Goal: Task Accomplishment & Management: Manage account settings

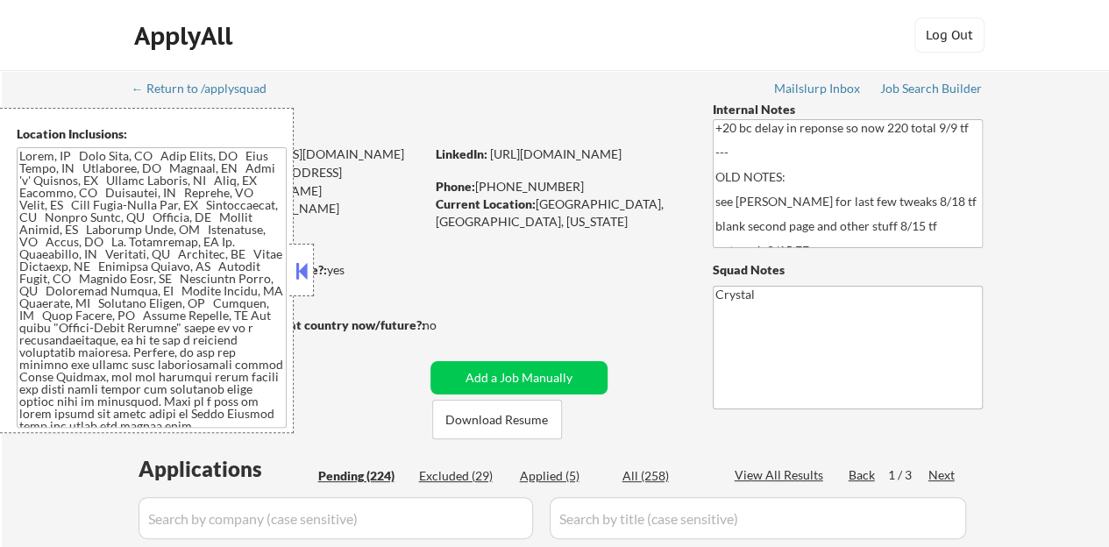
click at [311, 270] on div at bounding box center [301, 270] width 25 height 53
select select ""pending""
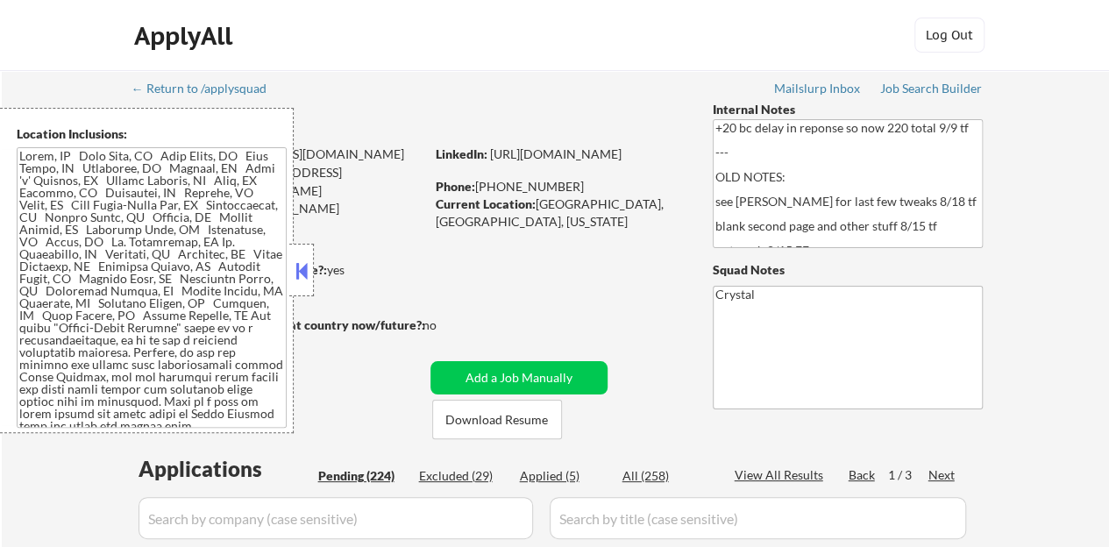
select select ""pending""
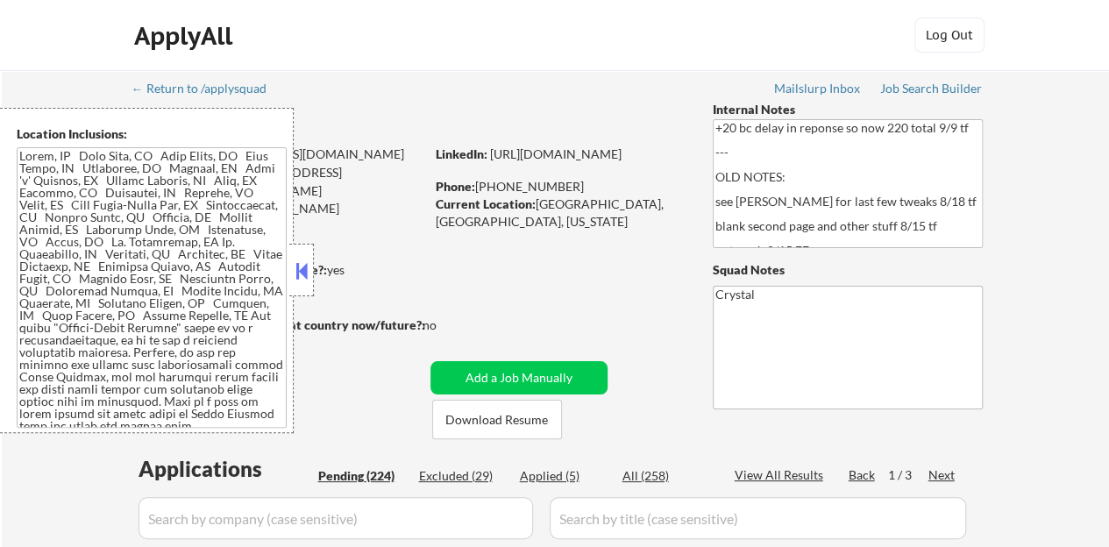
select select ""pending""
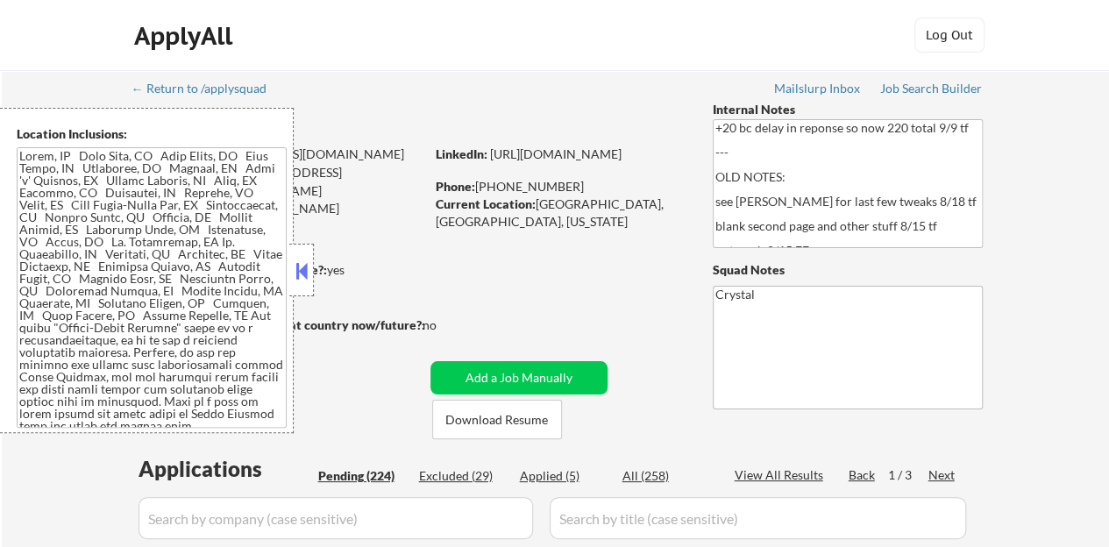
select select ""pending""
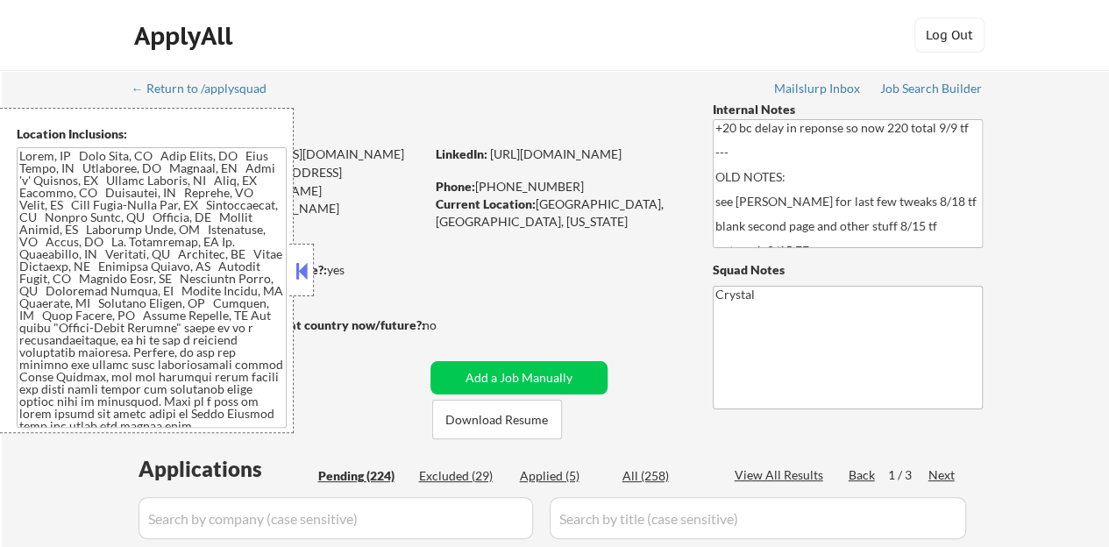
select select ""pending""
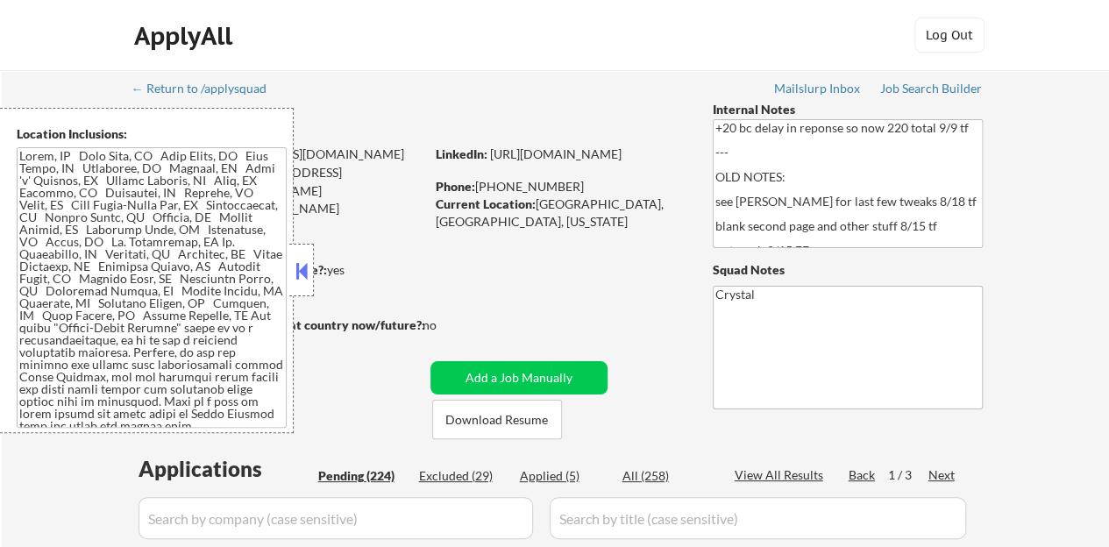
select select ""pending""
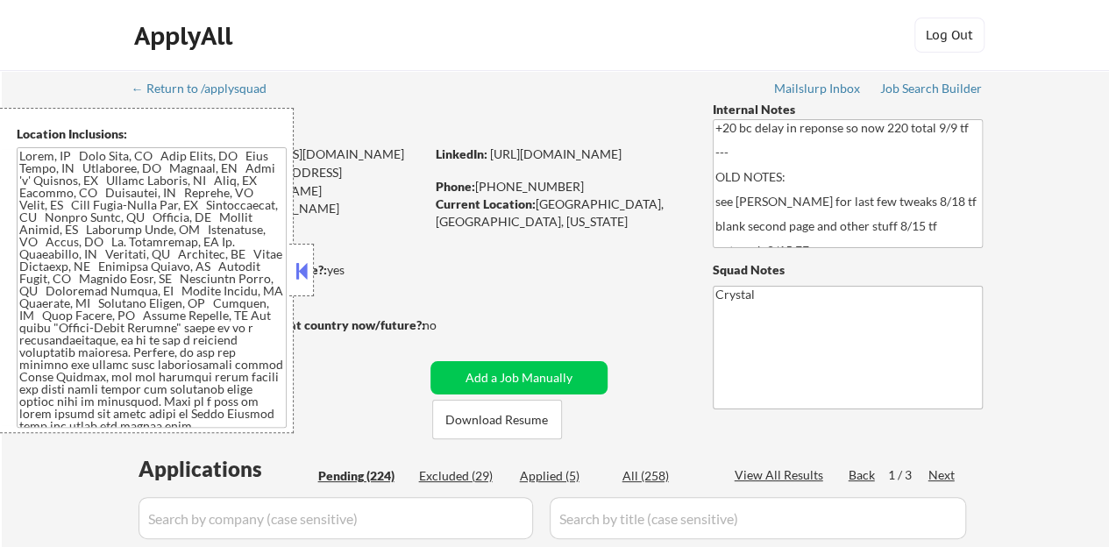
select select ""pending""
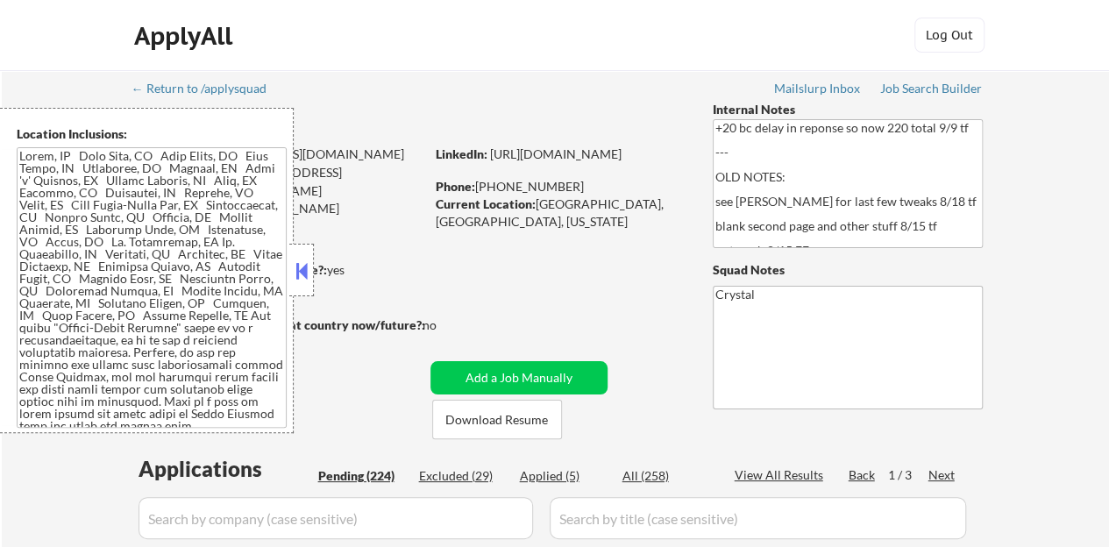
select select ""pending""
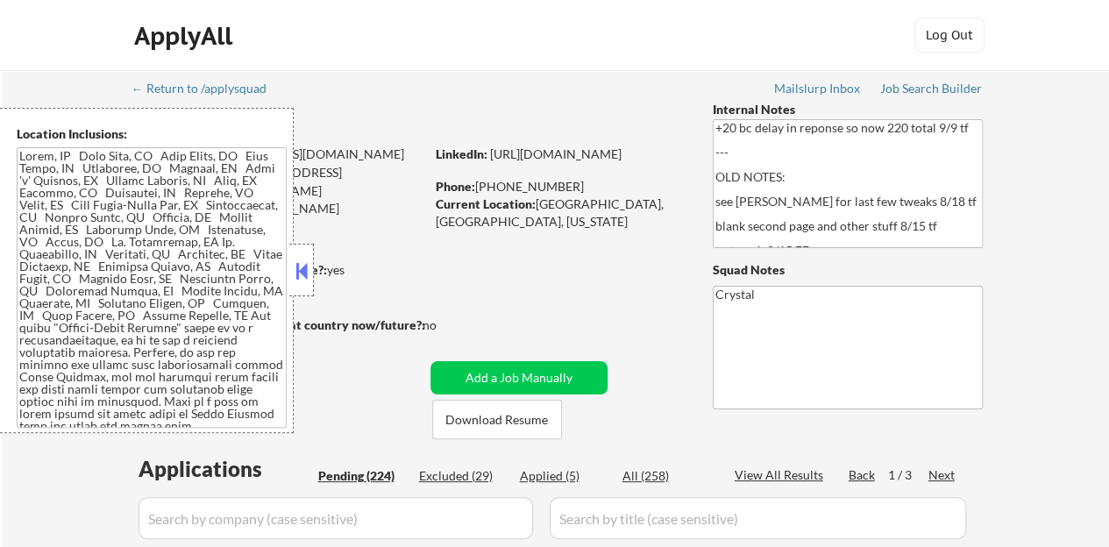
select select ""pending""
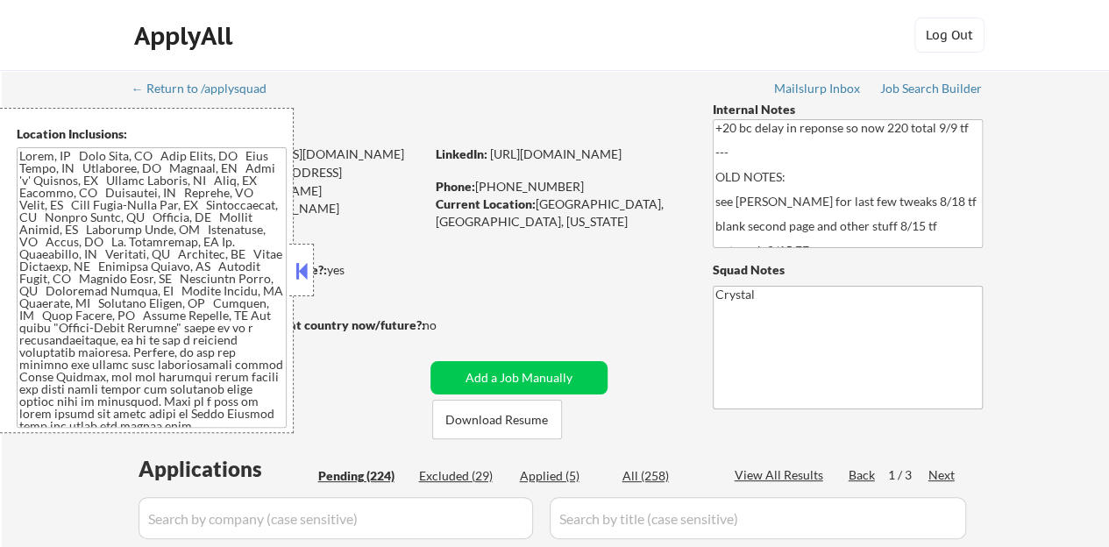
select select ""pending""
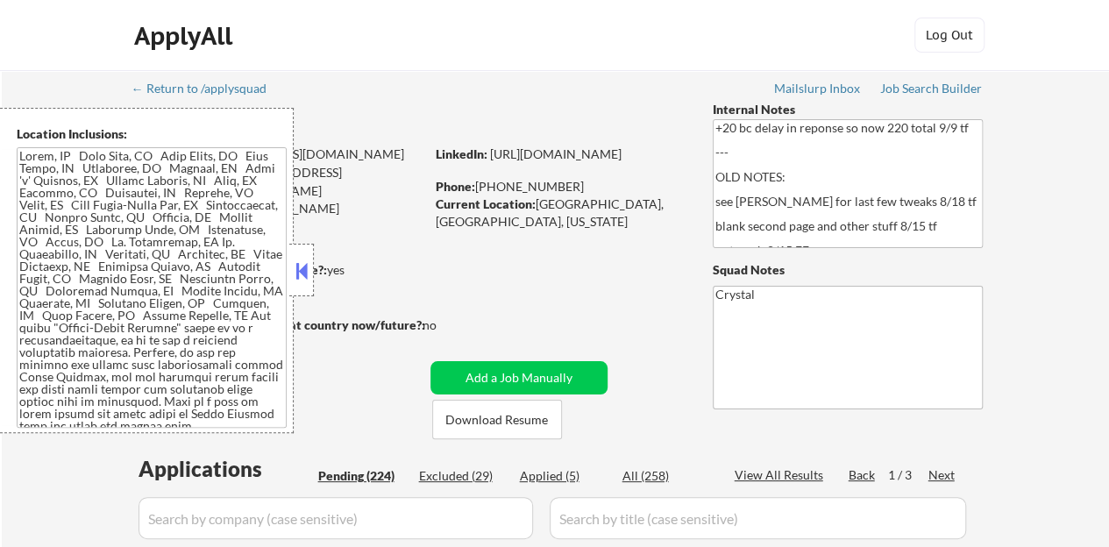
select select ""pending""
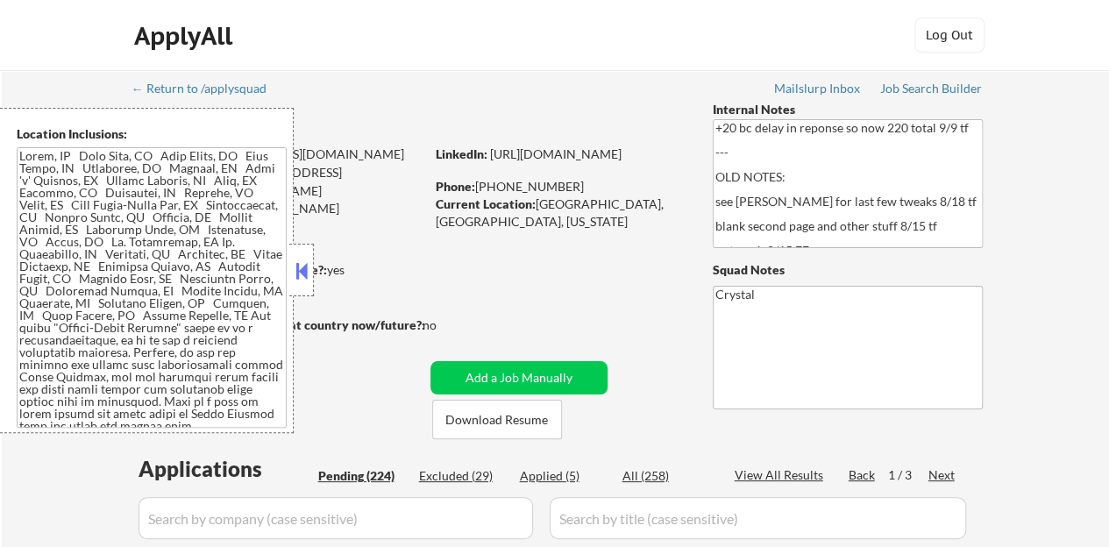
select select ""pending""
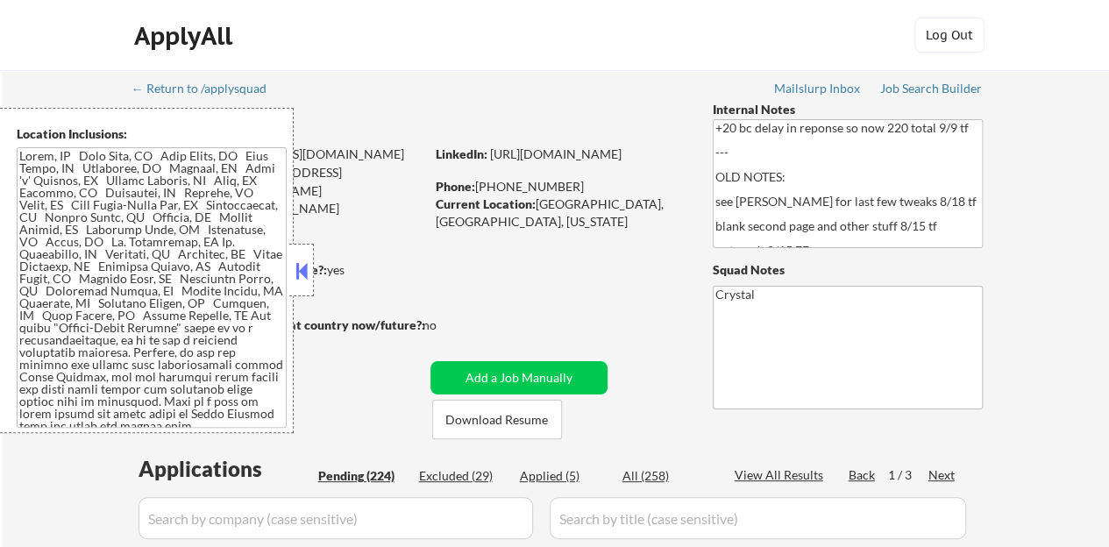
select select ""pending""
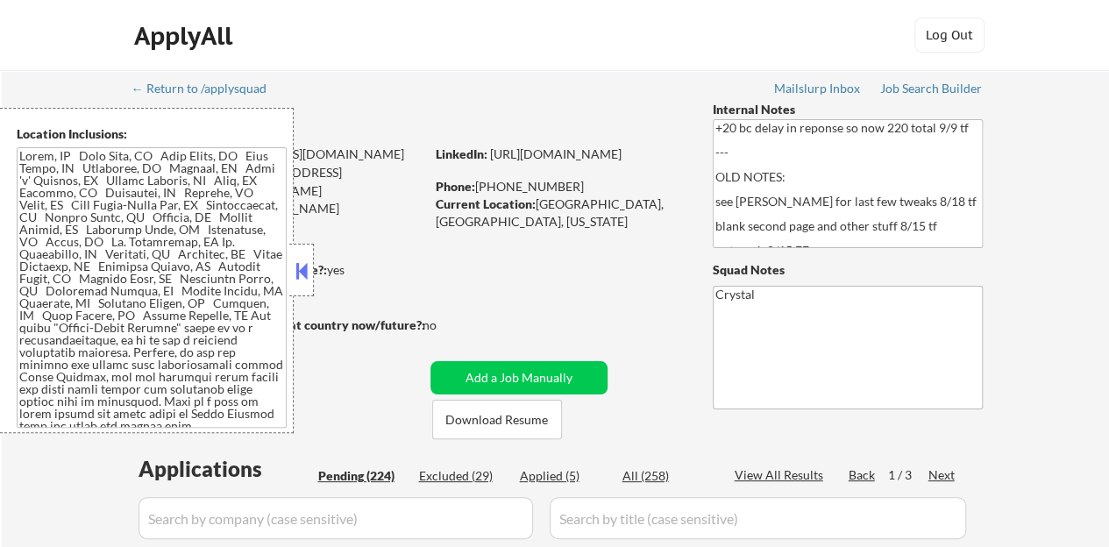
select select ""pending""
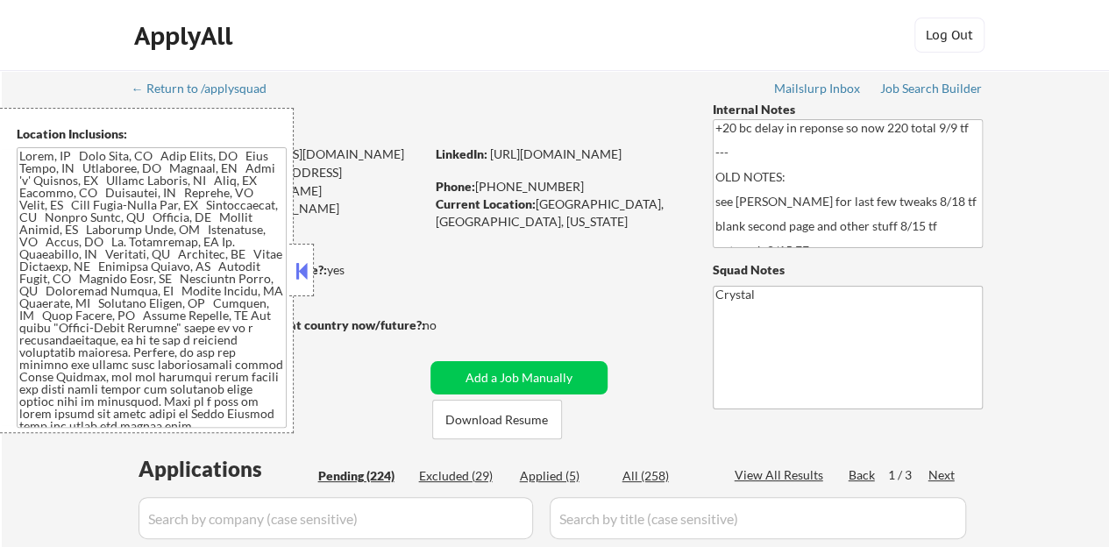
select select ""pending""
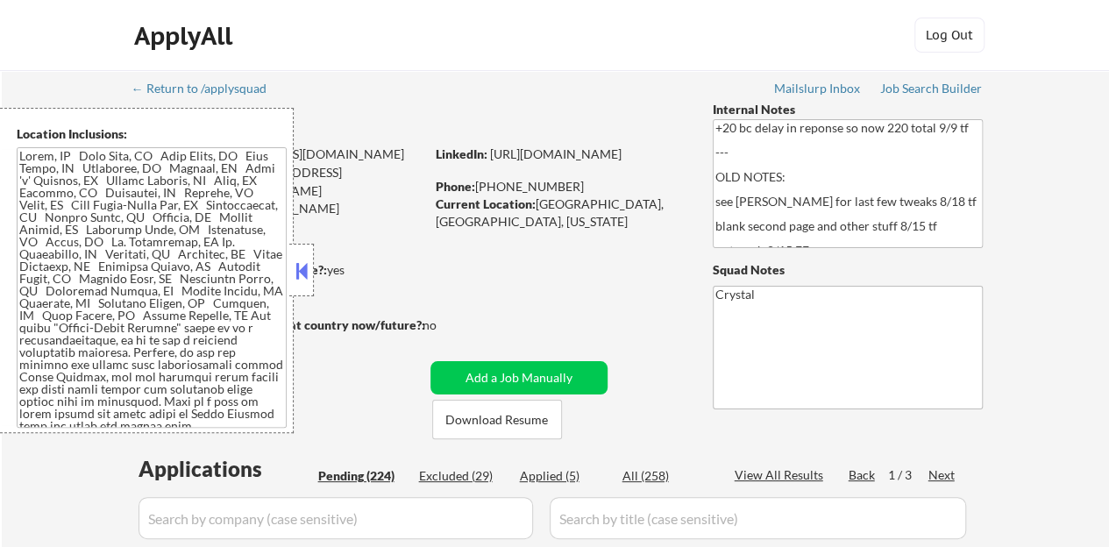
select select ""pending""
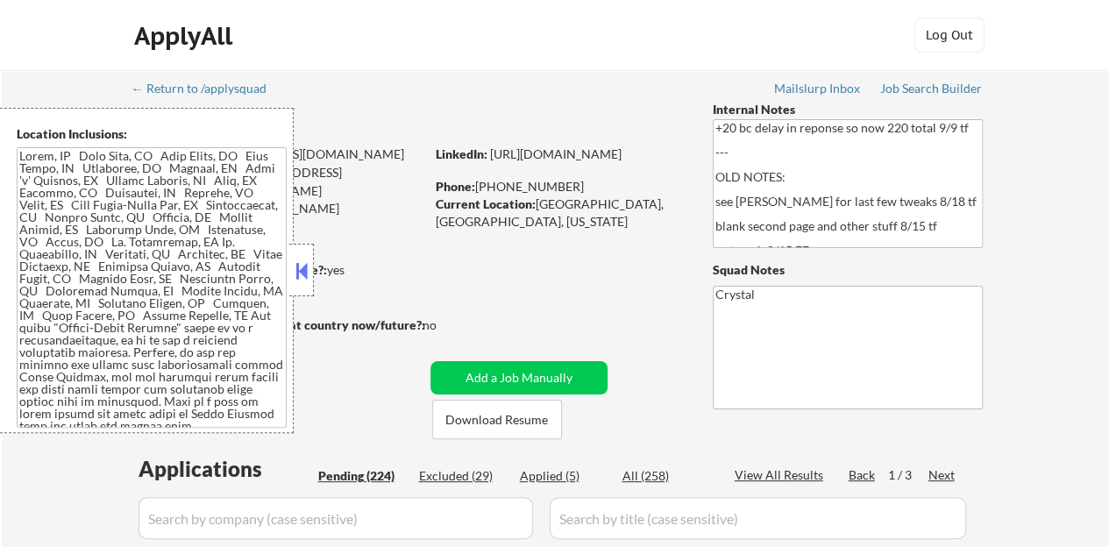
select select ""pending""
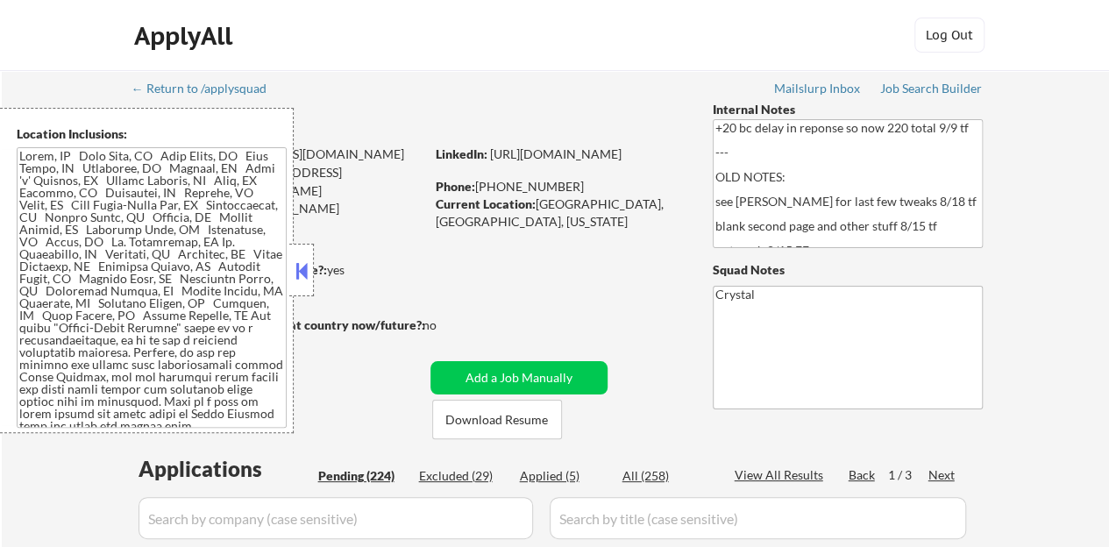
select select ""pending""
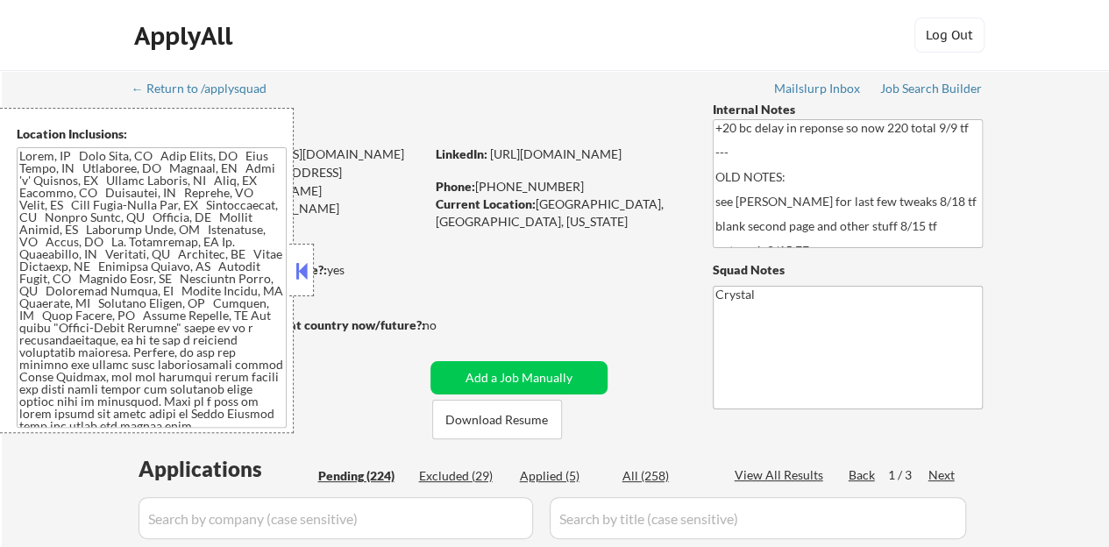
select select ""pending""
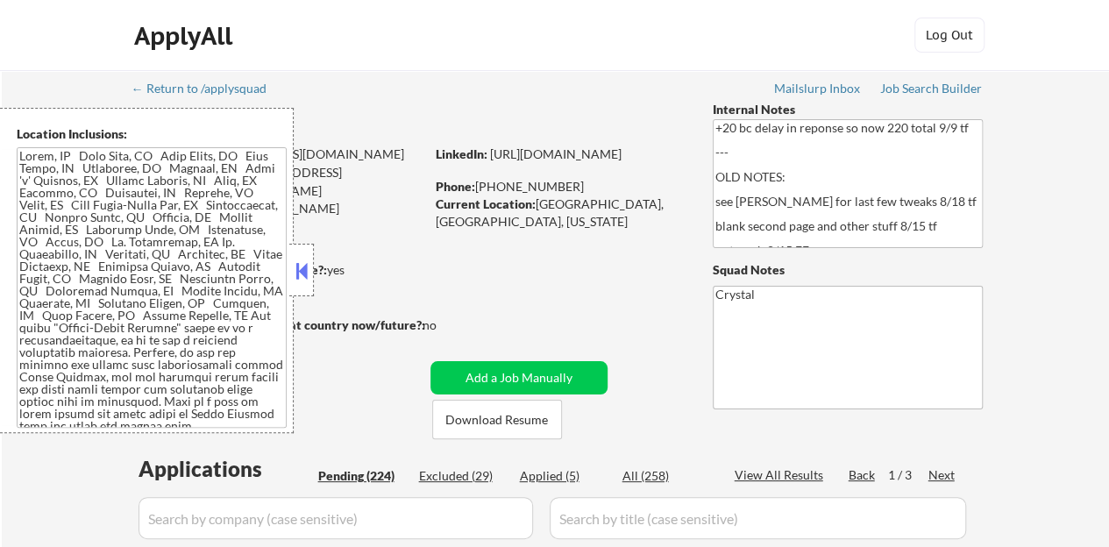
select select ""pending""
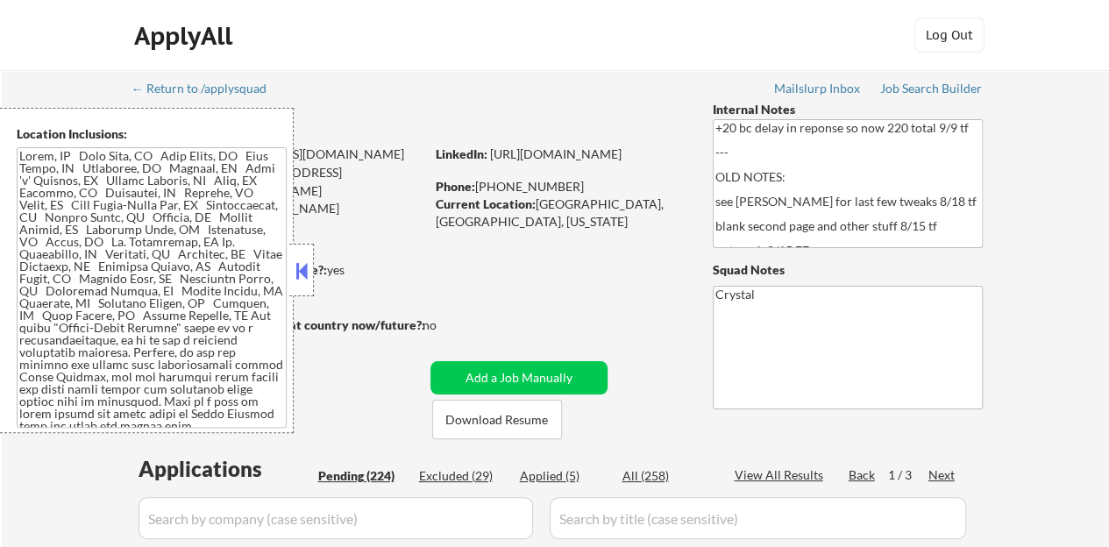
select select ""pending""
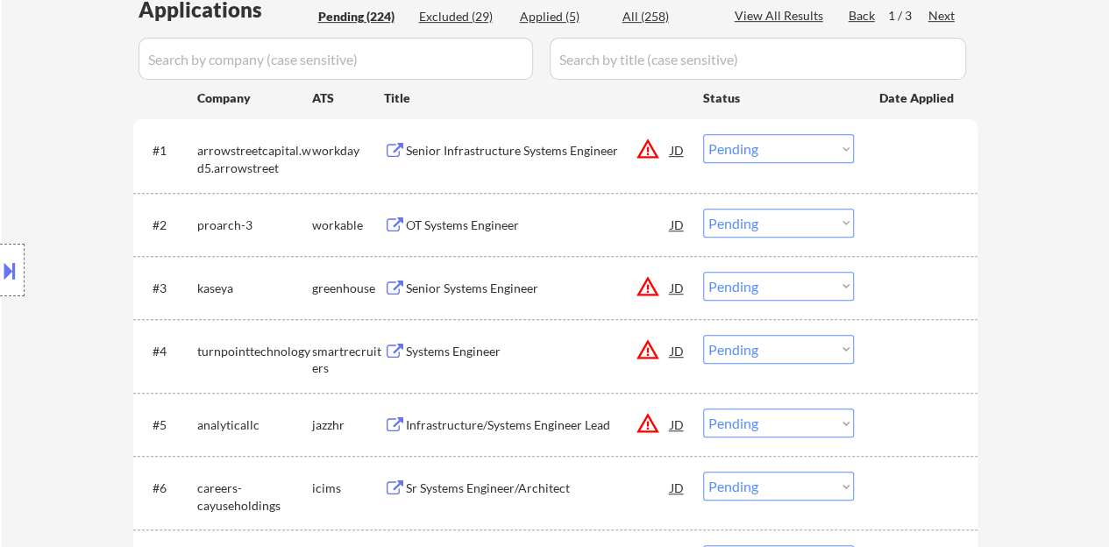
scroll to position [438, 0]
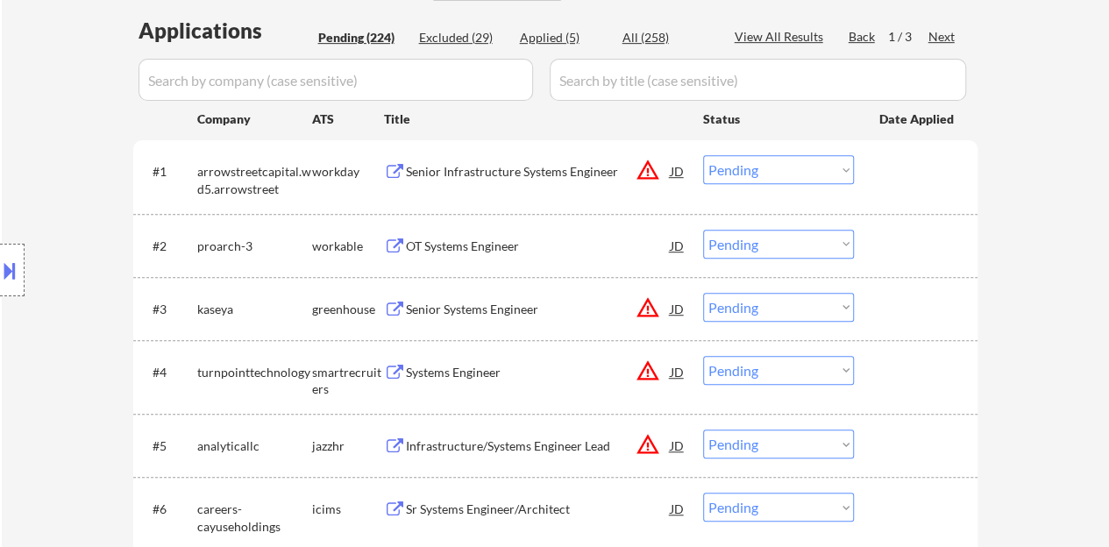
click at [472, 310] on div "Senior Systems Engineer" at bounding box center [538, 310] width 265 height 18
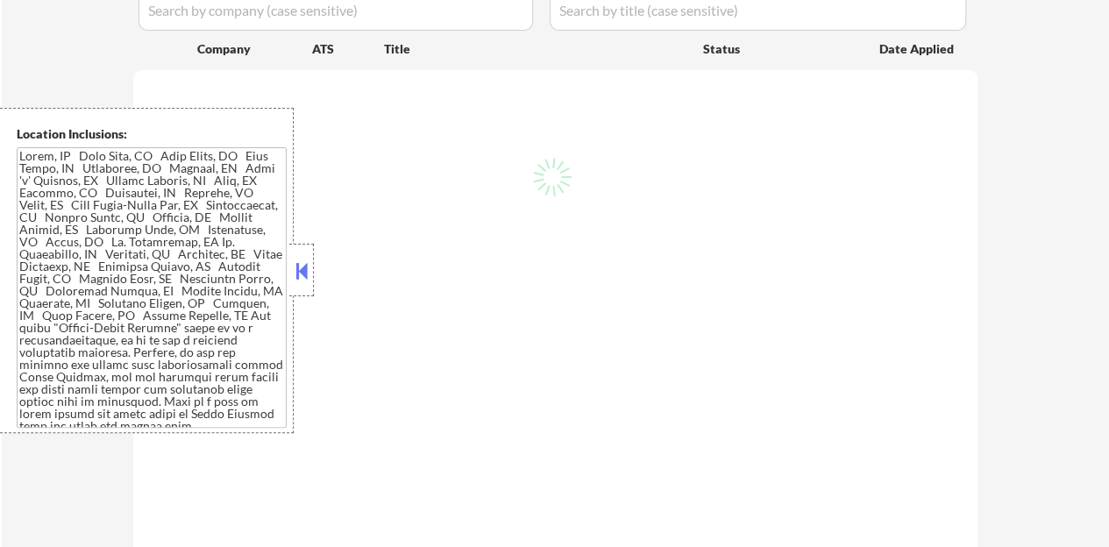
scroll to position [438, 0]
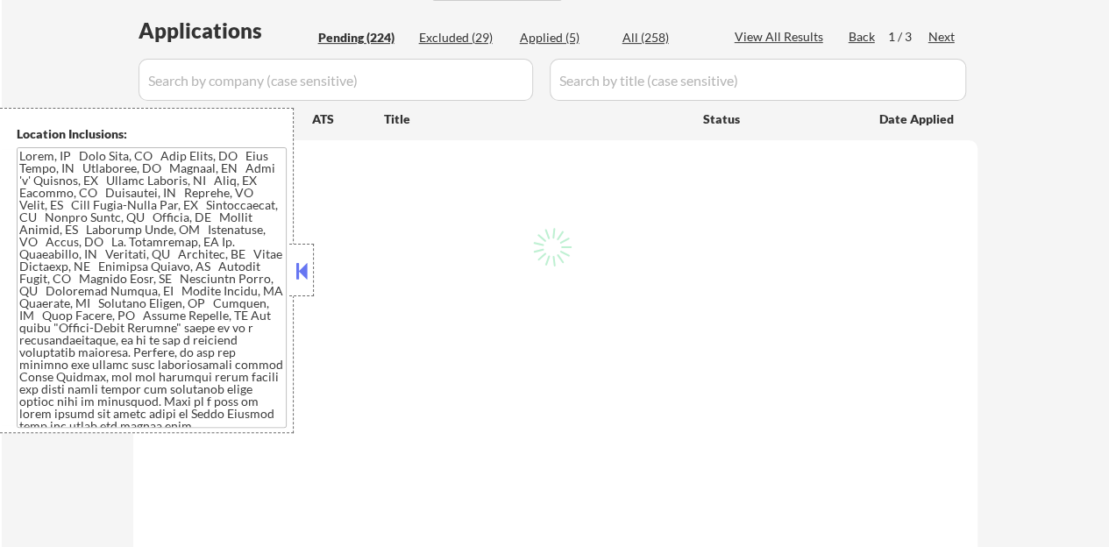
click at [308, 269] on button at bounding box center [301, 271] width 19 height 26
select select ""pending""
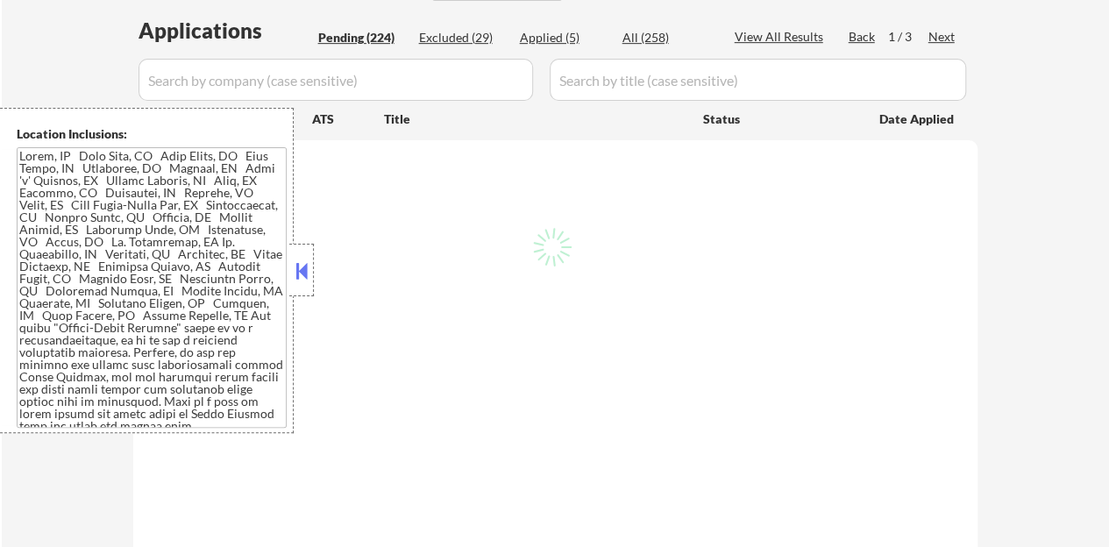
select select ""pending""
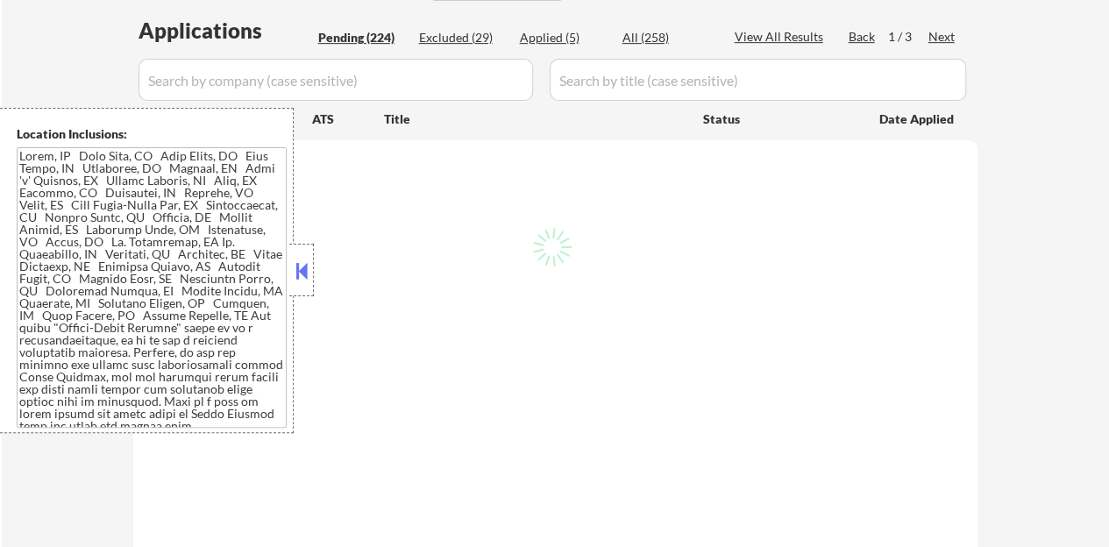
select select ""pending""
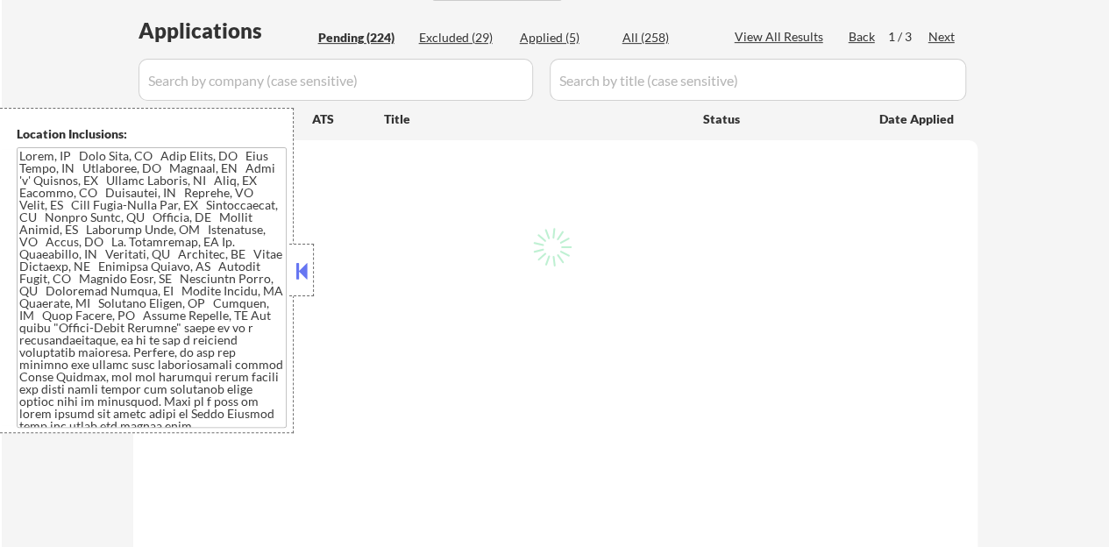
select select ""pending""
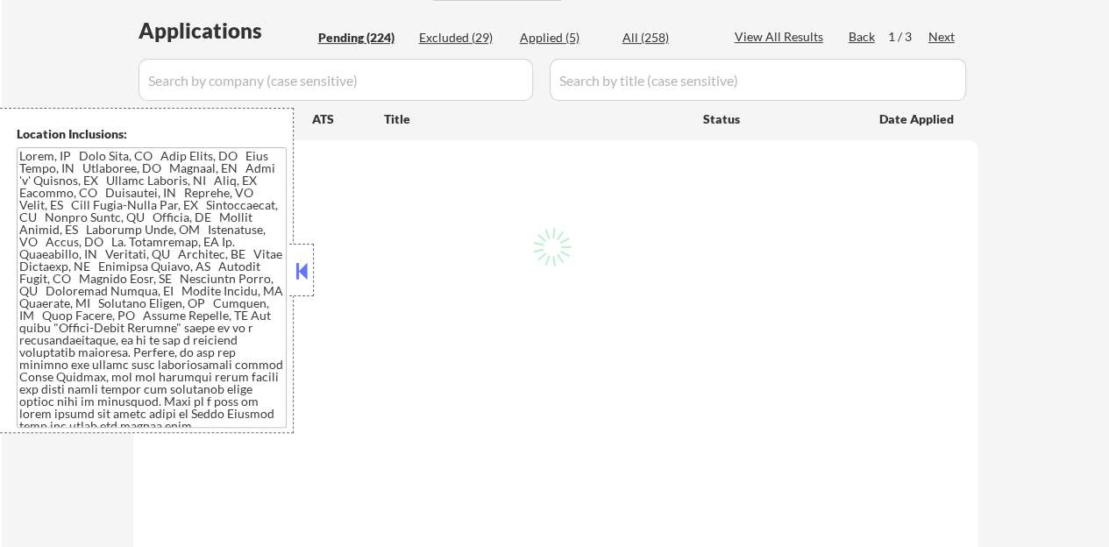
select select ""pending""
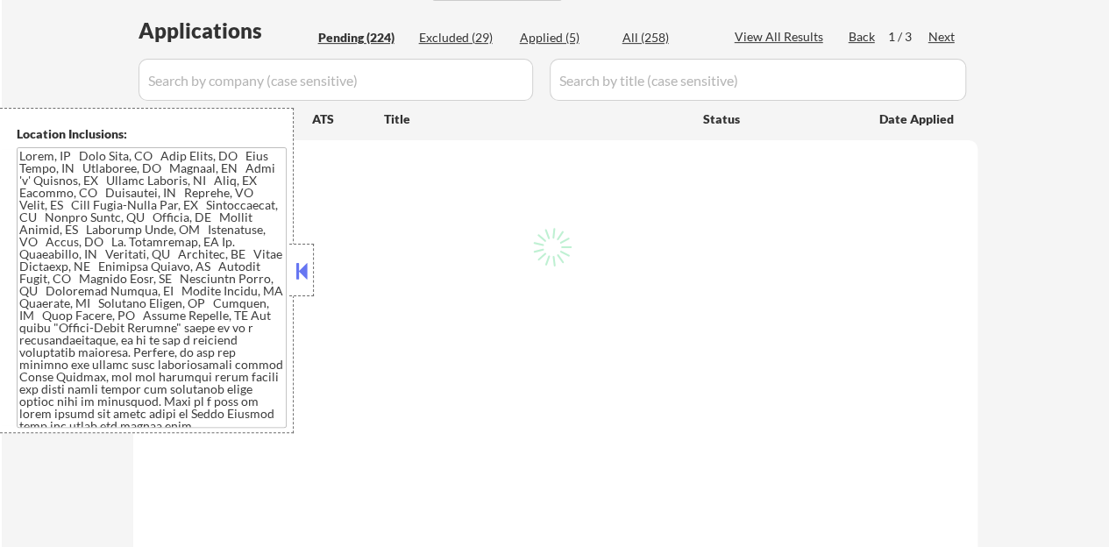
select select ""pending""
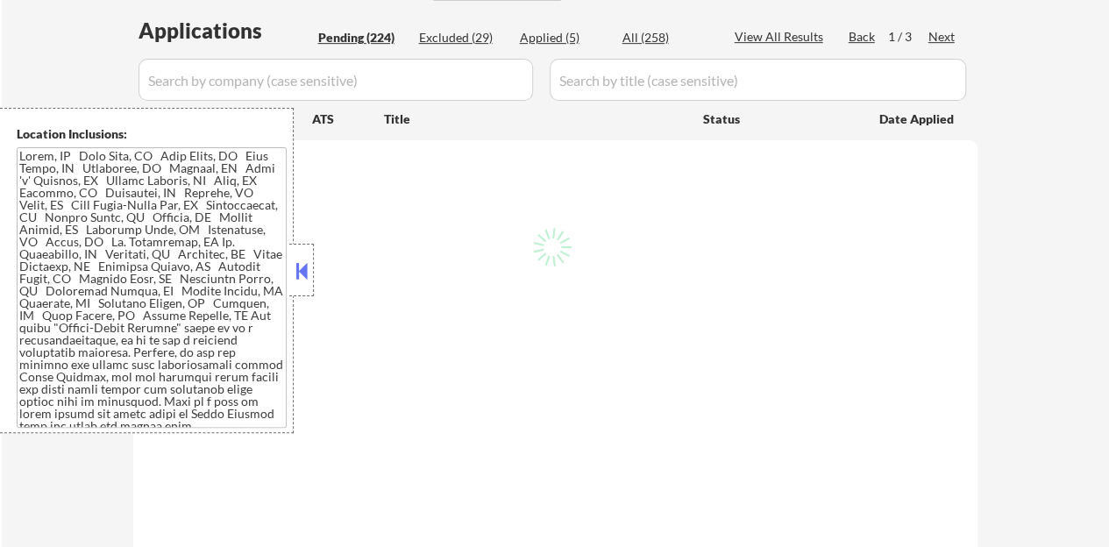
select select ""pending""
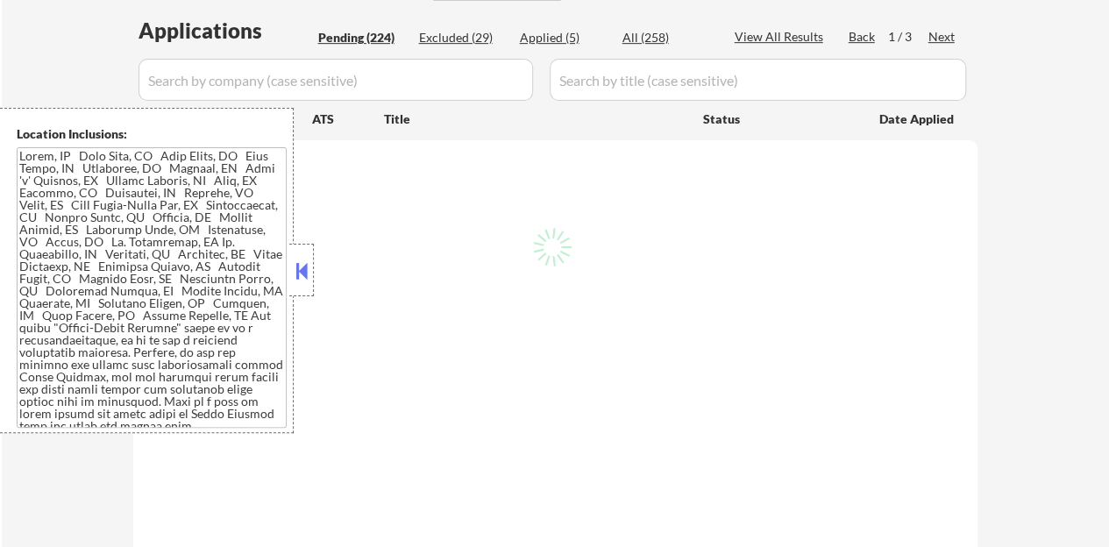
select select ""pending""
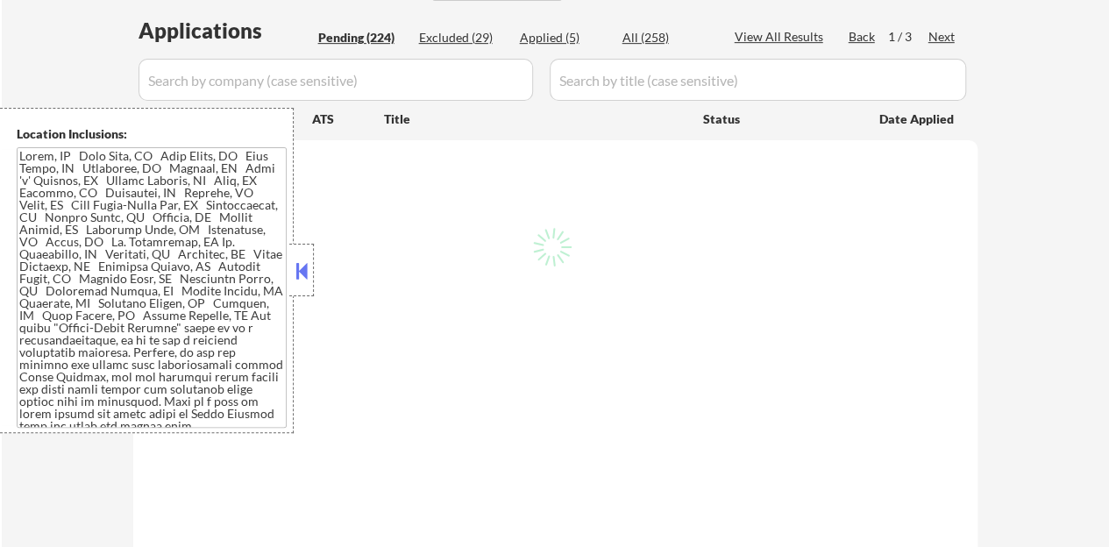
select select ""pending""
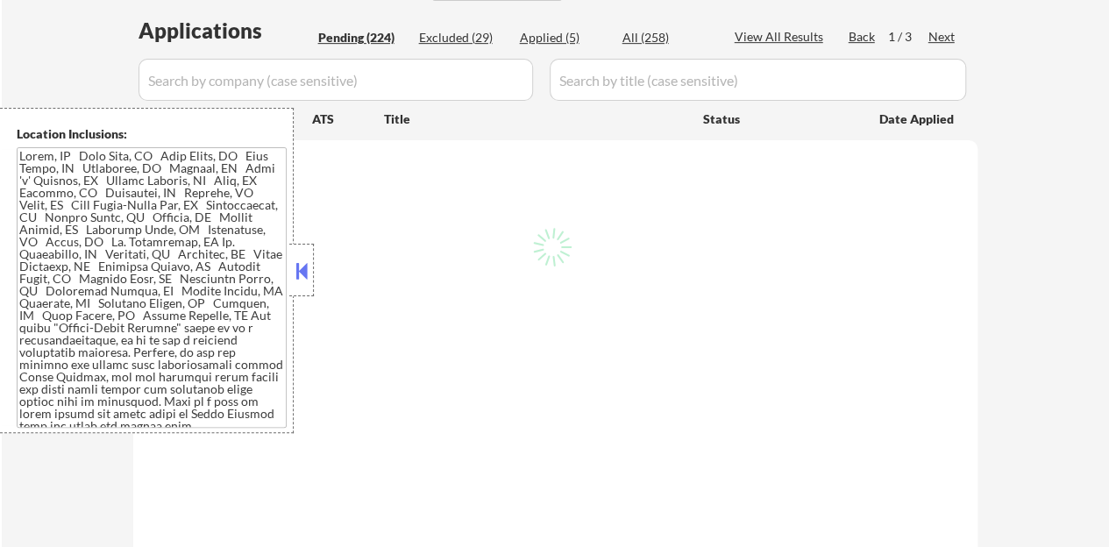
select select ""pending""
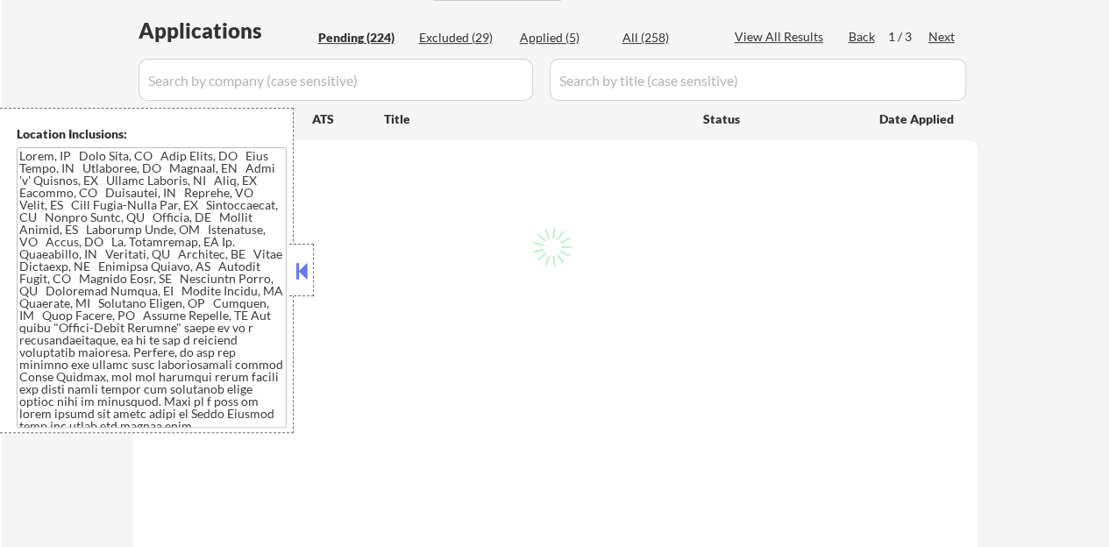
select select ""pending""
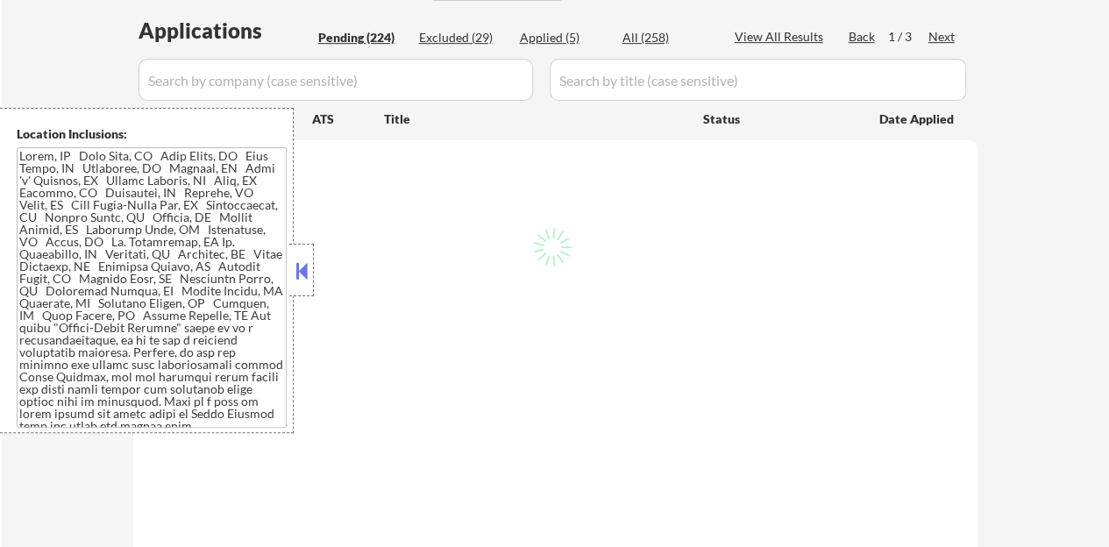
select select ""pending""
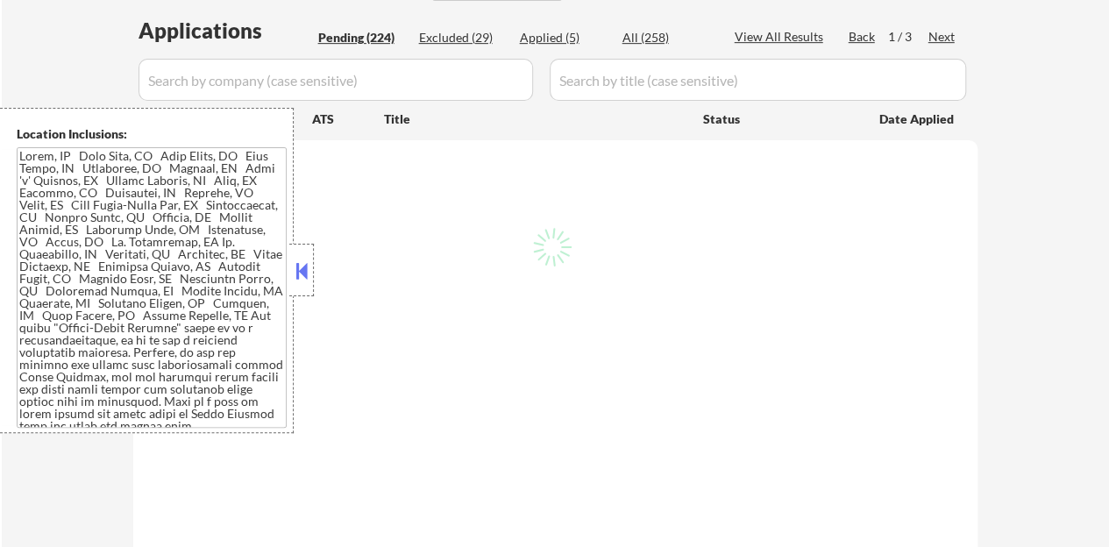
select select ""pending""
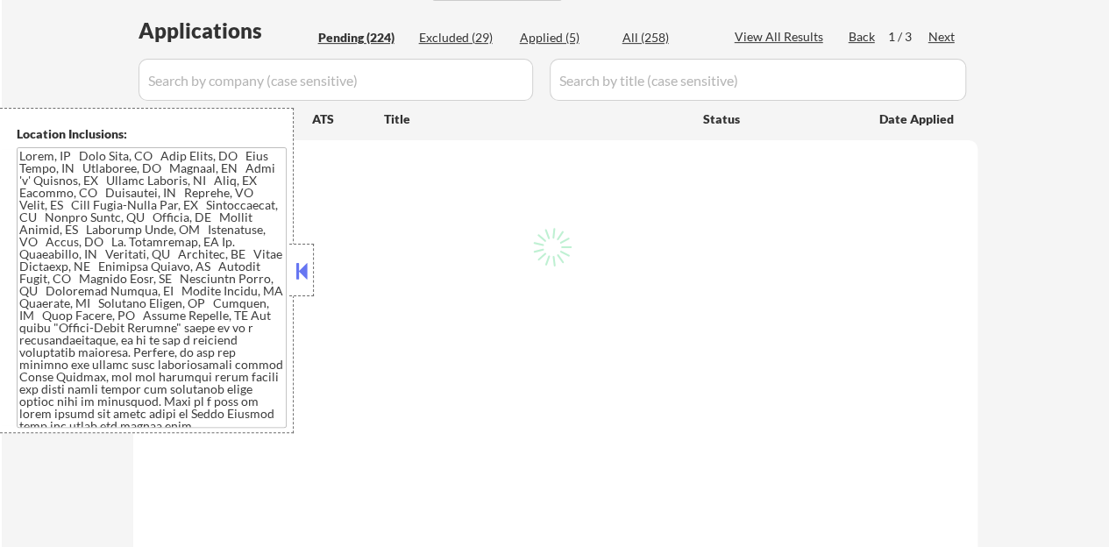
select select ""pending""
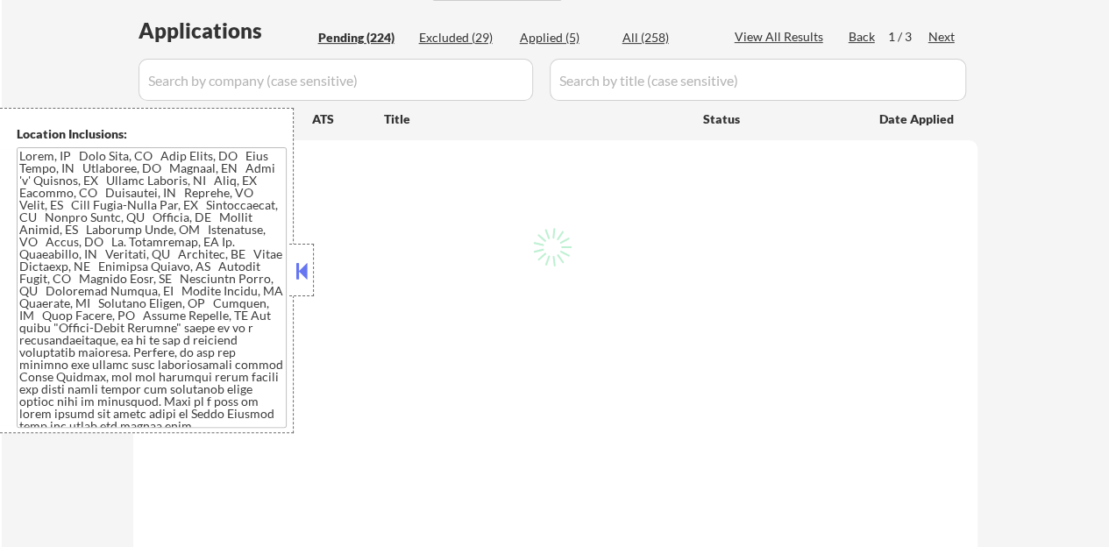
select select ""pending""
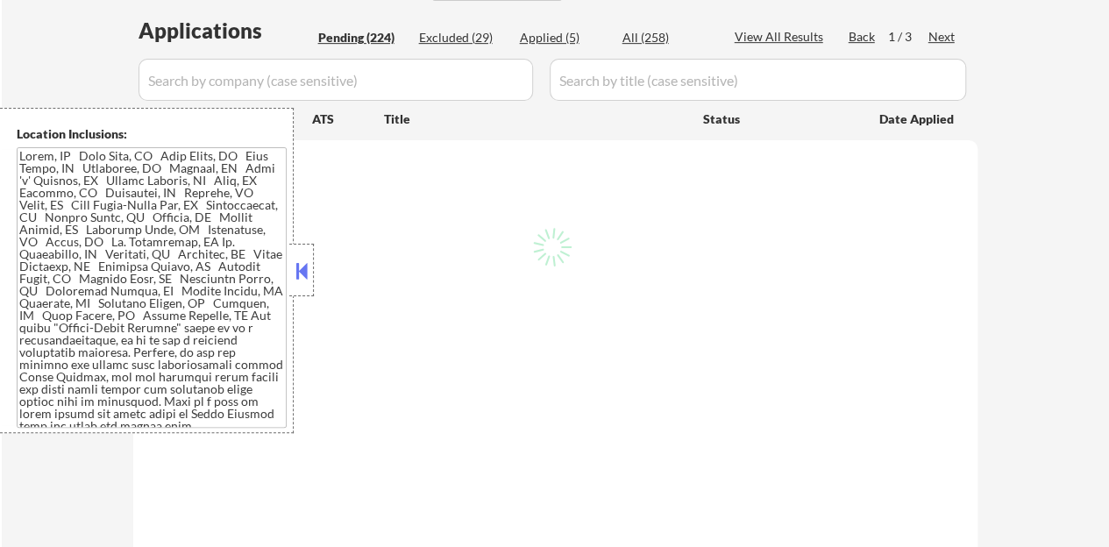
select select ""pending""
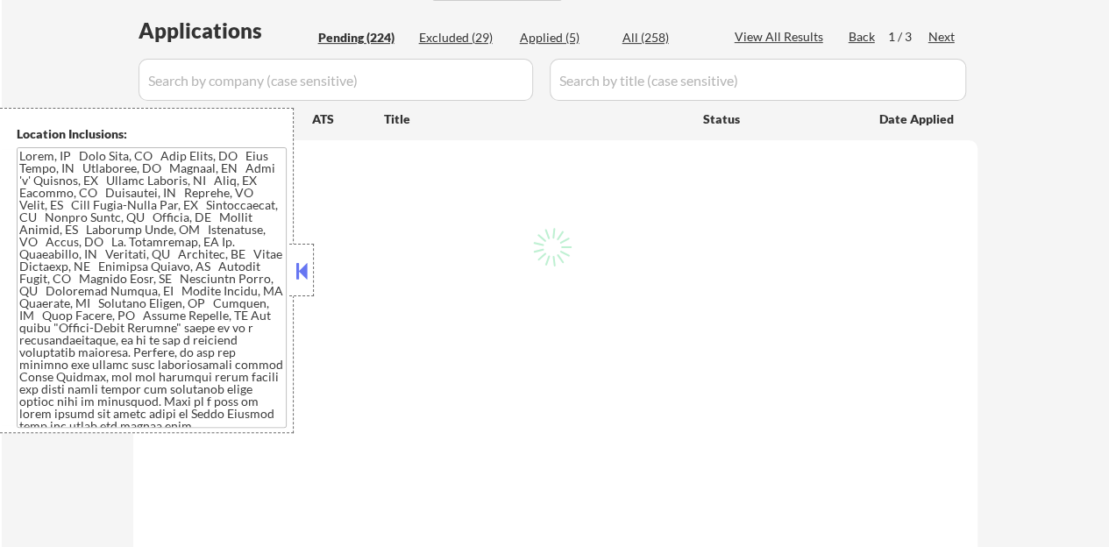
select select ""pending""
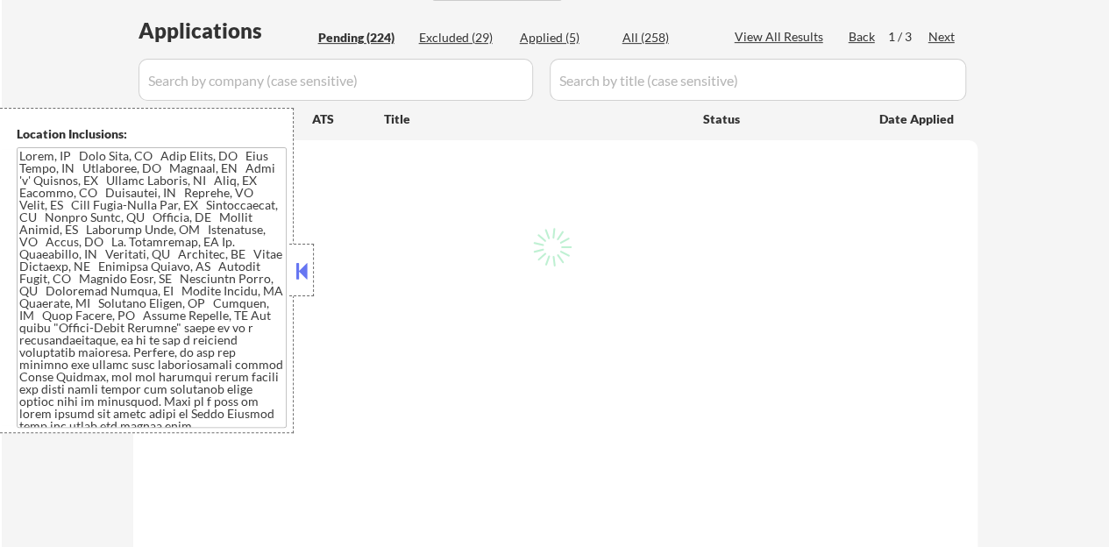
select select ""pending""
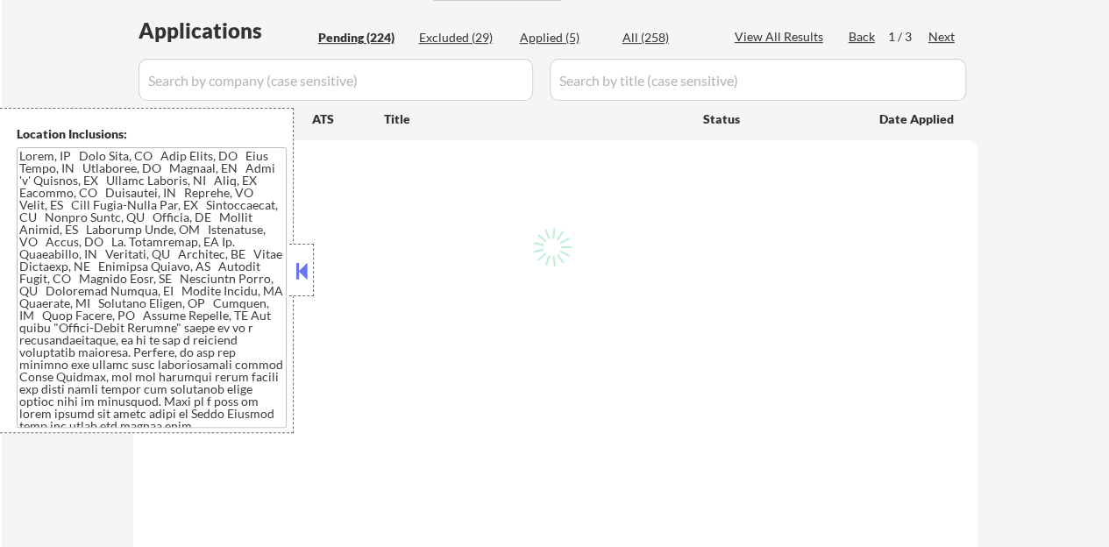
select select ""pending""
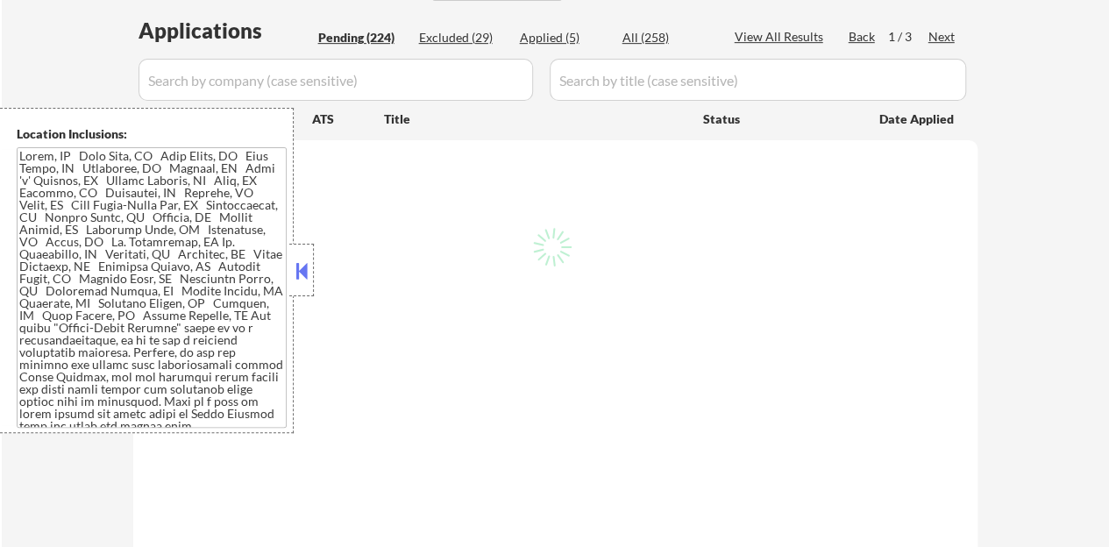
select select ""pending""
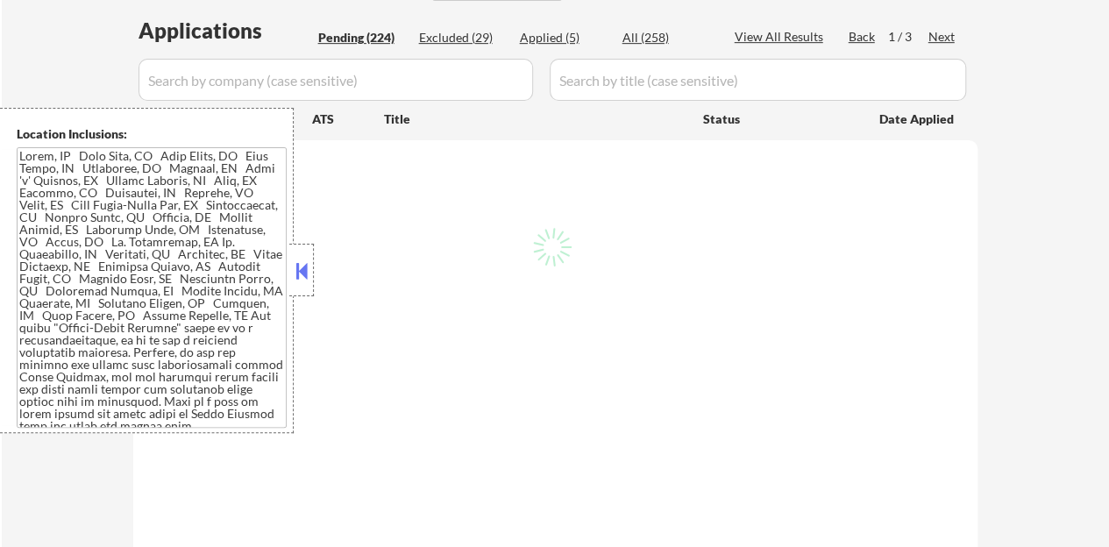
select select ""pending""
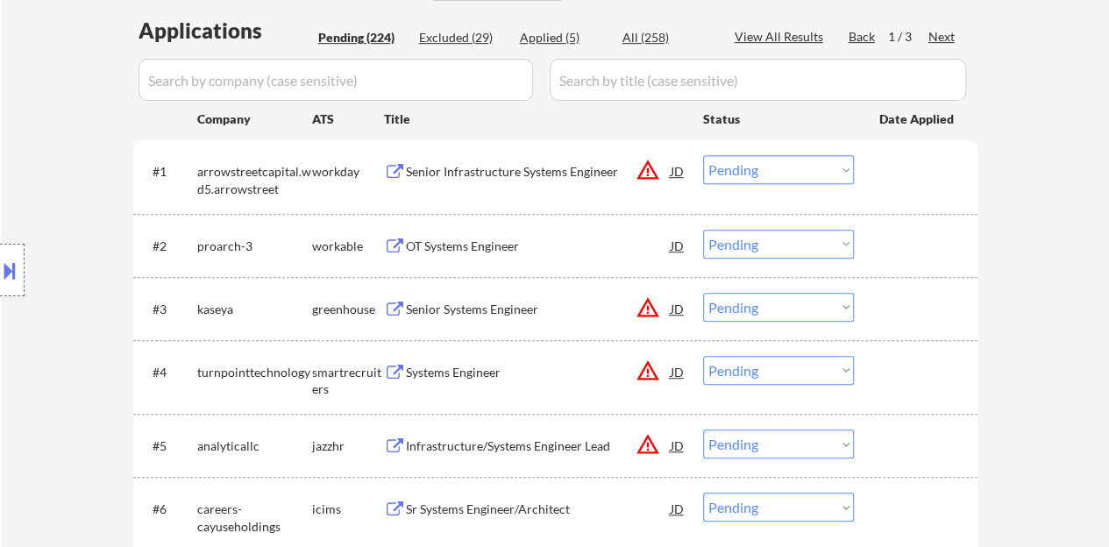
scroll to position [351, 0]
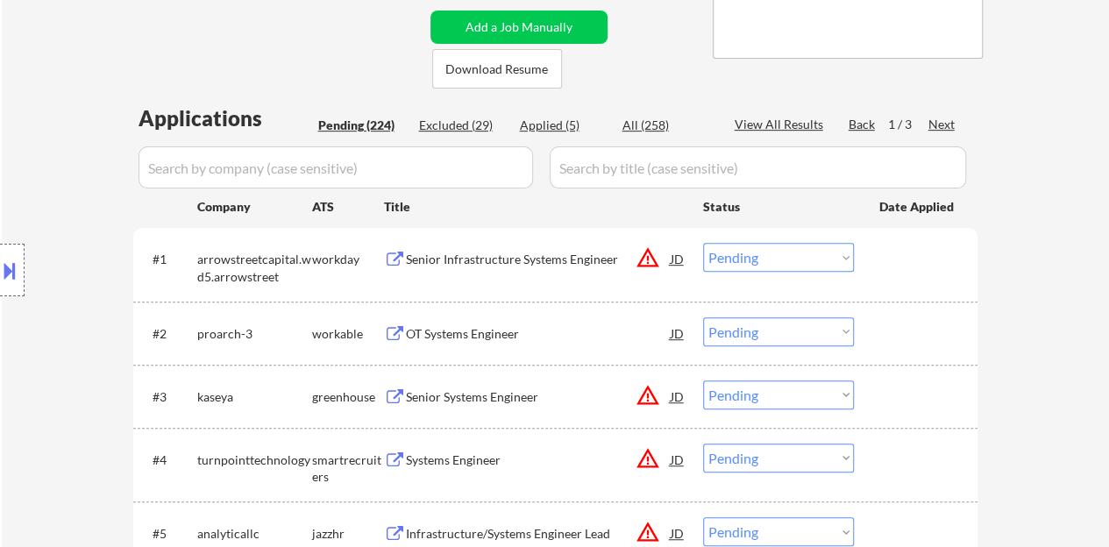
click at [418, 180] on input "input" at bounding box center [336, 167] width 395 height 42
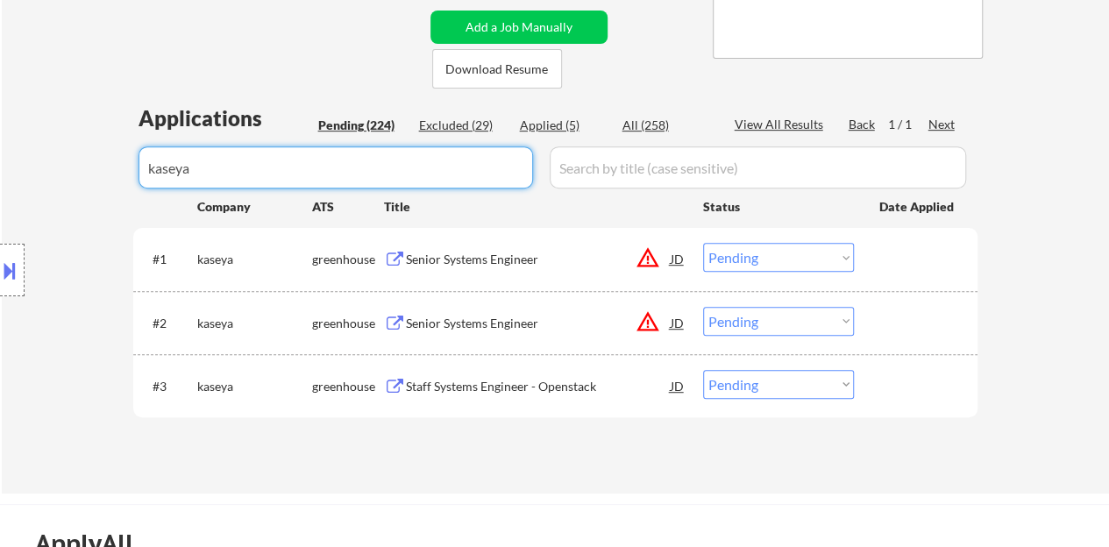
type input "kaseya"
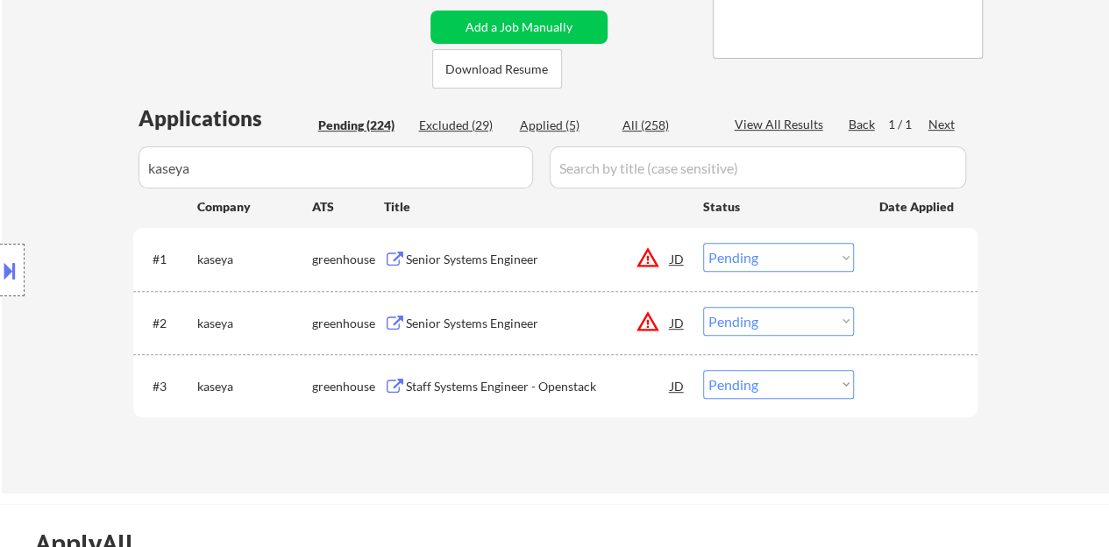
click at [760, 248] on select "Choose an option... Pending Applied Excluded (Questions) Excluded (Expired) Exc…" at bounding box center [778, 257] width 151 height 29
select select ""excluded__bad_match_""
click at [703, 243] on select "Choose an option... Pending Applied Excluded (Questions) Excluded (Expired) Exc…" at bounding box center [778, 257] width 151 height 29
click at [466, 171] on input "input" at bounding box center [336, 167] width 395 height 42
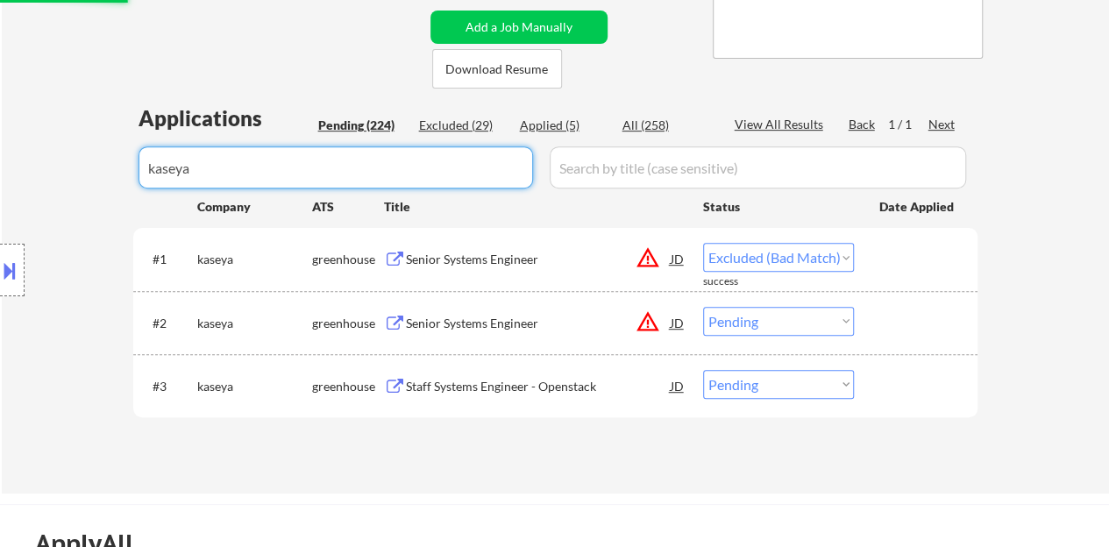
click at [466, 171] on input "input" at bounding box center [336, 167] width 395 height 42
click at [65, 118] on div "Location Inclusions:" at bounding box center [157, 270] width 314 height 325
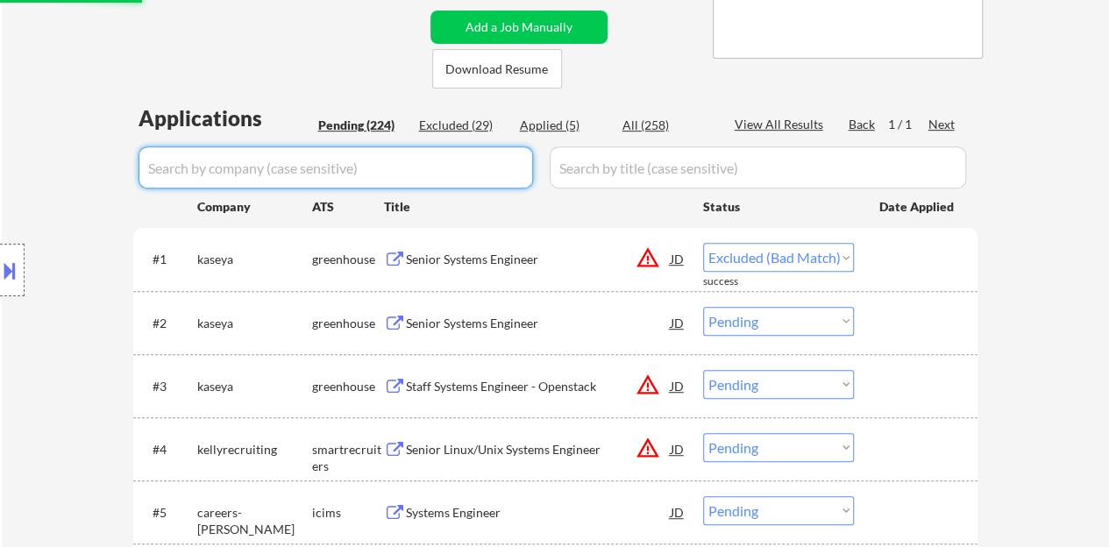
select select ""pending""
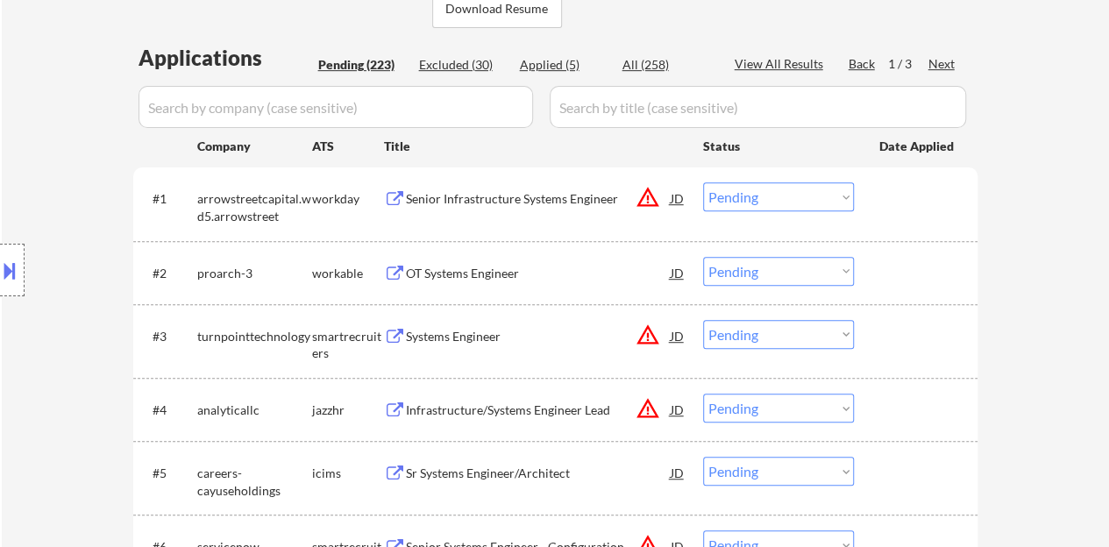
scroll to position [438, 0]
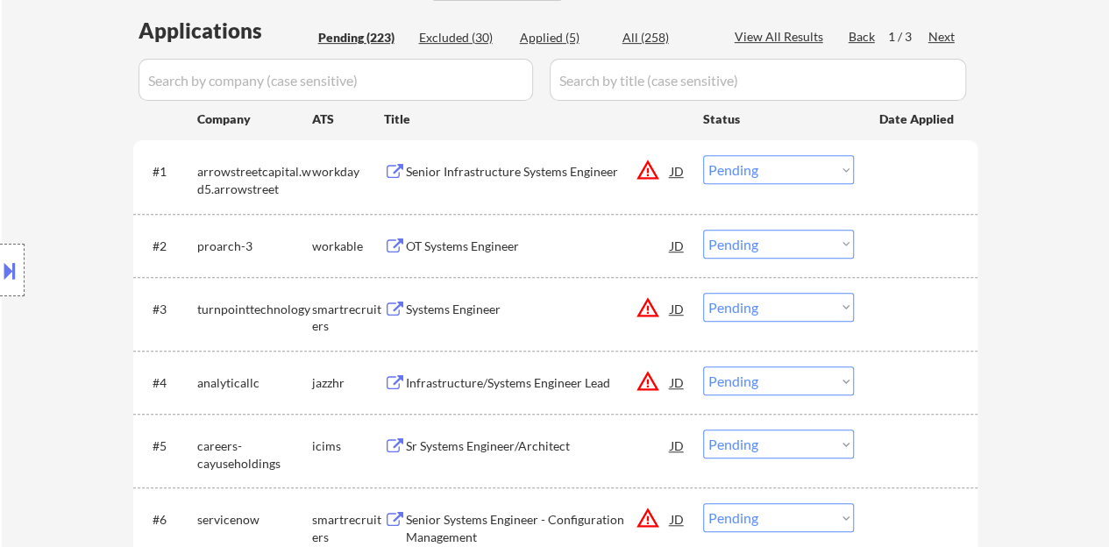
click at [463, 307] on div "Systems Engineer" at bounding box center [538, 310] width 265 height 18
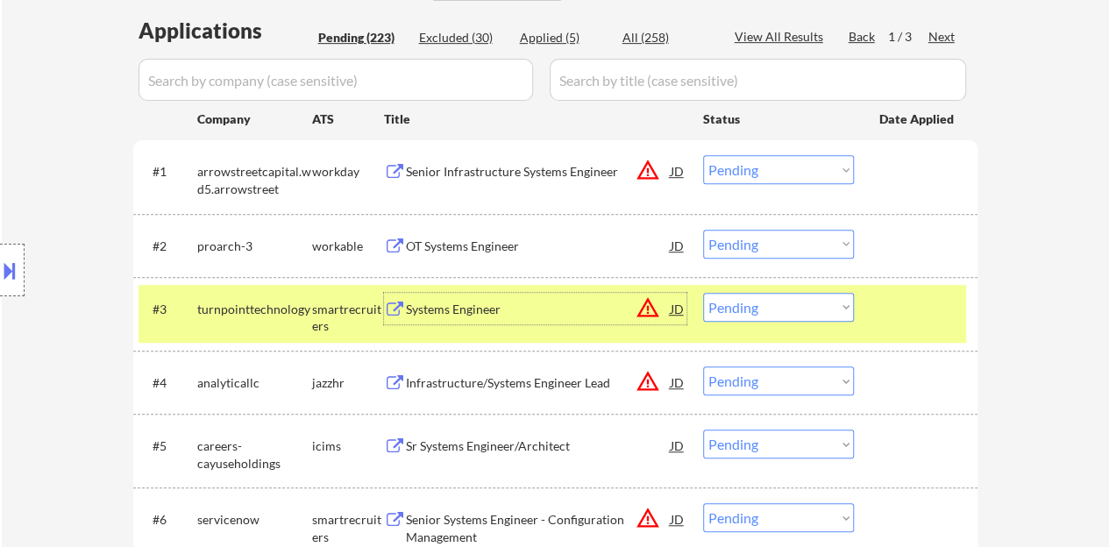
click at [752, 304] on select "Choose an option... Pending Applied Excluded (Questions) Excluded (Expired) Exc…" at bounding box center [778, 307] width 151 height 29
click at [703, 293] on select "Choose an option... Pending Applied Excluded (Questions) Excluded (Expired) Exc…" at bounding box center [778, 307] width 151 height 29
select select ""pending""
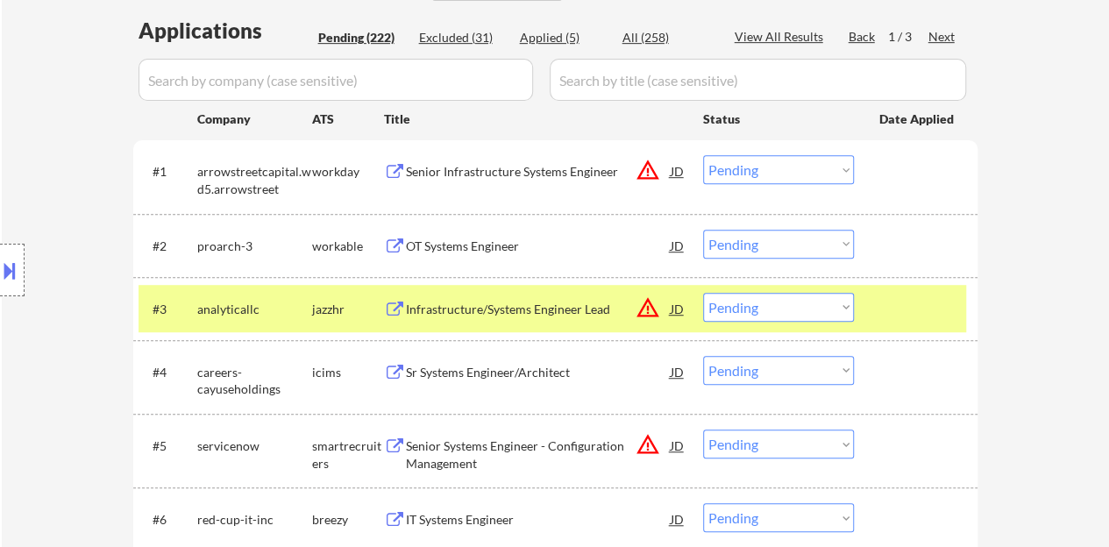
scroll to position [526, 0]
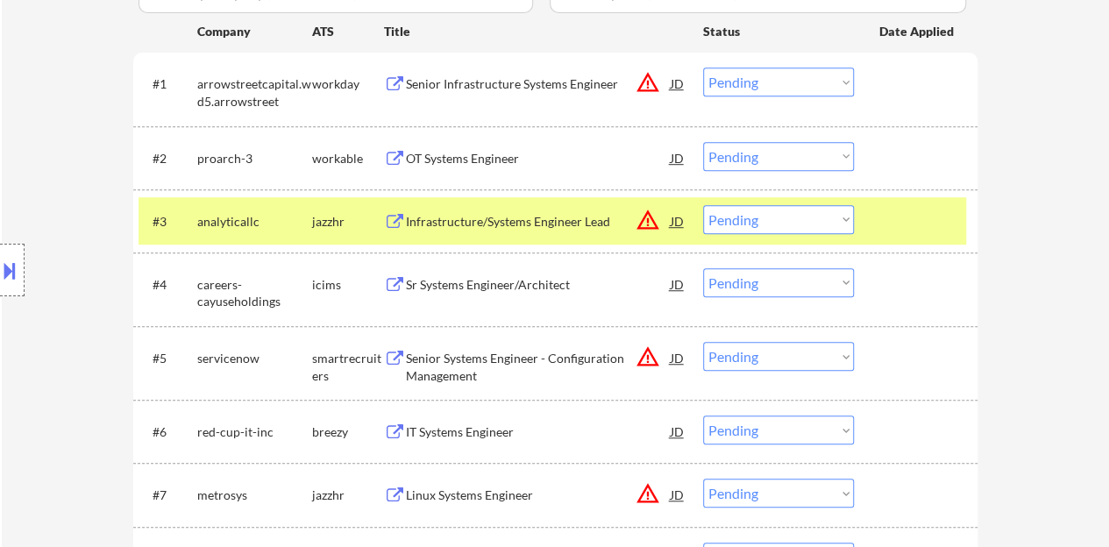
click at [926, 231] on div at bounding box center [918, 221] width 77 height 32
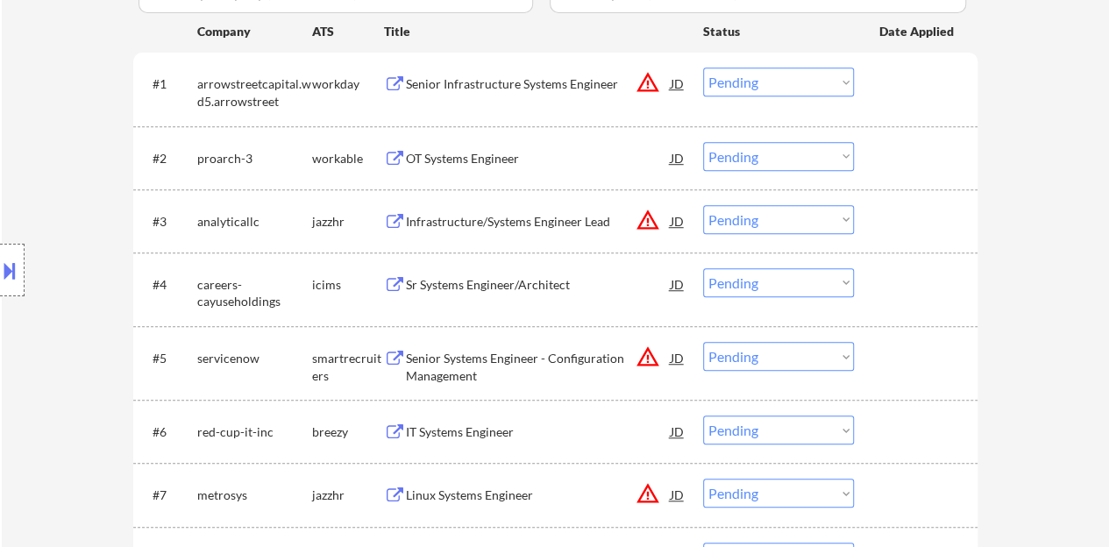
scroll to position [702, 0]
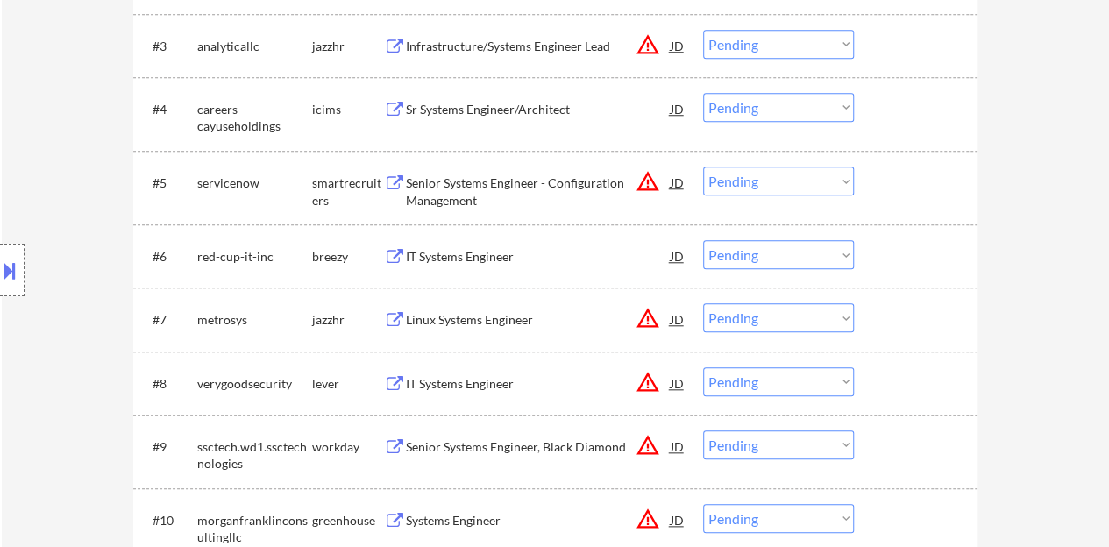
click at [458, 257] on div "IT Systems Engineer" at bounding box center [538, 257] width 265 height 18
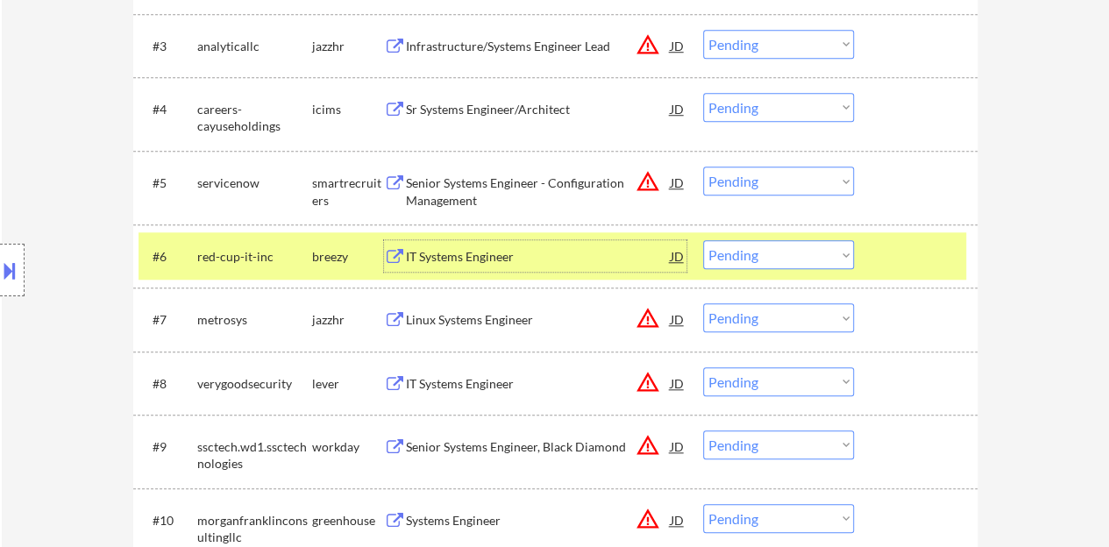
click at [754, 259] on select "Choose an option... Pending Applied Excluded (Questions) Excluded (Expired) Exc…" at bounding box center [778, 254] width 151 height 29
click at [703, 240] on select "Choose an option... Pending Applied Excluded (Questions) Excluded (Expired) Exc…" at bounding box center [778, 254] width 151 height 29
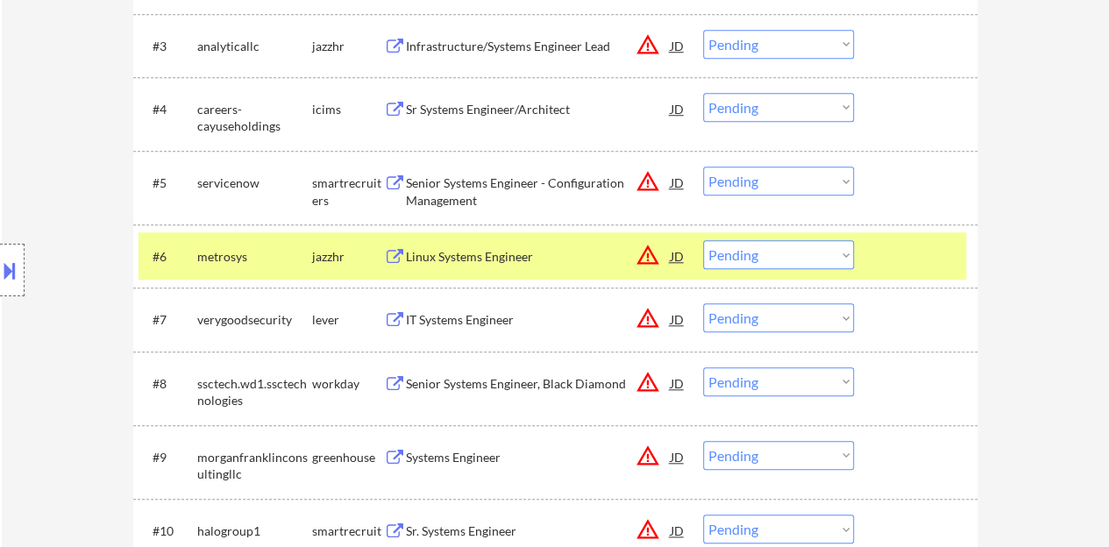
click at [480, 257] on div "Linux Systems Engineer" at bounding box center [538, 257] width 265 height 18
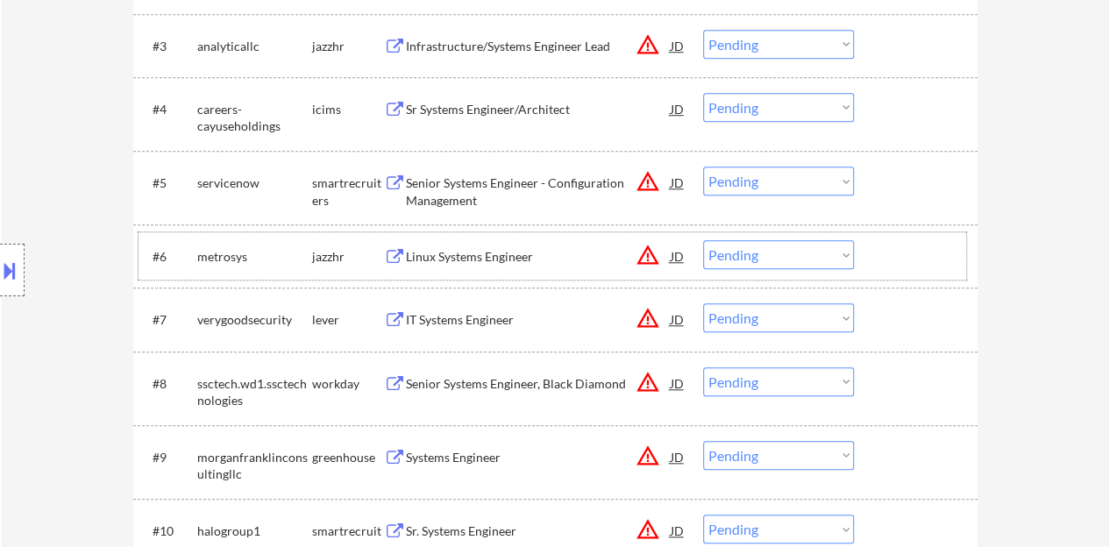
click at [915, 254] on div at bounding box center [918, 256] width 77 height 32
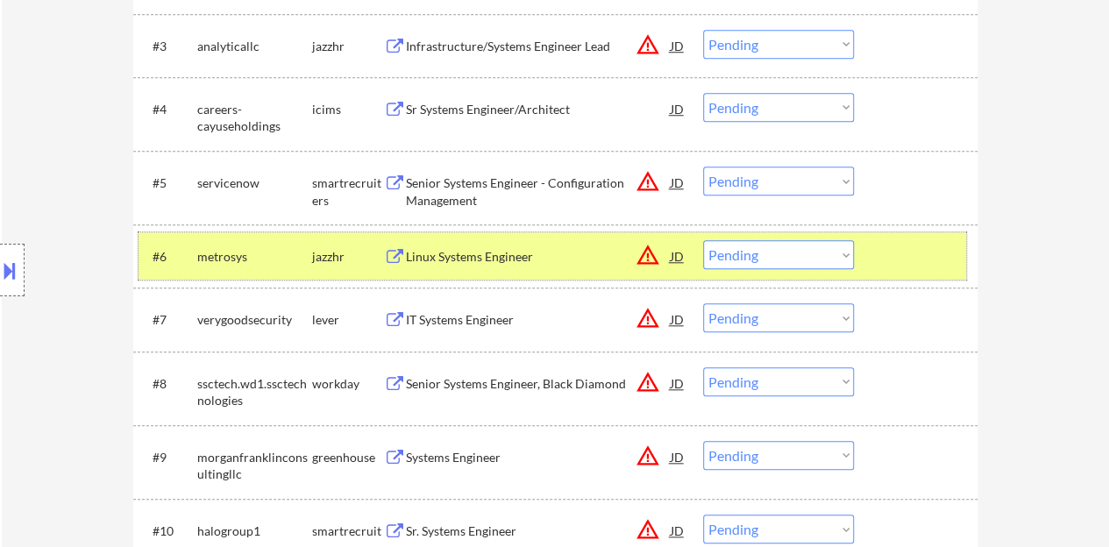
click at [787, 243] on select "Choose an option... Pending Applied Excluded (Questions) Excluded (Expired) Exc…" at bounding box center [778, 254] width 151 height 29
click at [703, 240] on select "Choose an option... Pending Applied Excluded (Questions) Excluded (Expired) Exc…" at bounding box center [778, 254] width 151 height 29
select select ""pending""
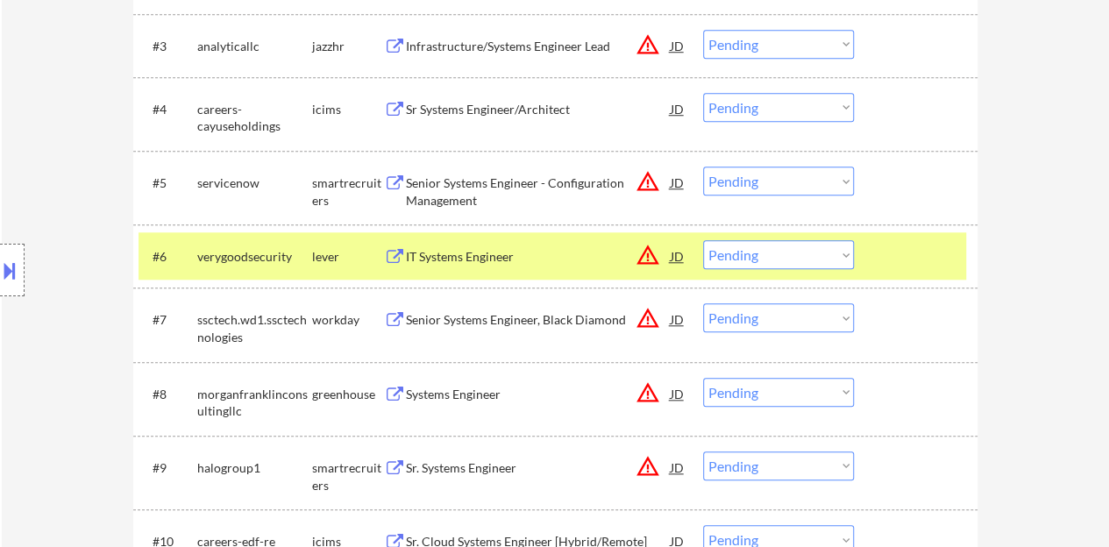
click at [890, 250] on div at bounding box center [918, 256] width 77 height 32
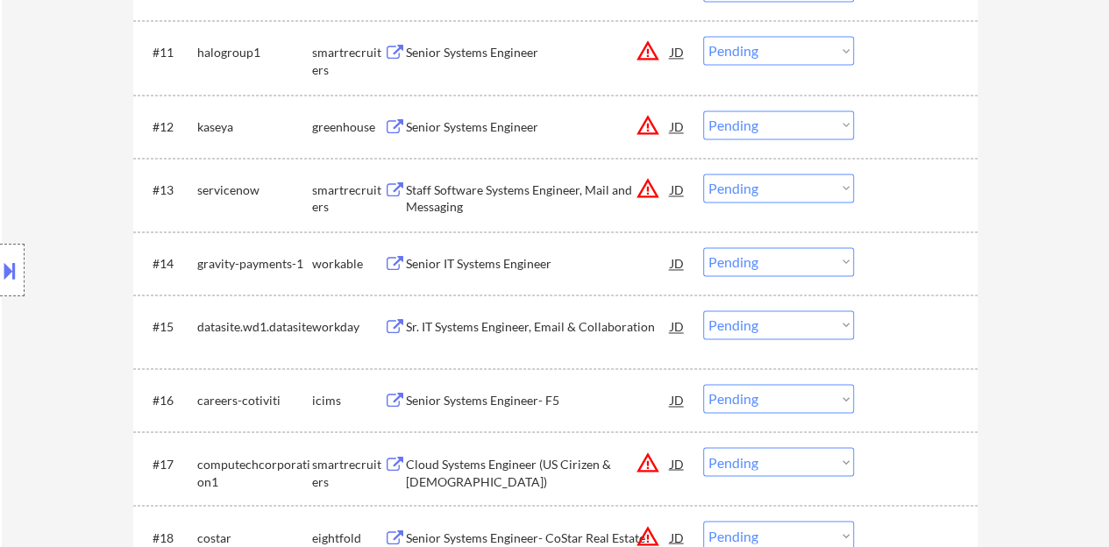
scroll to position [1228, 0]
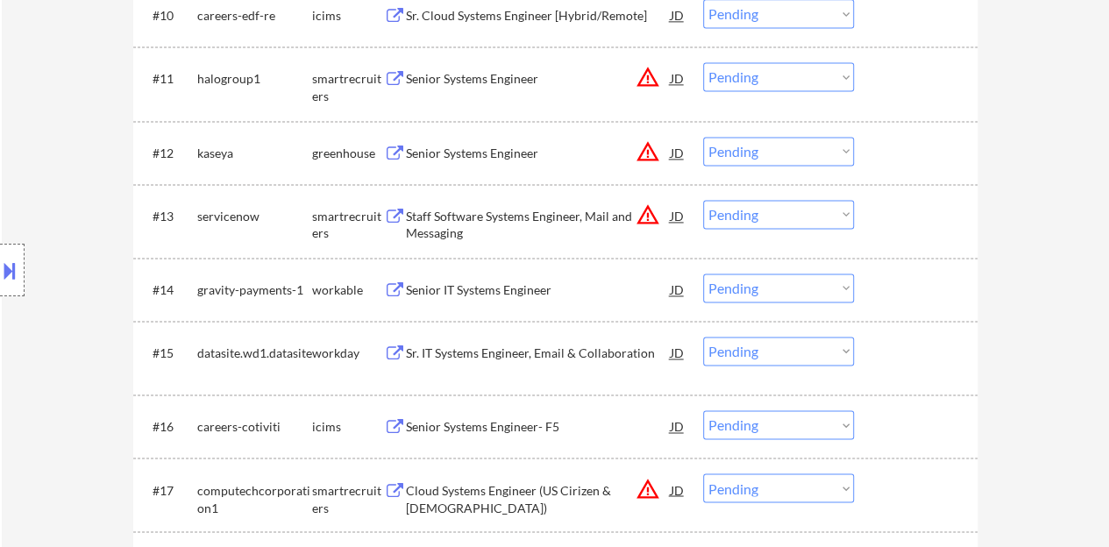
click at [508, 294] on div "Senior IT Systems Engineer" at bounding box center [538, 290] width 265 height 18
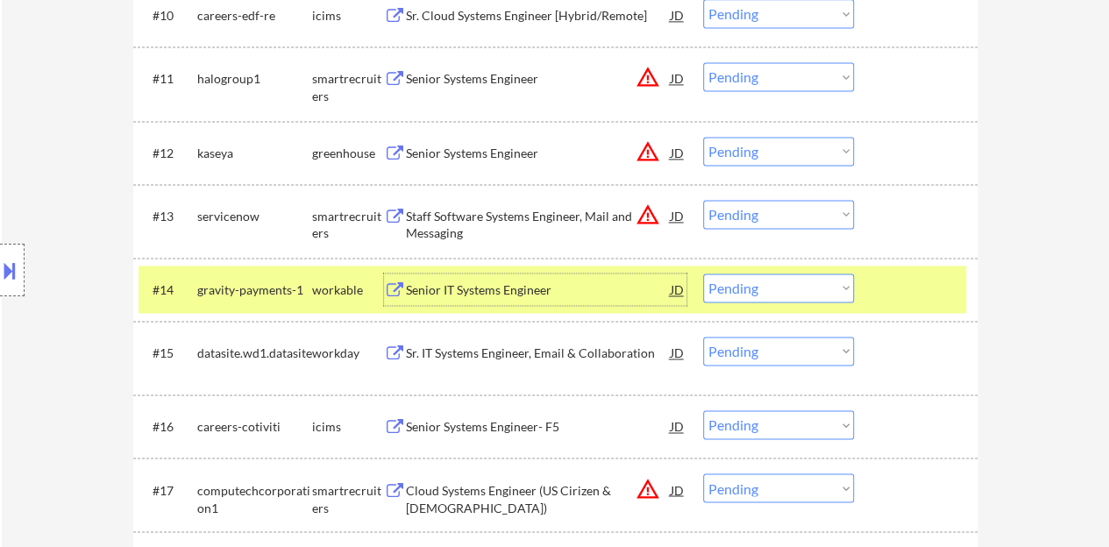
click at [832, 274] on select "Choose an option... Pending Applied Excluded (Questions) Excluded (Expired) Exc…" at bounding box center [778, 288] width 151 height 29
click at [703, 274] on select "Choose an option... Pending Applied Excluded (Questions) Excluded (Expired) Exc…" at bounding box center [778, 288] width 151 height 29
select select ""pending""
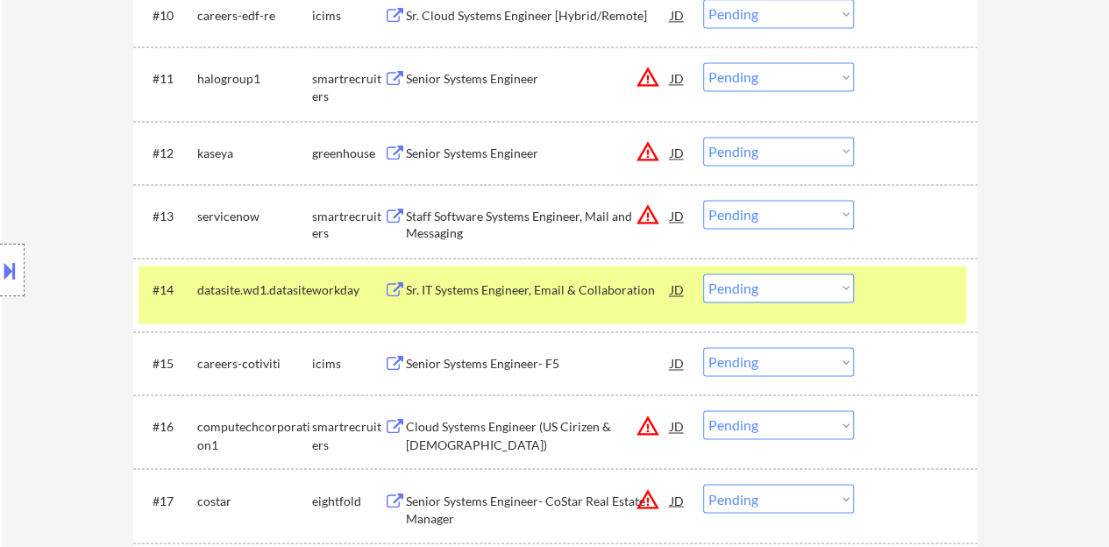
scroll to position [1403, 0]
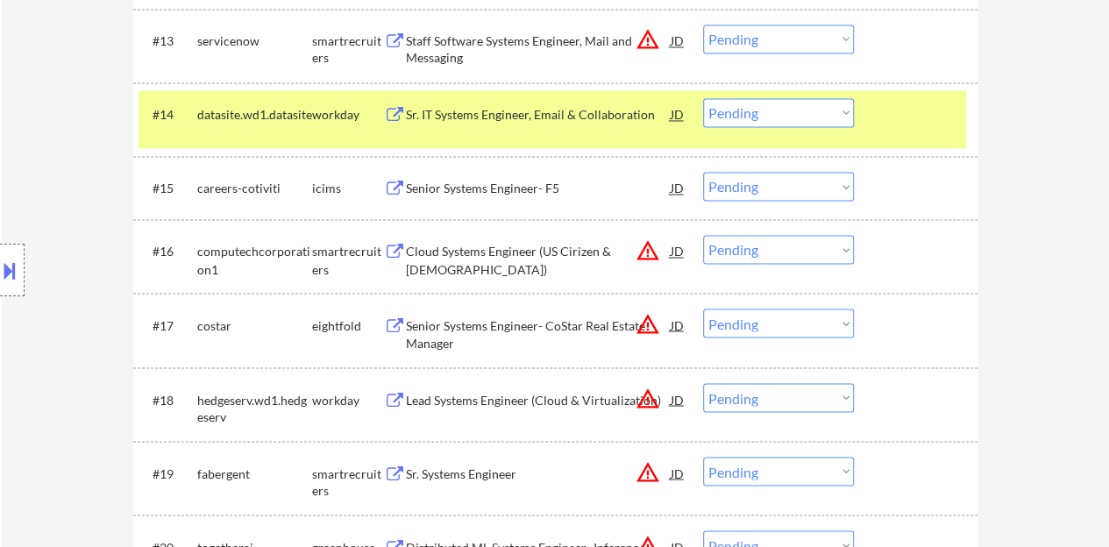
click at [954, 95] on div "#14 datasite.wd1.datasite workday Sr. IT Systems Engineer, Email & Collaboratio…" at bounding box center [553, 119] width 828 height 58
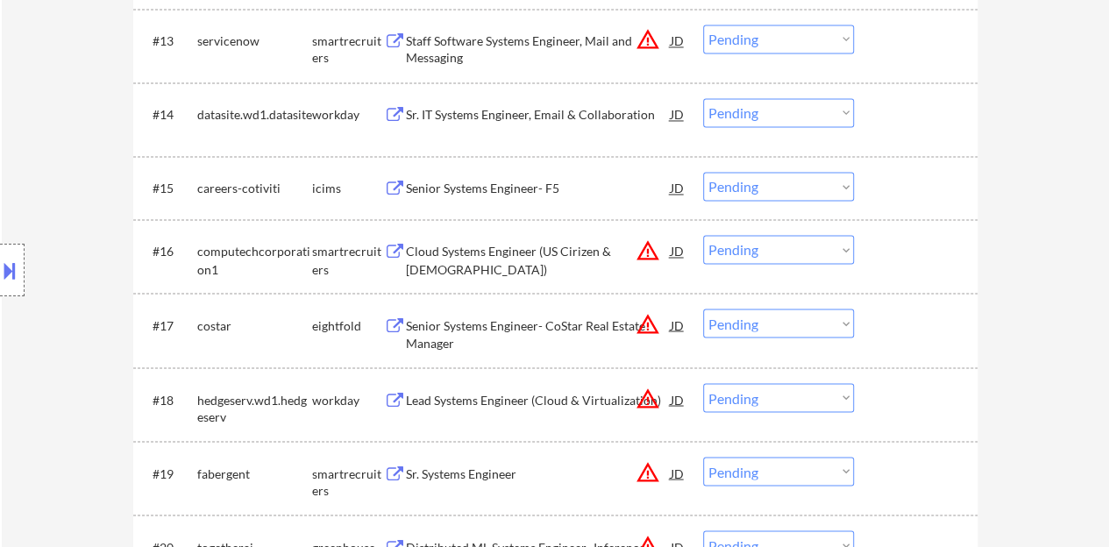
click at [949, 123] on div at bounding box center [918, 114] width 77 height 32
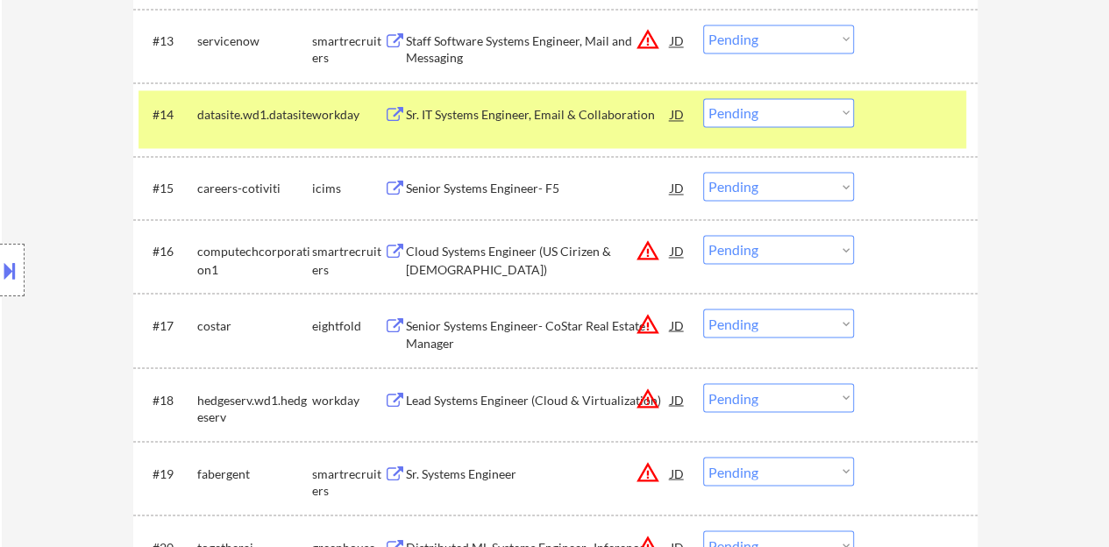
click at [949, 123] on div at bounding box center [918, 114] width 77 height 32
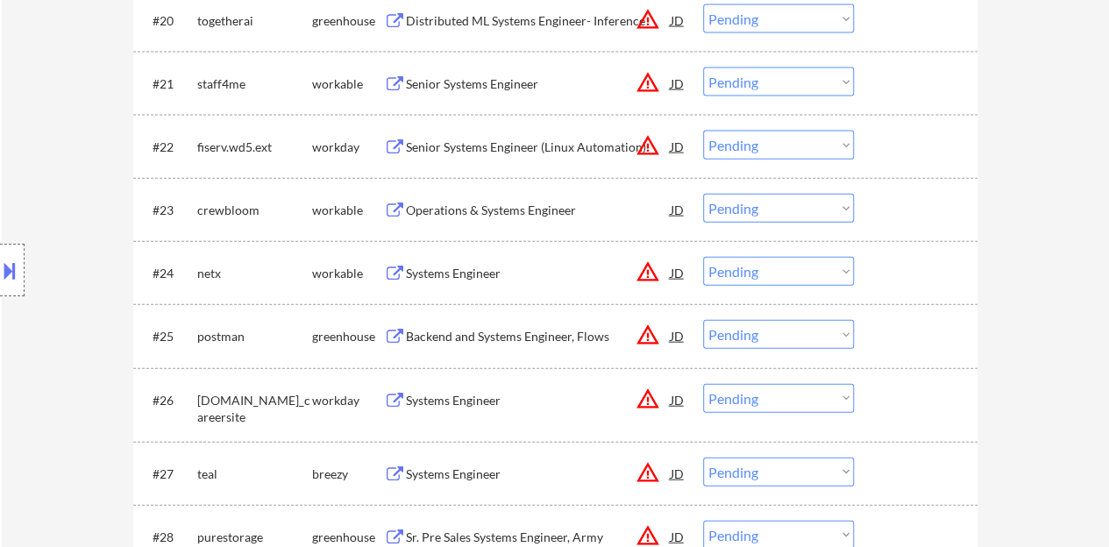
scroll to position [1842, 0]
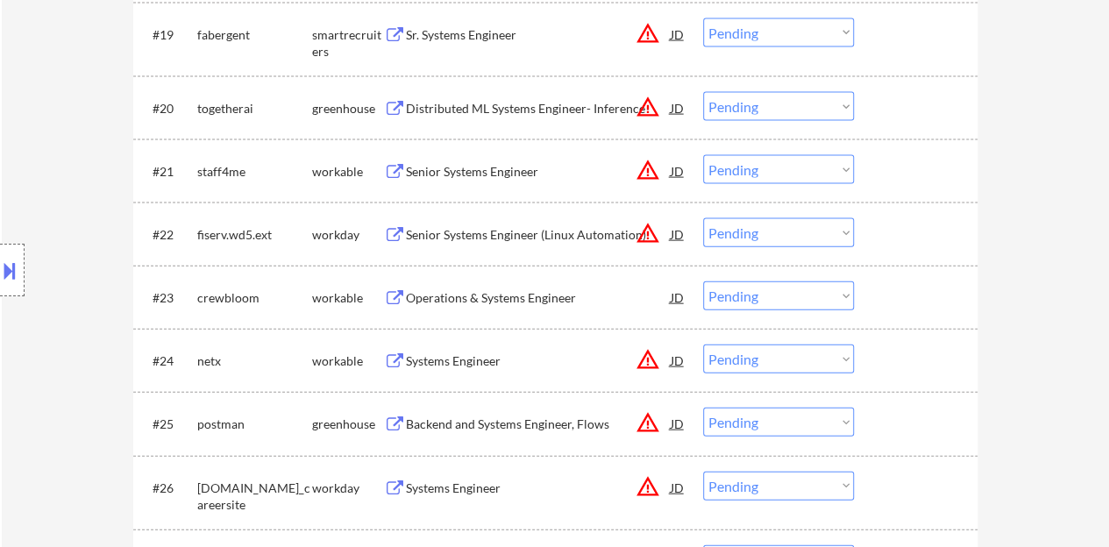
click at [545, 295] on div "Operations & Systems Engineer" at bounding box center [538, 298] width 265 height 18
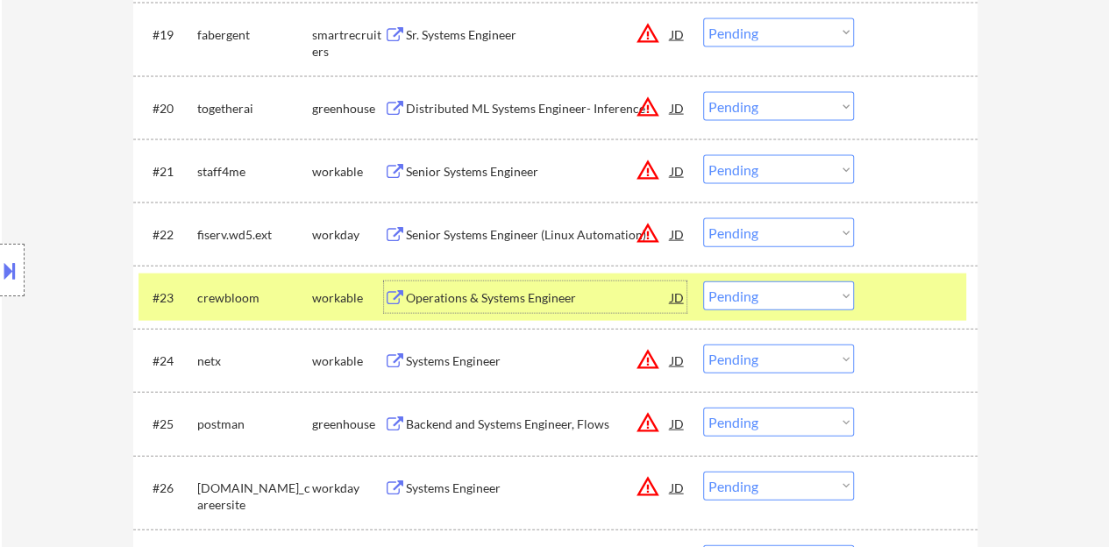
click at [809, 289] on select "Choose an option... Pending Applied Excluded (Questions) Excluded (Expired) Exc…" at bounding box center [778, 295] width 151 height 29
click at [703, 281] on select "Choose an option... Pending Applied Excluded (Questions) Excluded (Expired) Exc…" at bounding box center [778, 295] width 151 height 29
select select ""pending""
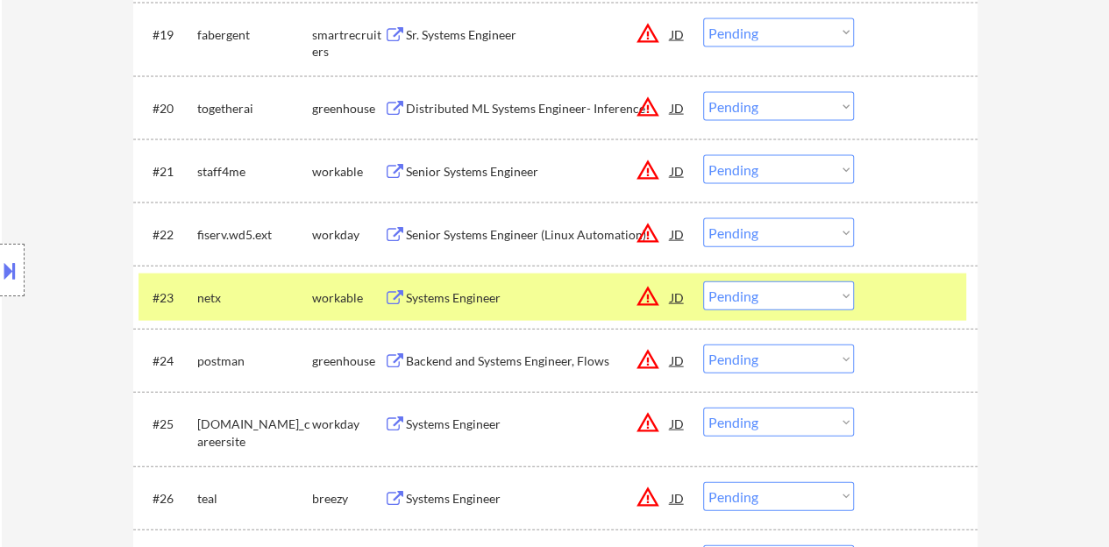
click at [950, 305] on div at bounding box center [918, 297] width 77 height 32
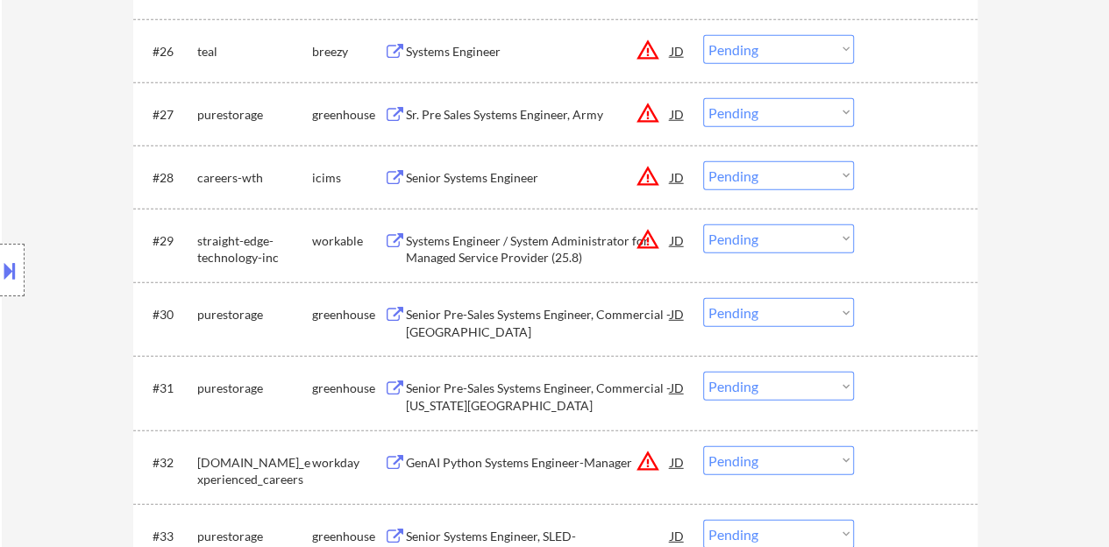
scroll to position [2455, 0]
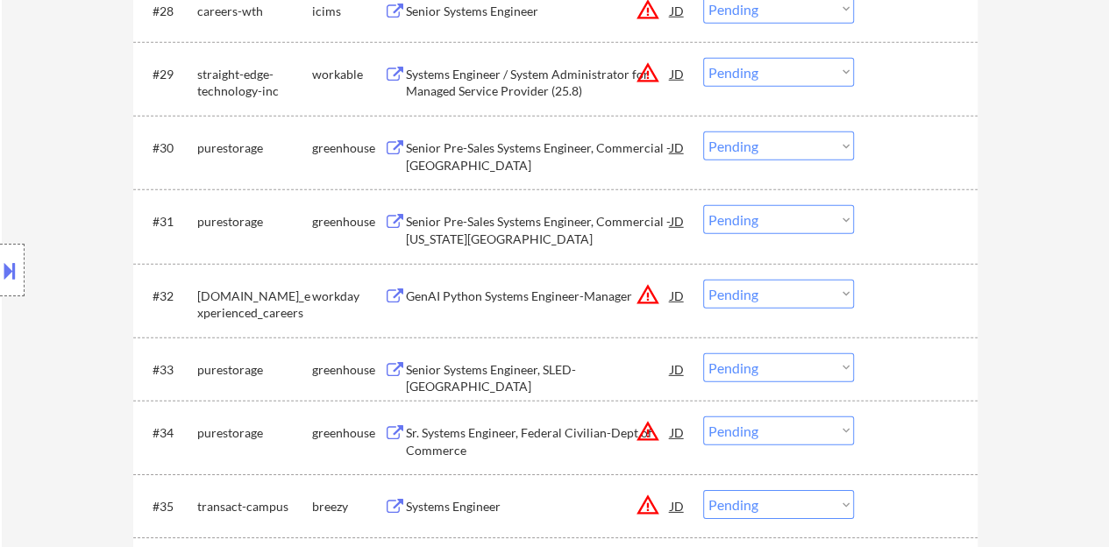
click at [509, 224] on div "Senior Pre-Sales Systems Engineer, Commercial - [US_STATE][GEOGRAPHIC_DATA]" at bounding box center [538, 230] width 265 height 34
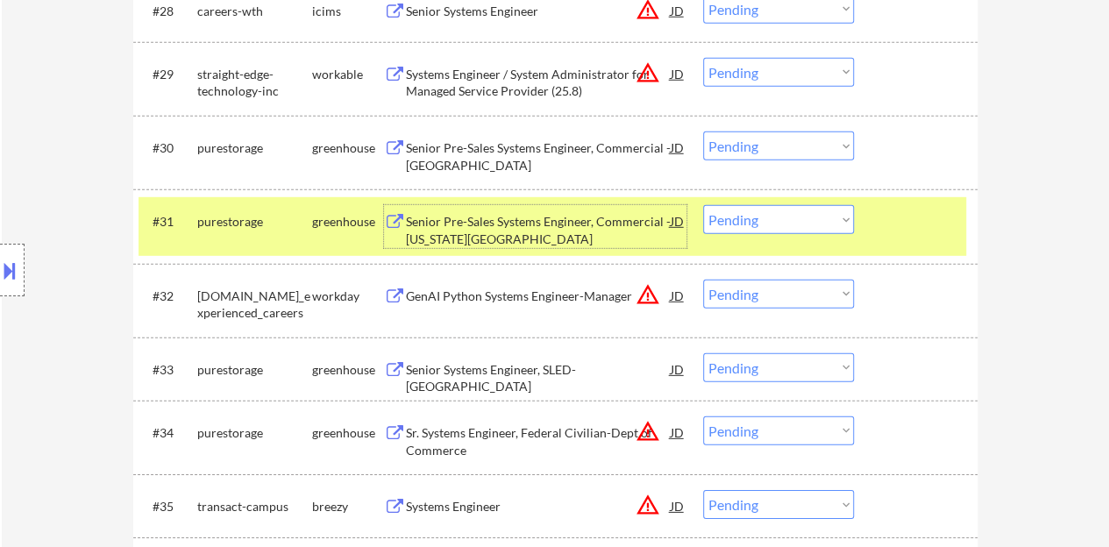
drag, startPoint x: 741, startPoint y: 218, endPoint x: 754, endPoint y: 232, distance: 18.6
click at [741, 218] on select "Choose an option... Pending Applied Excluded (Questions) Excluded (Expired) Exc…" at bounding box center [778, 219] width 151 height 29
click at [703, 205] on select "Choose an option... Pending Applied Excluded (Questions) Excluded (Expired) Exc…" at bounding box center [778, 219] width 151 height 29
select select ""pending""
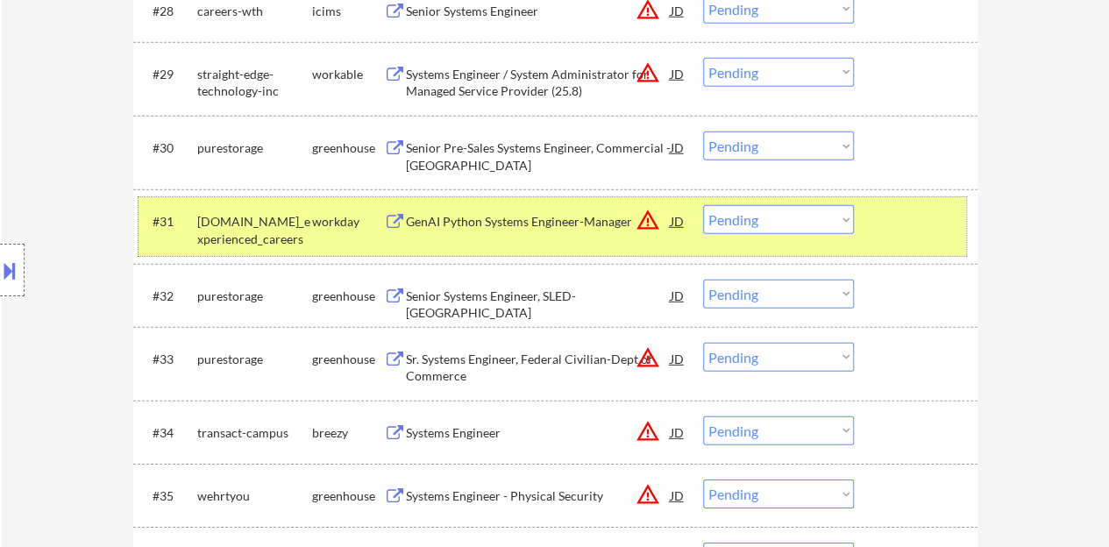
click at [918, 223] on div at bounding box center [918, 221] width 77 height 32
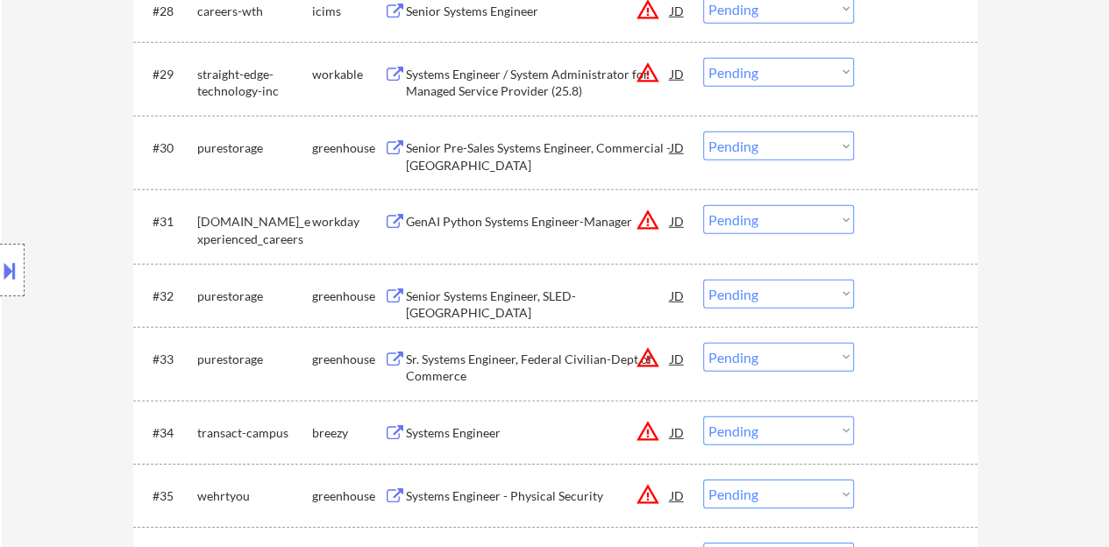
click at [531, 297] on div "Senior Systems Engineer, SLED-[GEOGRAPHIC_DATA]" at bounding box center [538, 305] width 265 height 34
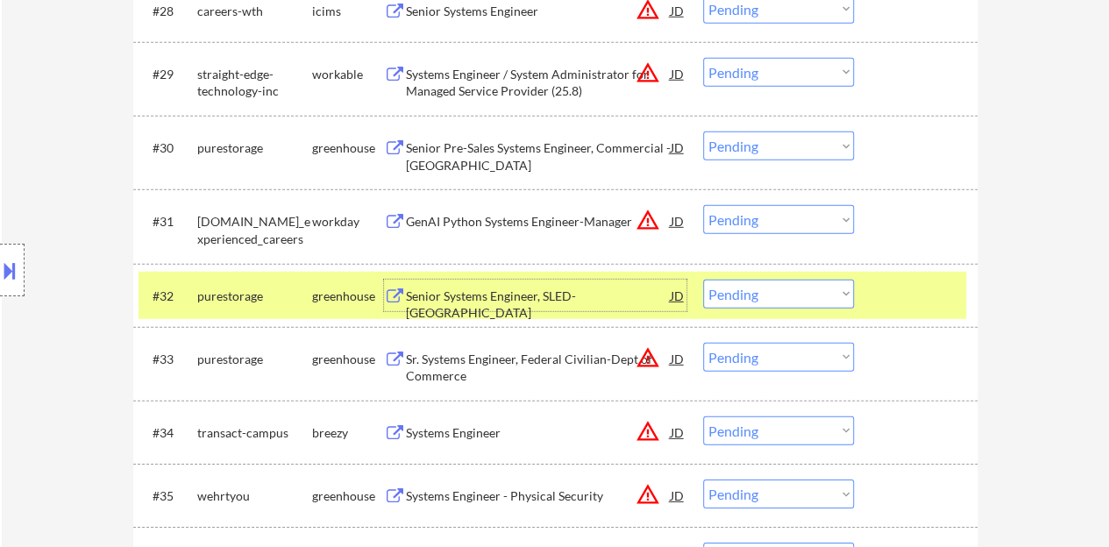
click at [759, 282] on select "Choose an option... Pending Applied Excluded (Questions) Excluded (Expired) Exc…" at bounding box center [778, 294] width 151 height 29
click at [703, 280] on select "Choose an option... Pending Applied Excluded (Questions) Excluded (Expired) Exc…" at bounding box center [778, 294] width 151 height 29
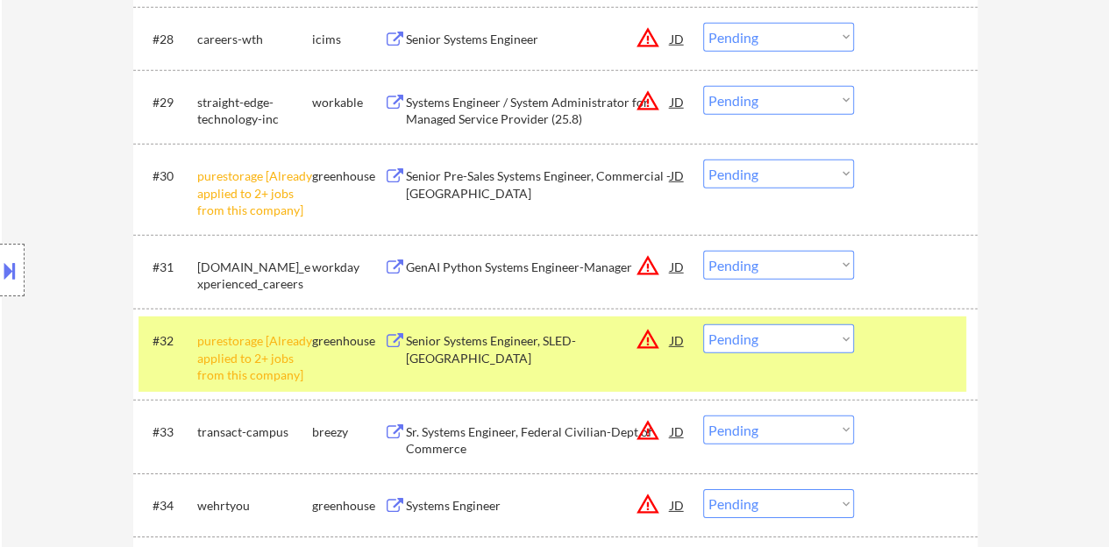
click at [10, 267] on button at bounding box center [9, 270] width 19 height 29
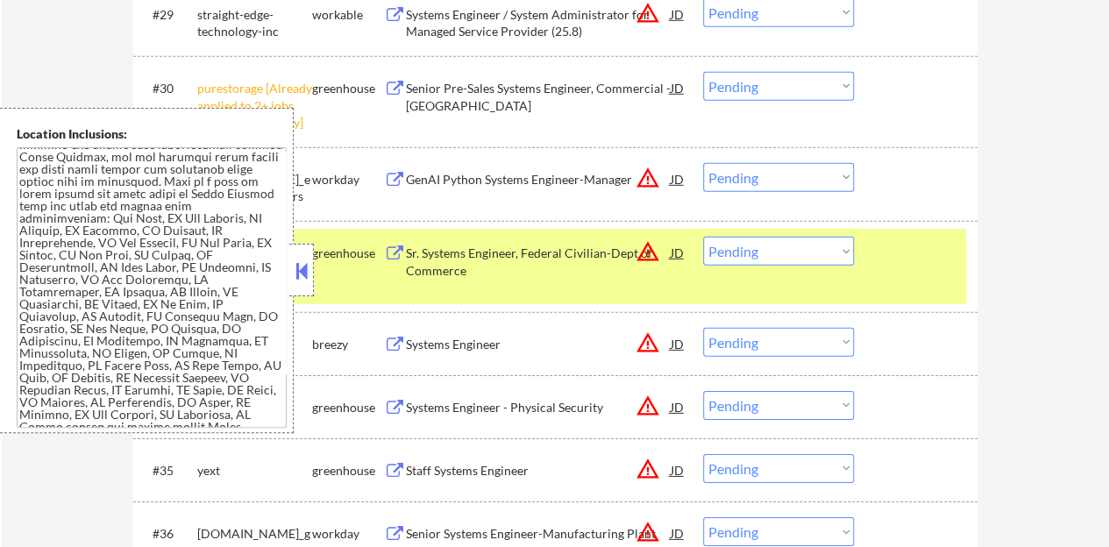
scroll to position [239, 0]
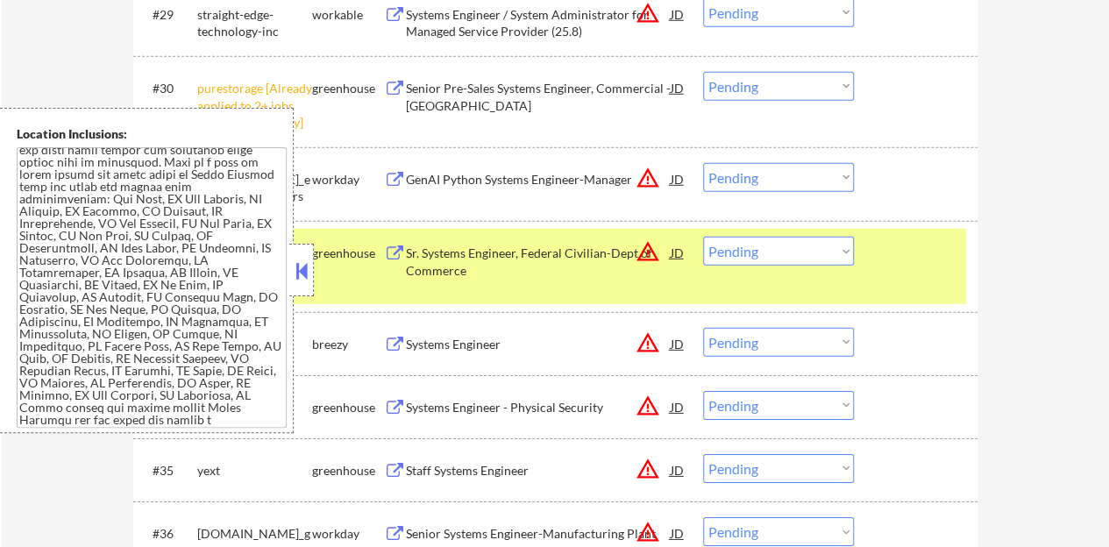
drag, startPoint x: 305, startPoint y: 274, endPoint x: 393, endPoint y: 273, distance: 87.7
click at [305, 274] on button at bounding box center [301, 271] width 19 height 26
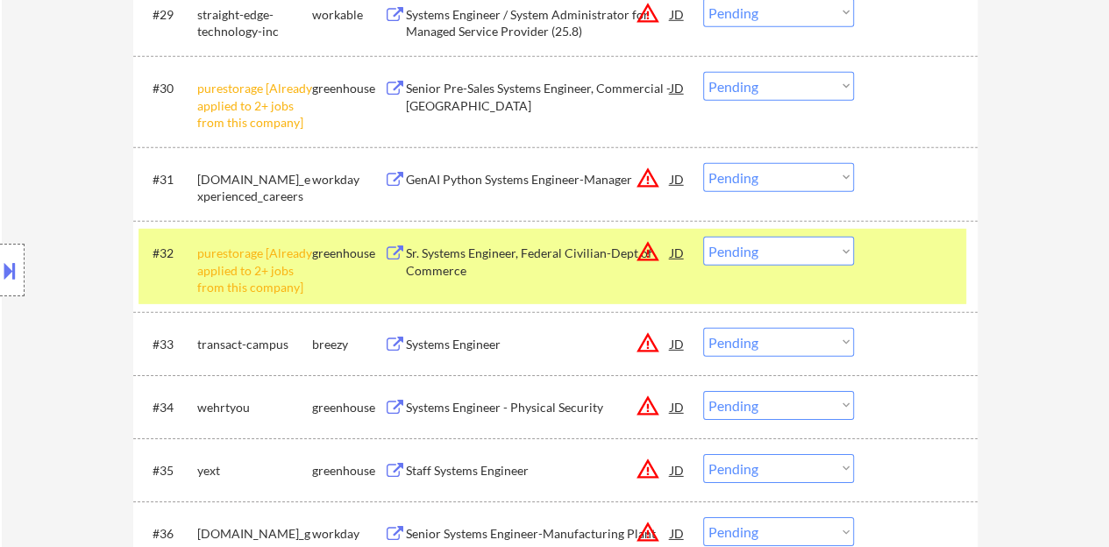
click at [802, 244] on select "Choose an option... Pending Applied Excluded (Questions) Excluded (Expired) Exc…" at bounding box center [778, 251] width 151 height 29
click at [703, 237] on select "Choose an option... Pending Applied Excluded (Questions) Excluded (Expired) Exc…" at bounding box center [778, 251] width 151 height 29
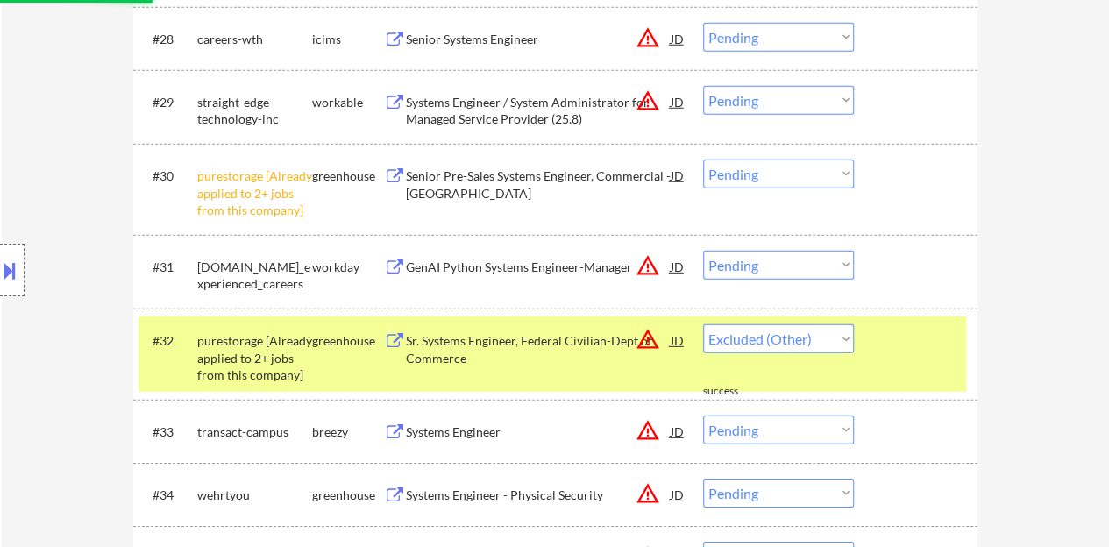
select select ""pending""
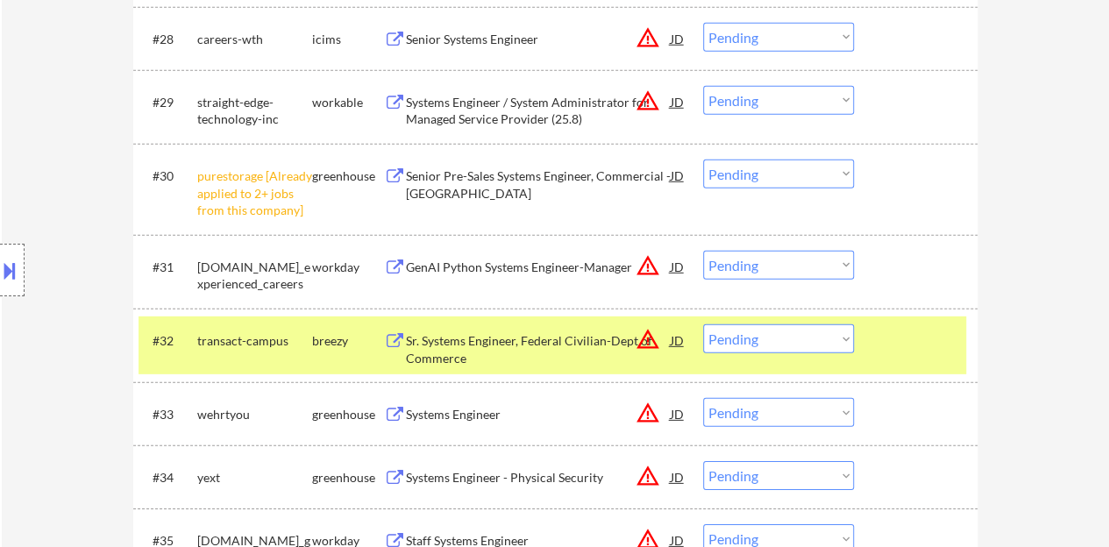
click at [775, 173] on select "Choose an option... Pending Applied Excluded (Questions) Excluded (Expired) Exc…" at bounding box center [778, 174] width 151 height 29
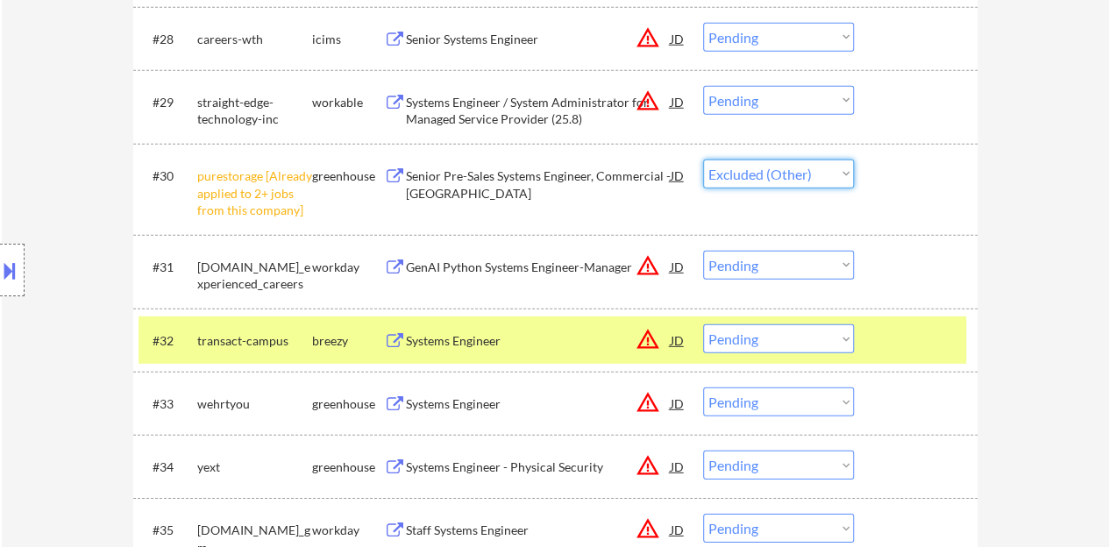
click at [703, 160] on select "Choose an option... Pending Applied Excluded (Questions) Excluded (Expired) Exc…" at bounding box center [778, 174] width 151 height 29
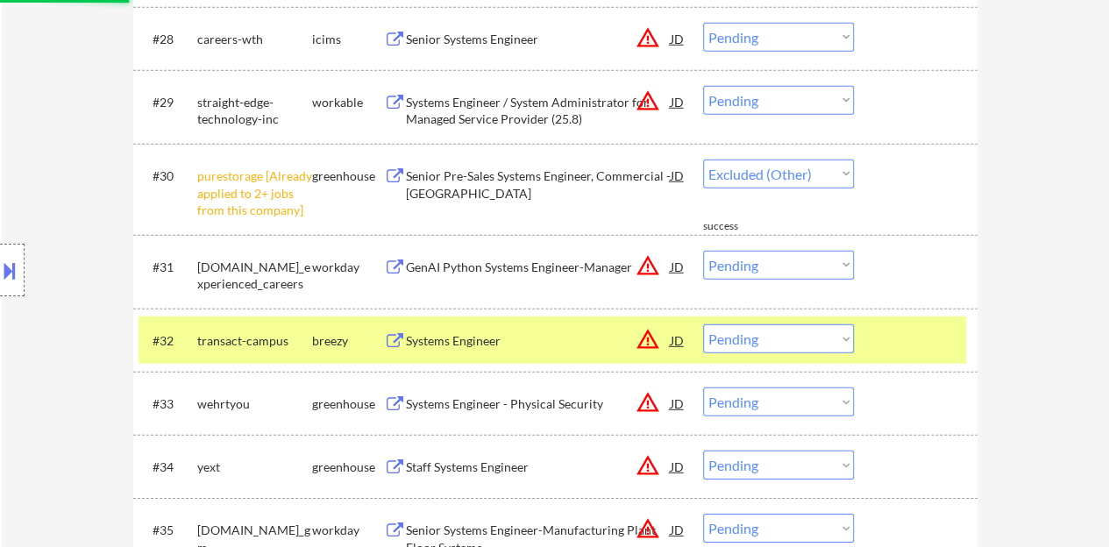
select select ""pending""
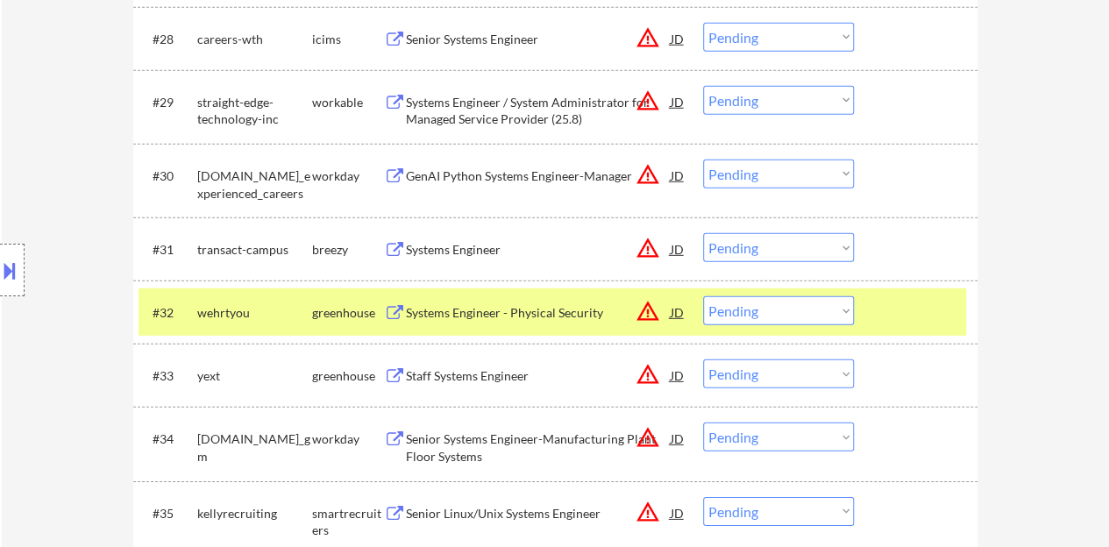
click at [883, 304] on div at bounding box center [918, 312] width 77 height 32
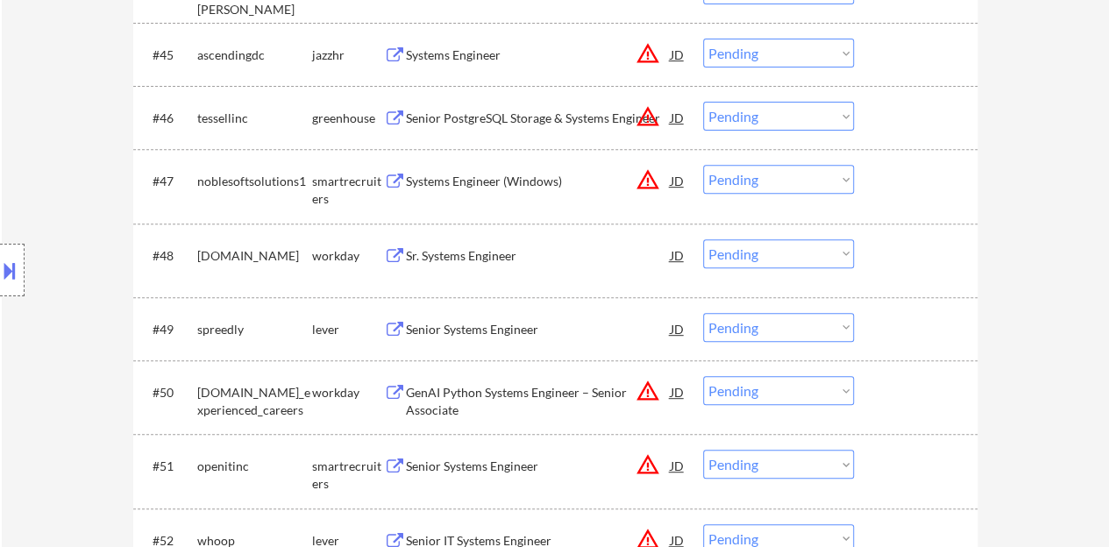
scroll to position [3595, 0]
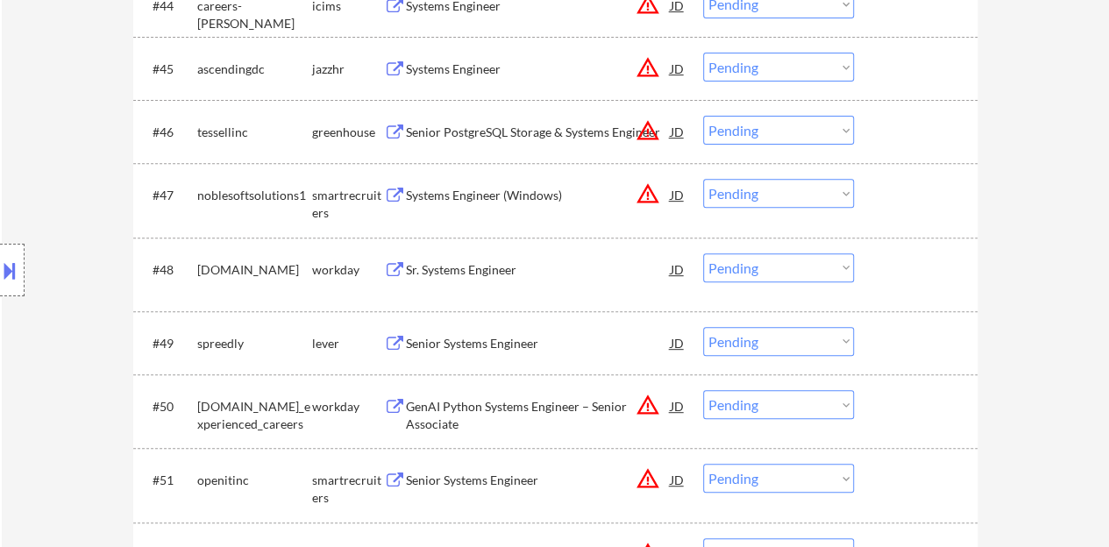
click at [448, 335] on div "Senior Systems Engineer" at bounding box center [538, 344] width 265 height 18
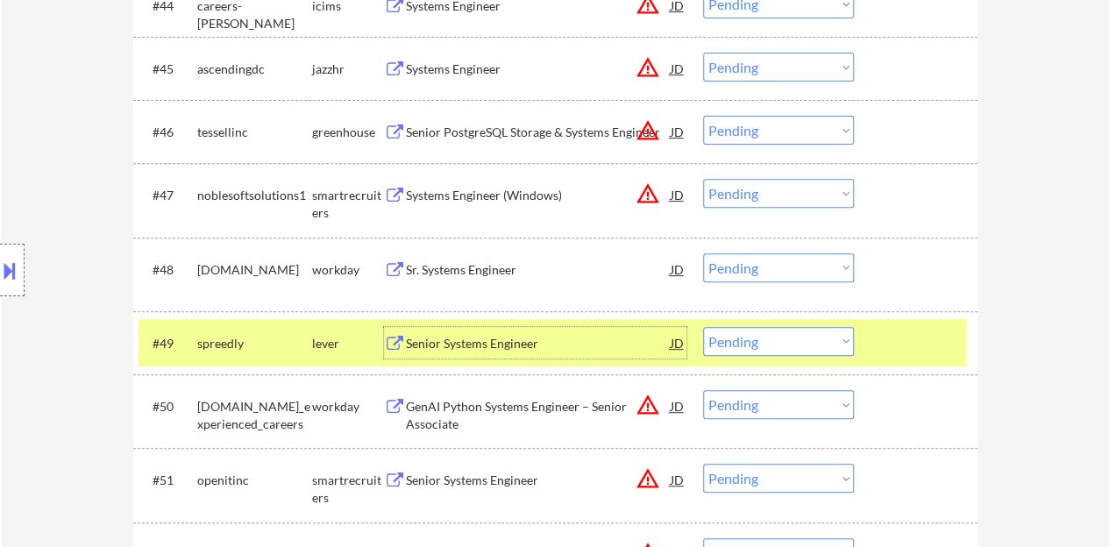
click at [761, 344] on select "Choose an option... Pending Applied Excluded (Questions) Excluded (Expired) Exc…" at bounding box center [778, 341] width 151 height 29
click at [703, 327] on select "Choose an option... Pending Applied Excluded (Questions) Excluded (Expired) Exc…" at bounding box center [778, 341] width 151 height 29
select select ""pending""
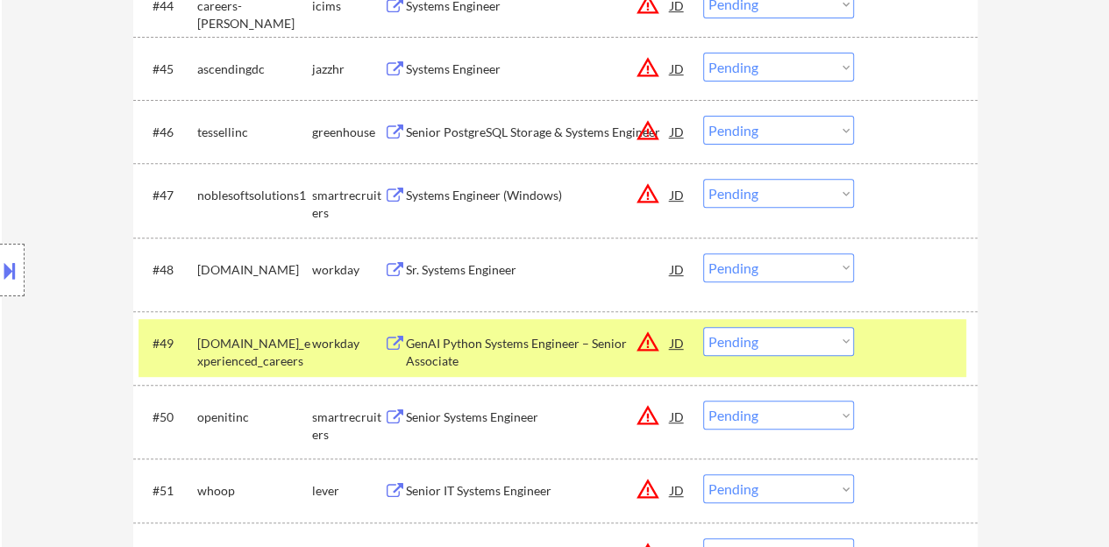
click at [875, 330] on div "#49 pwc.wd3.us_experienced_careers workday GenAI Python Systems Engineer – Seni…" at bounding box center [553, 348] width 828 height 58
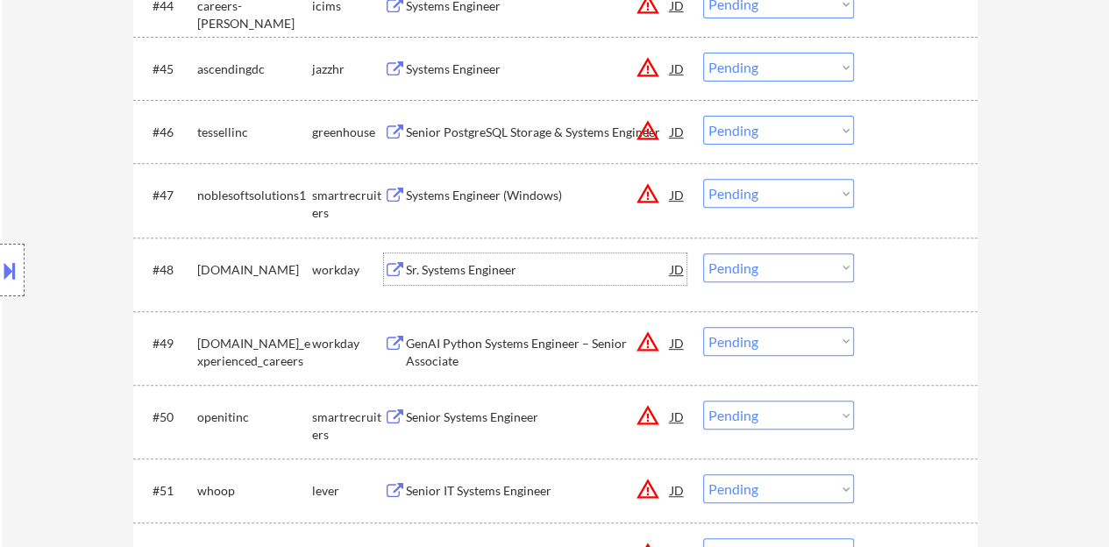
click at [481, 269] on div "Sr. Systems Engineer" at bounding box center [538, 270] width 265 height 18
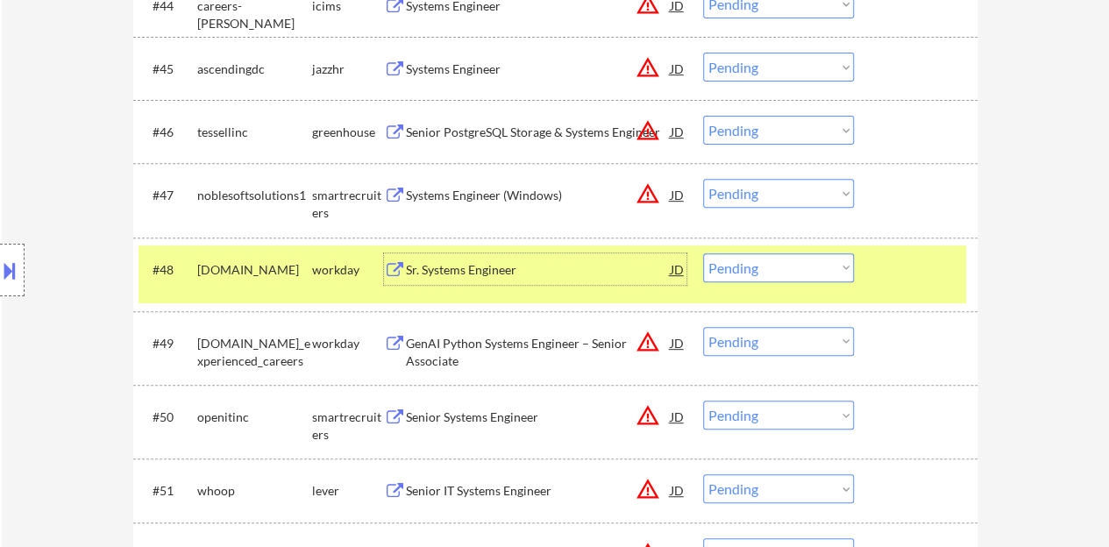
click at [787, 268] on select "Choose an option... Pending Applied Excluded (Questions) Excluded (Expired) Exc…" at bounding box center [778, 267] width 151 height 29
click at [703, 253] on select "Choose an option... Pending Applied Excluded (Questions) Excluded (Expired) Exc…" at bounding box center [778, 267] width 151 height 29
select select ""pending""
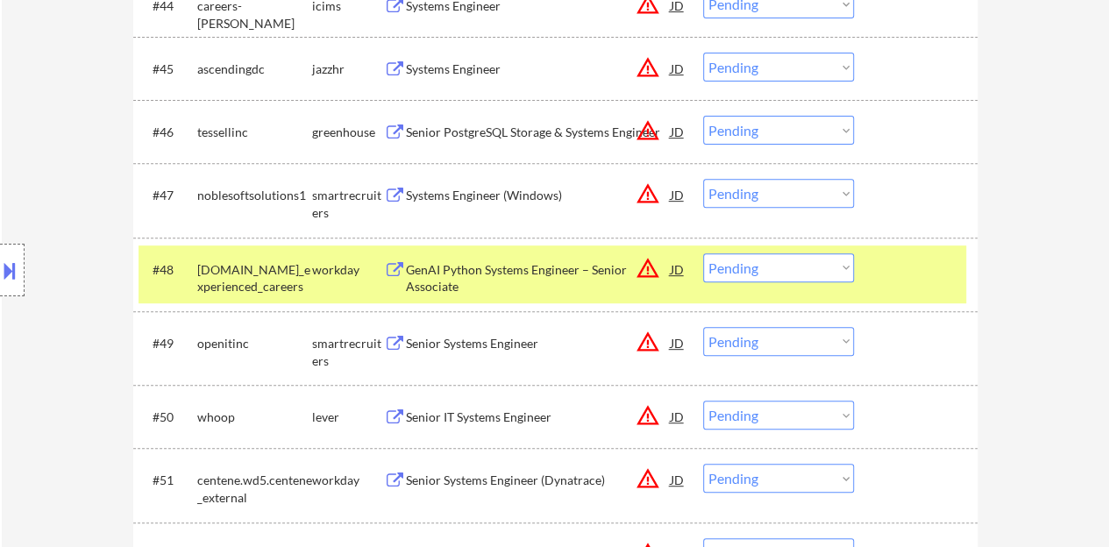
click at [907, 266] on div at bounding box center [918, 269] width 77 height 32
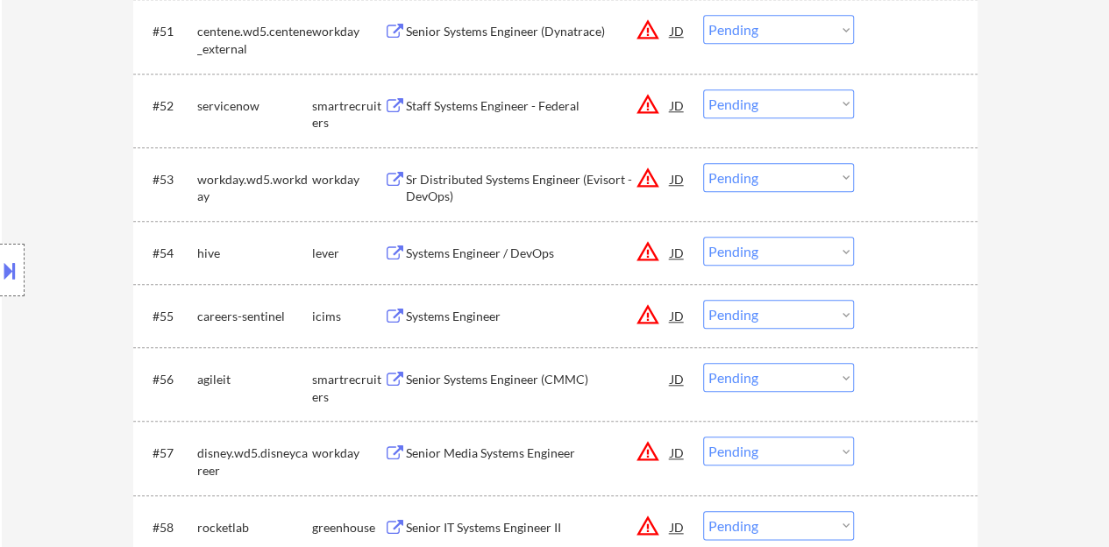
scroll to position [4122, 0]
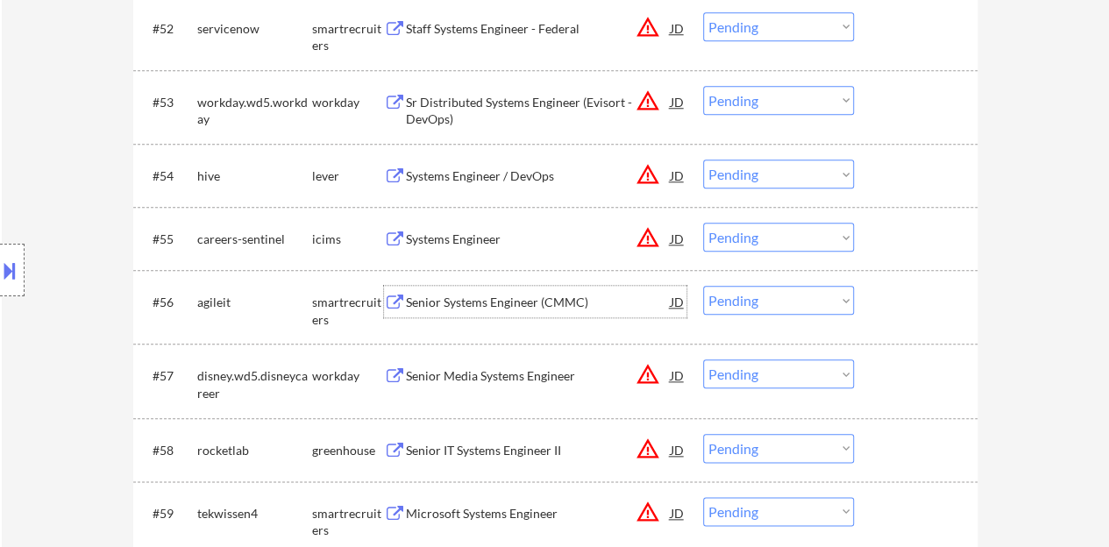
click at [497, 305] on div "Senior Systems Engineer (CMMC)" at bounding box center [538, 303] width 265 height 18
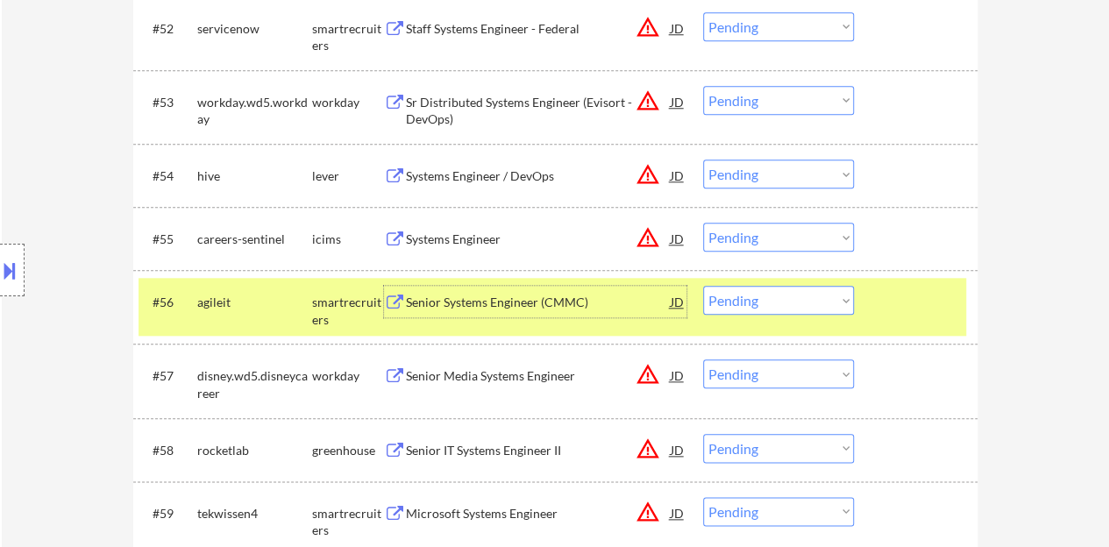
click at [800, 300] on select "Choose an option... Pending Applied Excluded (Questions) Excluded (Expired) Exc…" at bounding box center [778, 300] width 151 height 29
click at [703, 286] on select "Choose an option... Pending Applied Excluded (Questions) Excluded (Expired) Exc…" at bounding box center [778, 300] width 151 height 29
select select ""pending""
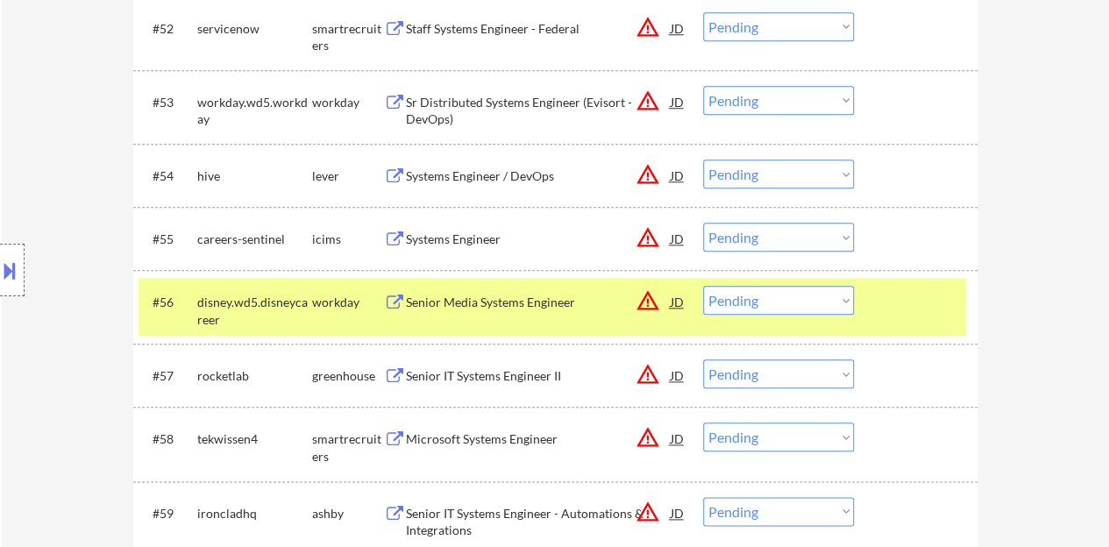
click at [926, 299] on div at bounding box center [918, 302] width 77 height 32
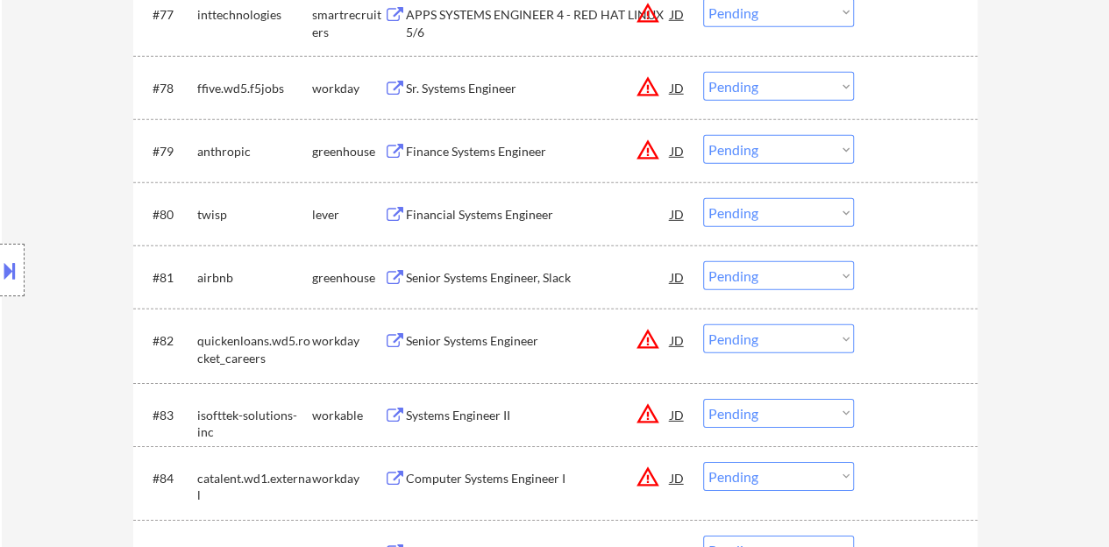
scroll to position [5788, 0]
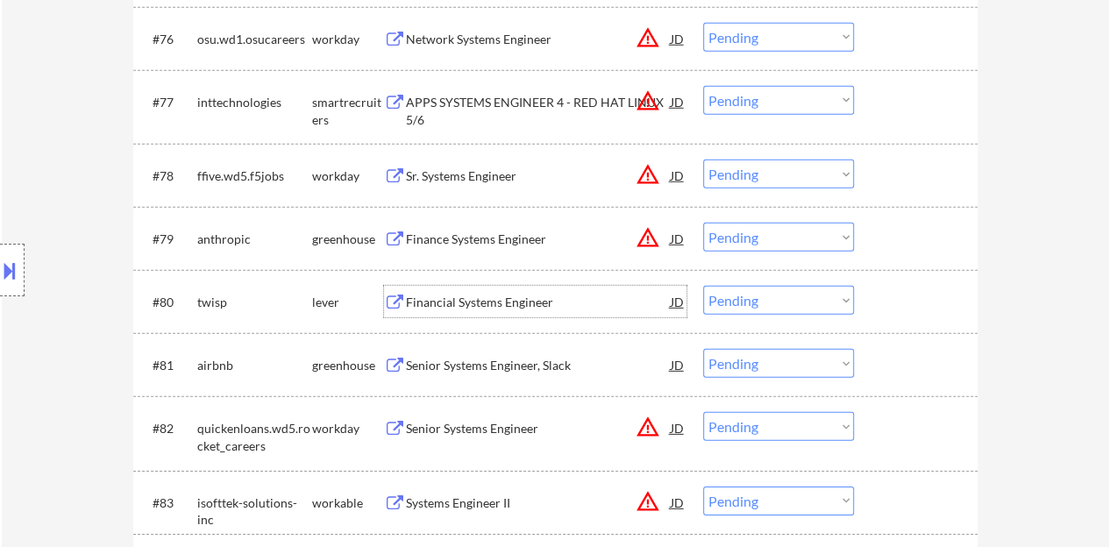
click at [514, 296] on div "Financial Systems Engineer" at bounding box center [538, 303] width 265 height 18
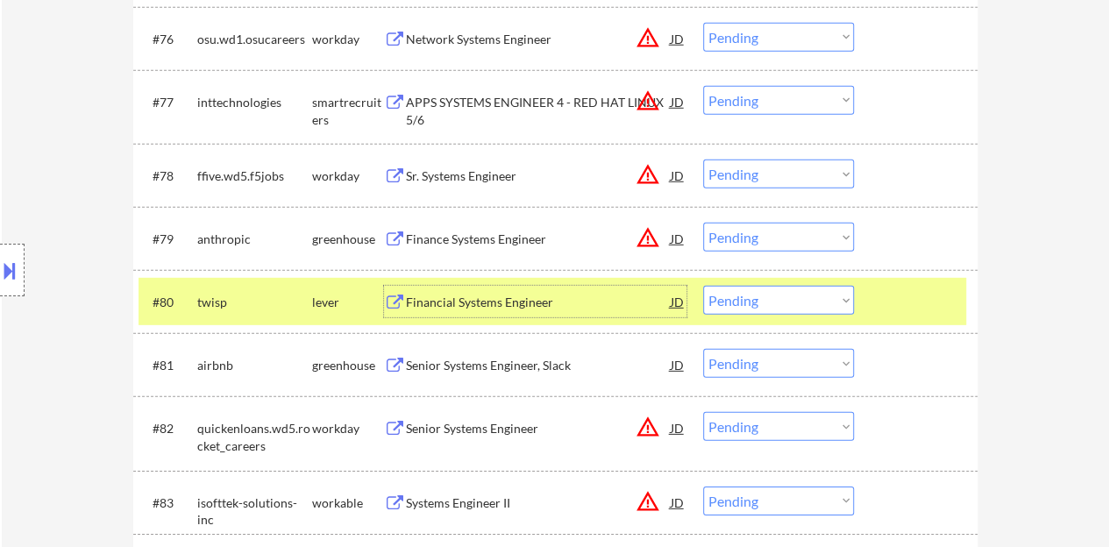
click at [754, 297] on select "Choose an option... Pending Applied Excluded (Questions) Excluded (Expired) Exc…" at bounding box center [778, 300] width 151 height 29
click at [703, 286] on select "Choose an option... Pending Applied Excluded (Questions) Excluded (Expired) Exc…" at bounding box center [778, 300] width 151 height 29
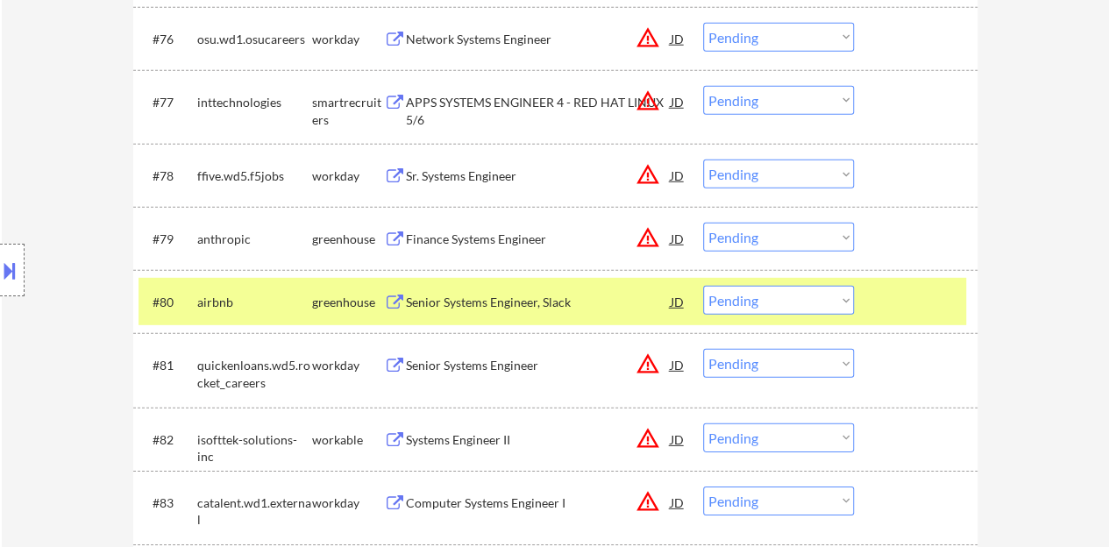
click at [530, 300] on div "Senior Systems Engineer, Slack" at bounding box center [538, 303] width 265 height 18
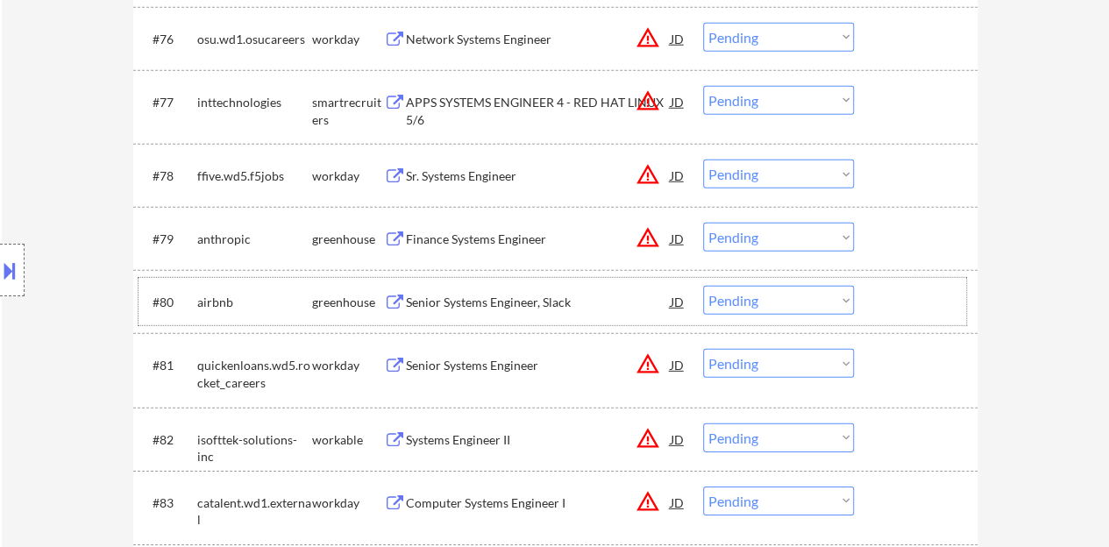
click at [906, 295] on div at bounding box center [918, 302] width 77 height 32
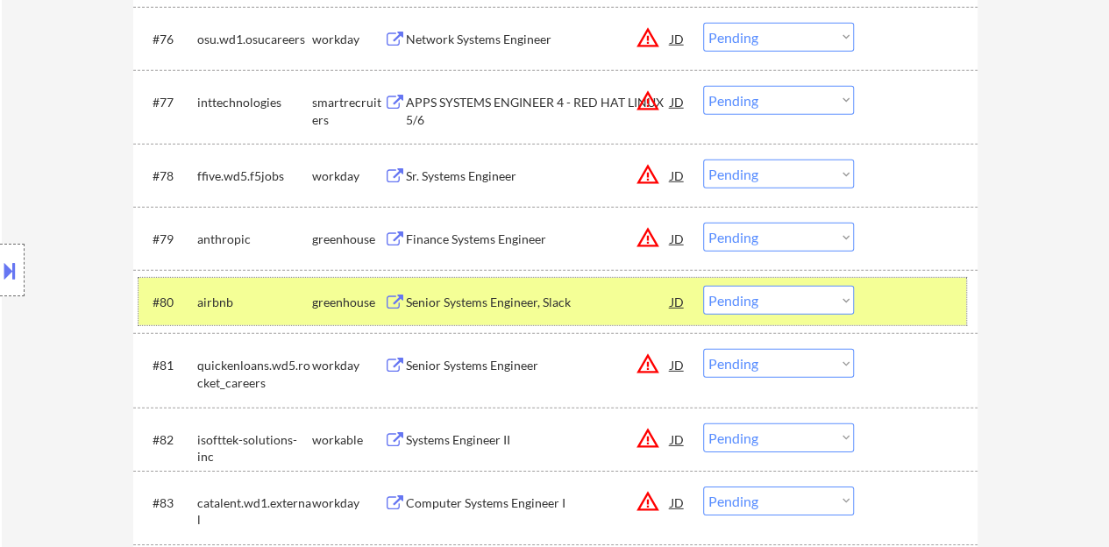
click at [735, 292] on select "Choose an option... Pending Applied Excluded (Questions) Excluded (Expired) Exc…" at bounding box center [778, 300] width 151 height 29
click at [703, 286] on select "Choose an option... Pending Applied Excluded (Questions) Excluded (Expired) Exc…" at bounding box center [778, 300] width 151 height 29
select select ""pending""
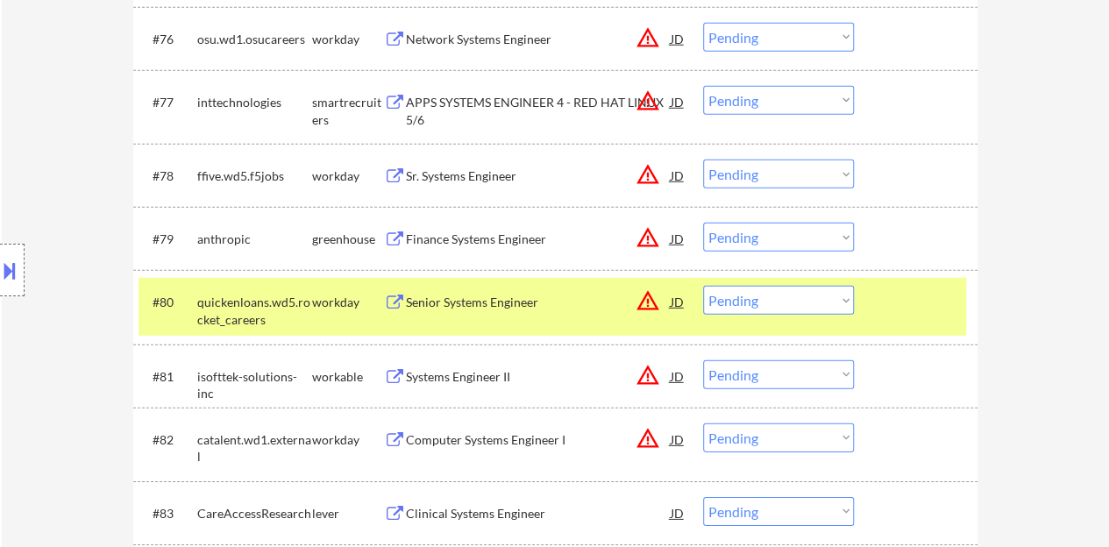
click at [944, 306] on div at bounding box center [918, 302] width 77 height 32
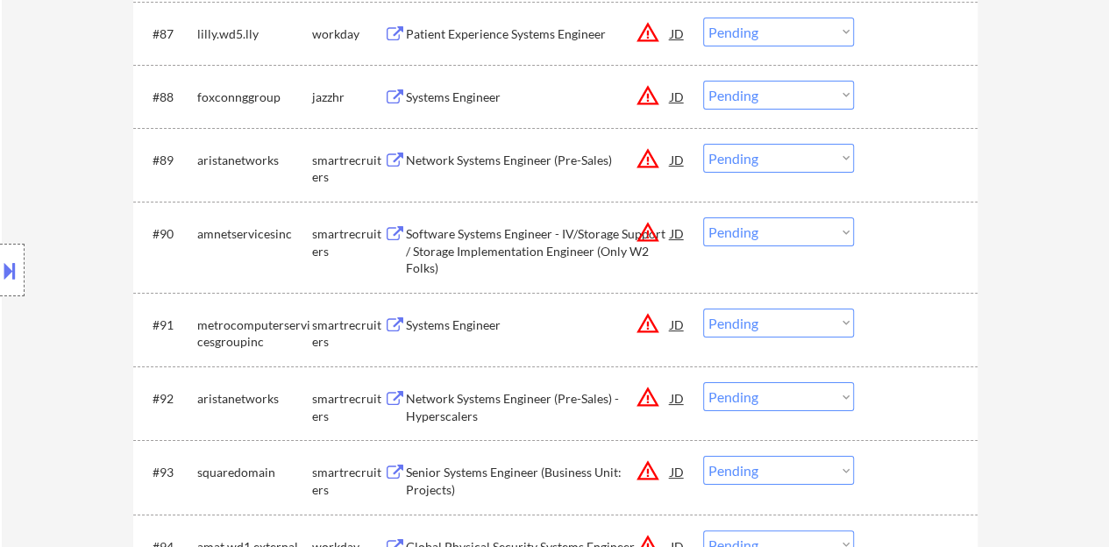
scroll to position [6577, 0]
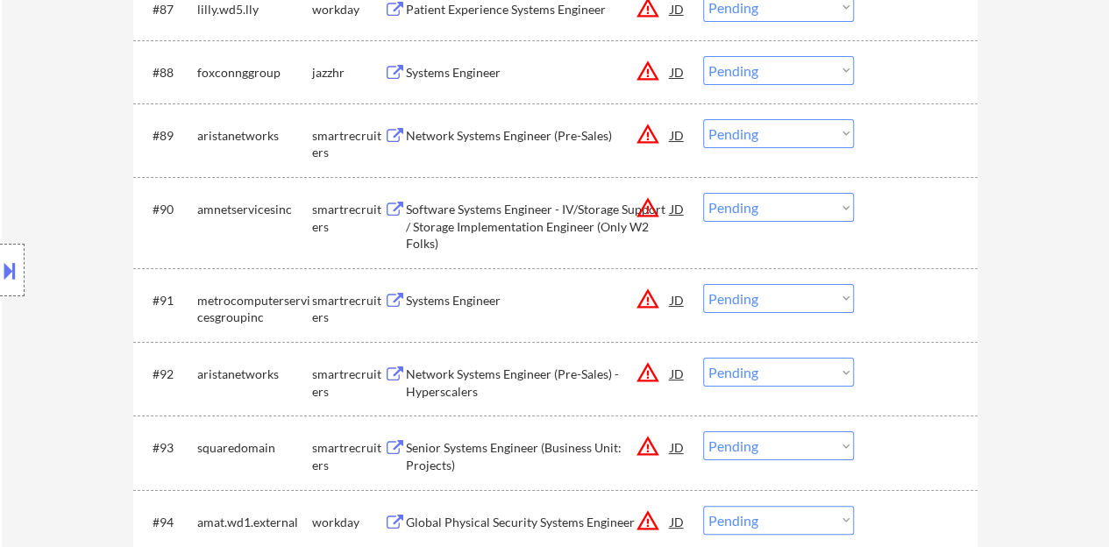
click at [479, 296] on div "Systems Engineer" at bounding box center [538, 301] width 265 height 18
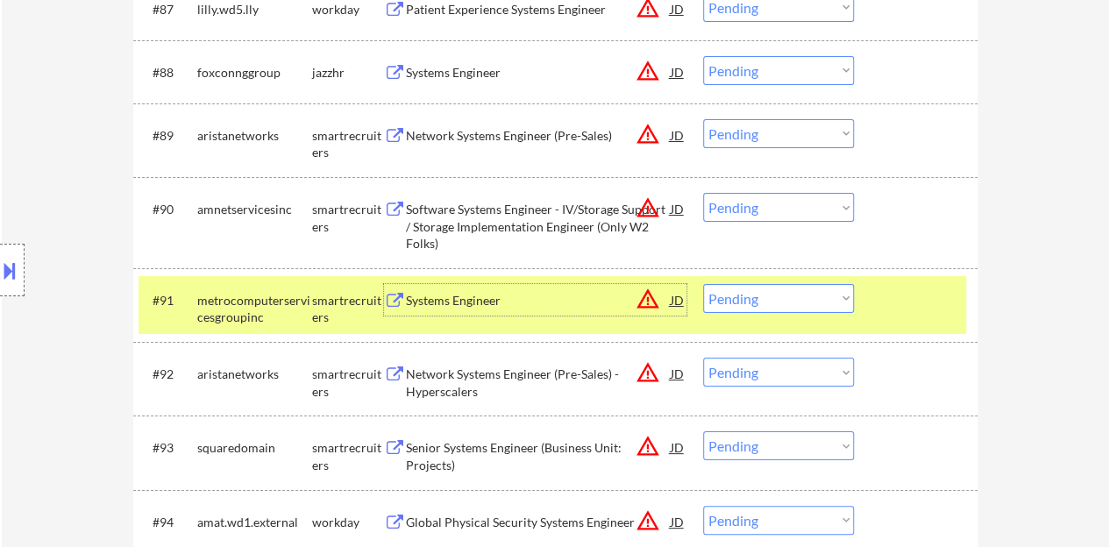
click at [831, 291] on select "Choose an option... Pending Applied Excluded (Questions) Excluded (Expired) Exc…" at bounding box center [778, 298] width 151 height 29
click at [703, 284] on select "Choose an option... Pending Applied Excluded (Questions) Excluded (Expired) Exc…" at bounding box center [778, 298] width 151 height 29
select select ""pending""
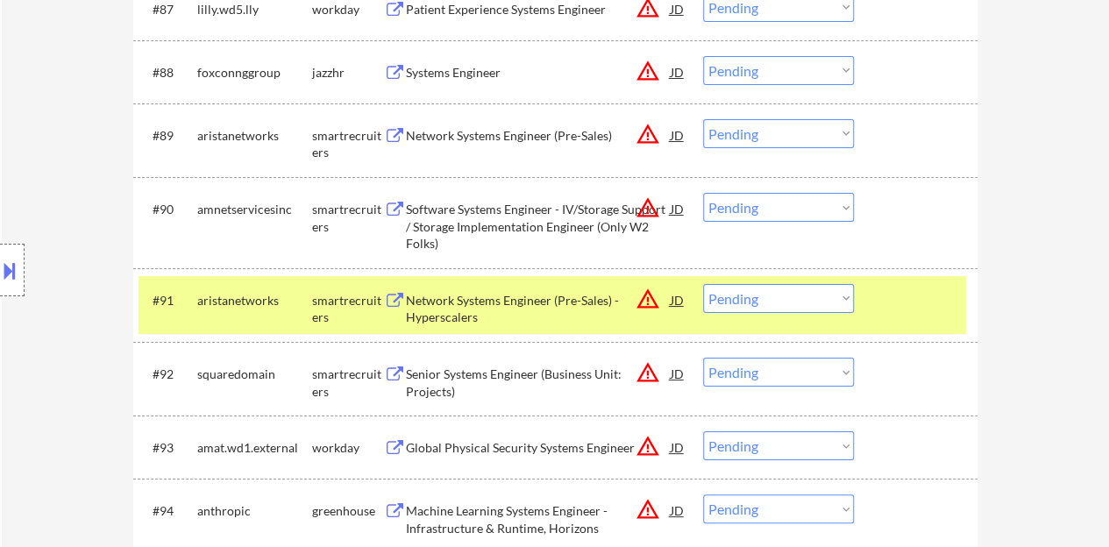
click at [923, 289] on div at bounding box center [918, 300] width 77 height 32
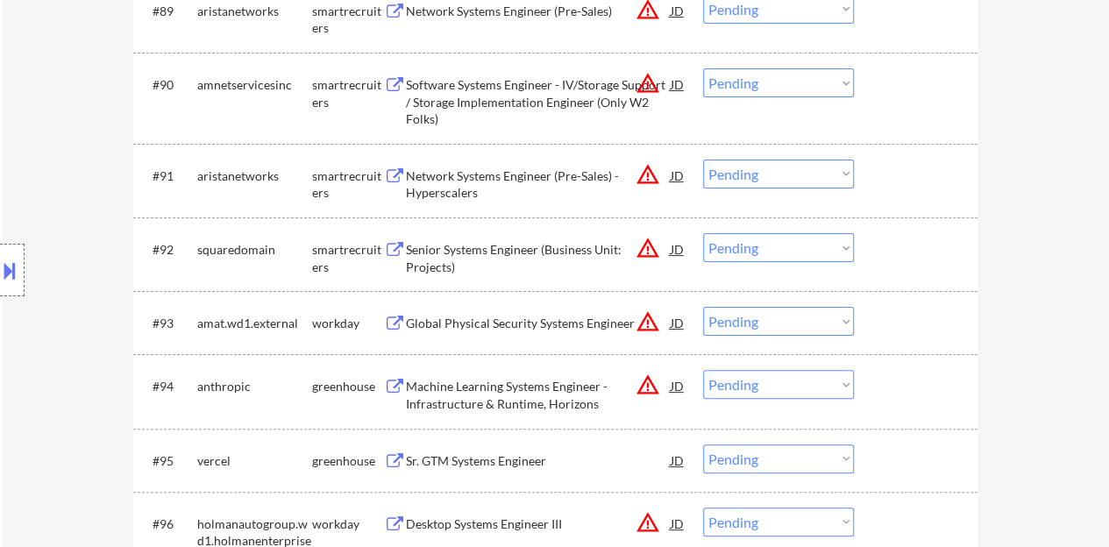
scroll to position [6752, 0]
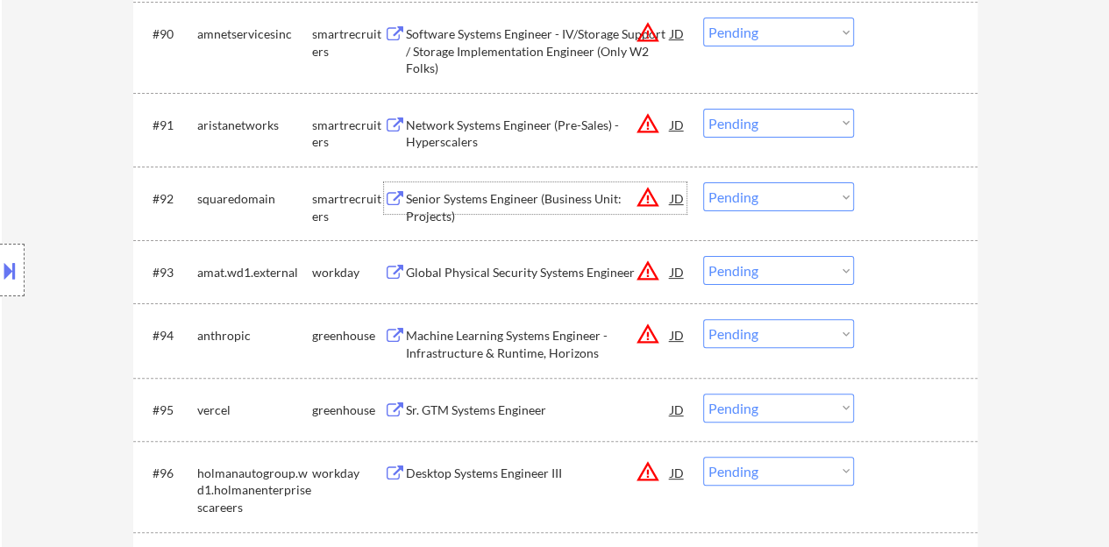
click at [530, 197] on div "Senior Systems Engineer (Business Unit: Projects)" at bounding box center [538, 207] width 265 height 34
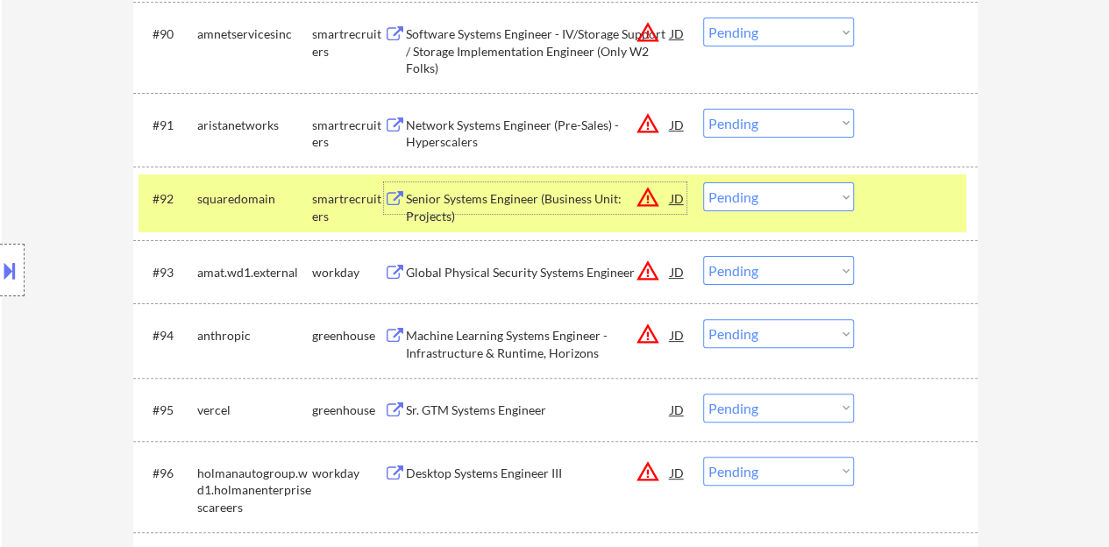
click at [773, 201] on select "Choose an option... Pending Applied Excluded (Questions) Excluded (Expired) Exc…" at bounding box center [778, 196] width 151 height 29
click at [703, 182] on select "Choose an option... Pending Applied Excluded (Questions) Excluded (Expired) Exc…" at bounding box center [778, 196] width 151 height 29
select select ""pending""
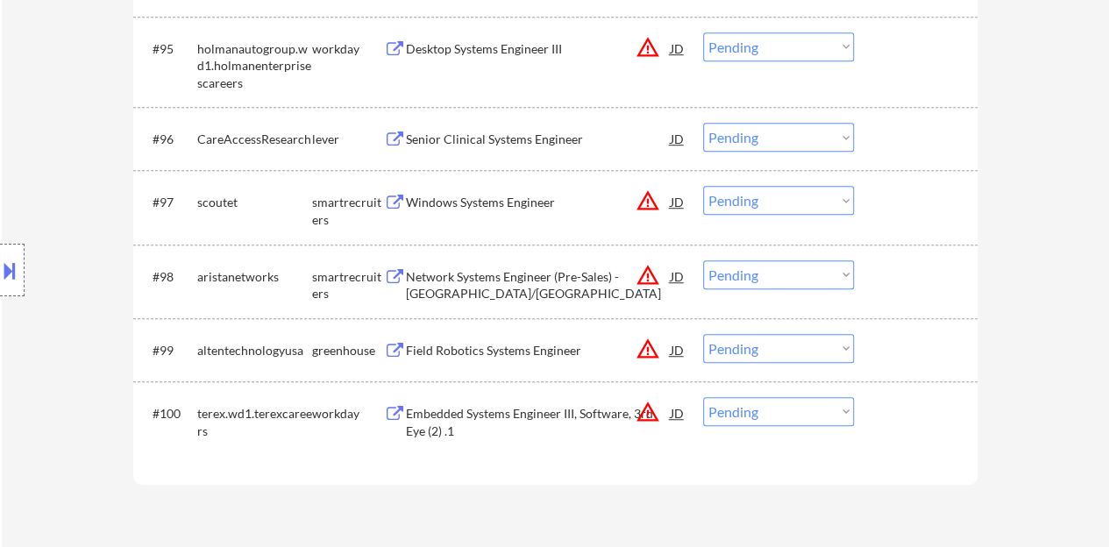
scroll to position [7016, 0]
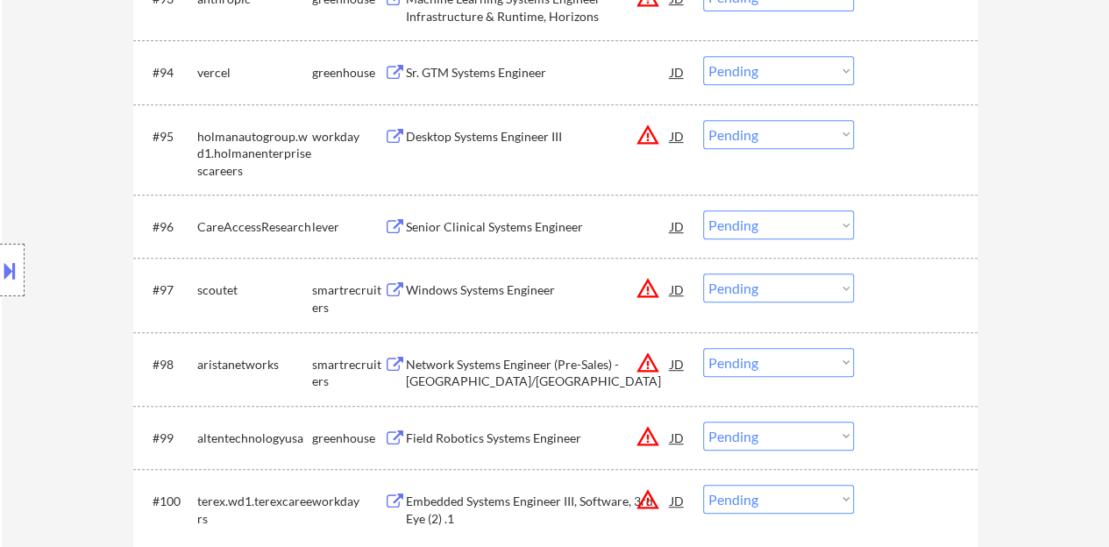
click at [519, 225] on div "Senior Clinical Systems Engineer" at bounding box center [538, 227] width 265 height 18
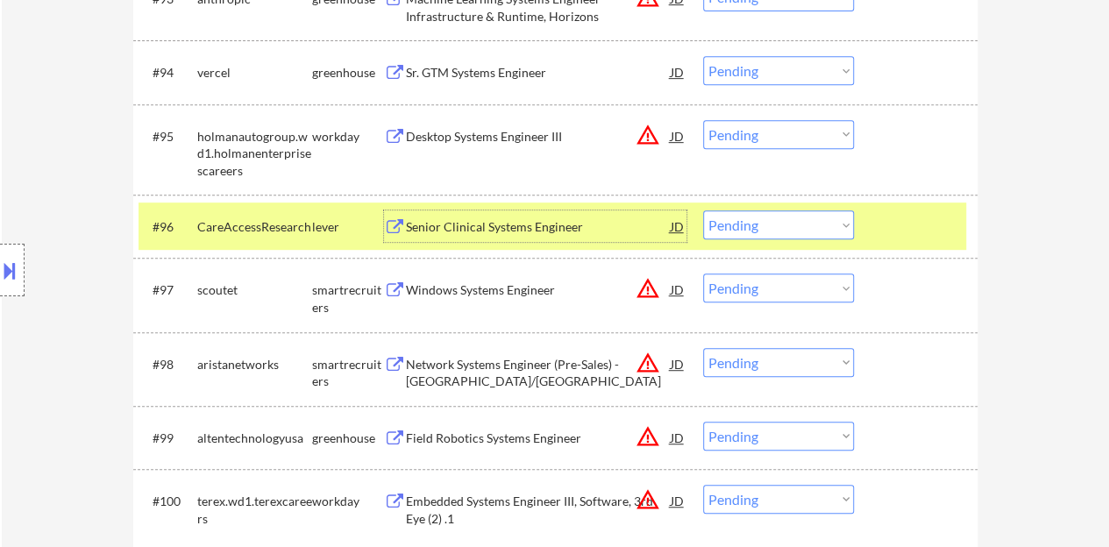
click at [780, 224] on select "Choose an option... Pending Applied Excluded (Questions) Excluded (Expired) Exc…" at bounding box center [778, 224] width 151 height 29
click at [703, 210] on select "Choose an option... Pending Applied Excluded (Questions) Excluded (Expired) Exc…" at bounding box center [778, 224] width 151 height 29
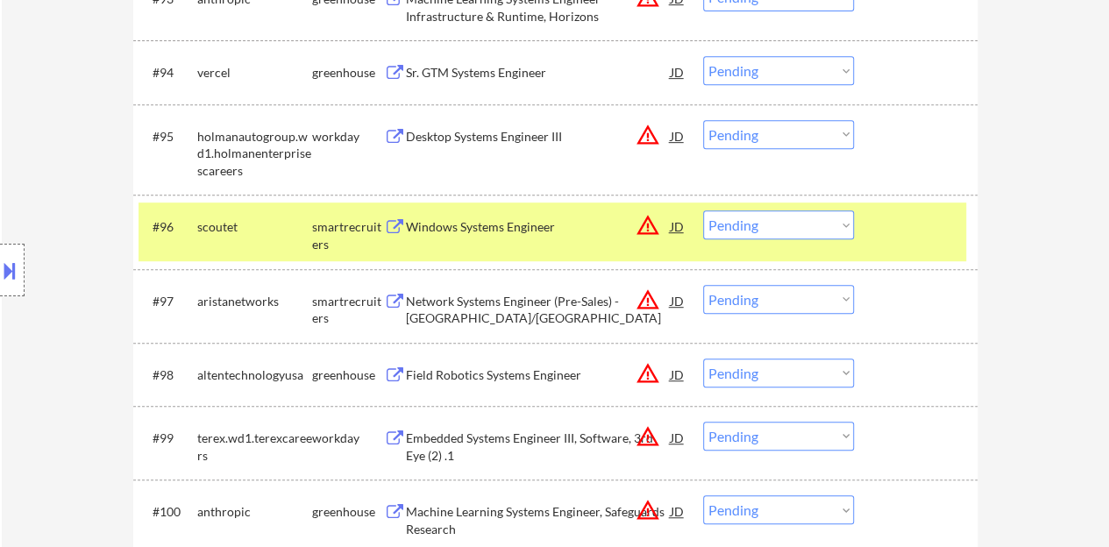
click at [928, 226] on div at bounding box center [918, 226] width 77 height 32
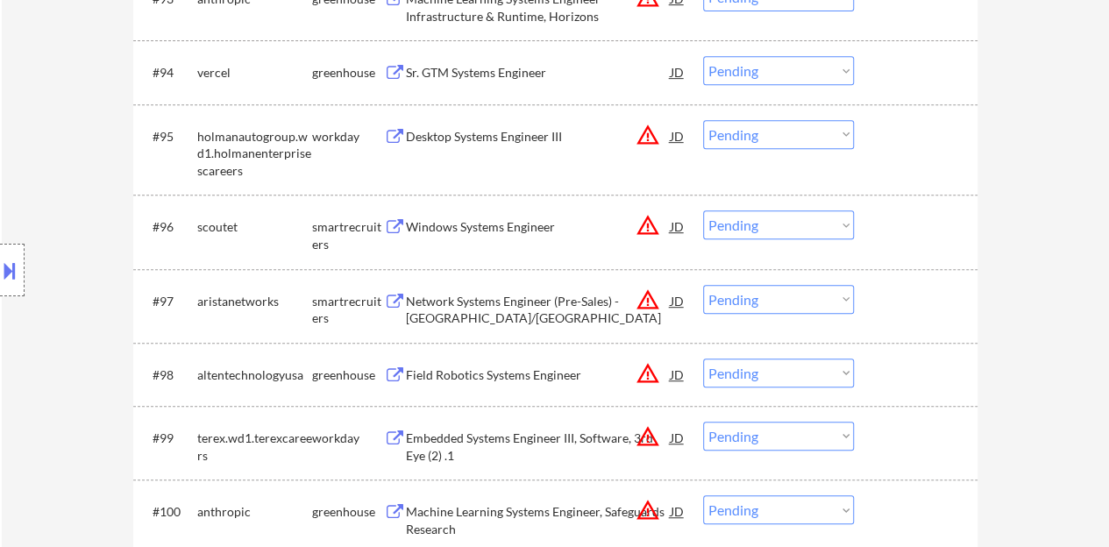
click at [475, 222] on div "Windows Systems Engineer" at bounding box center [538, 227] width 265 height 18
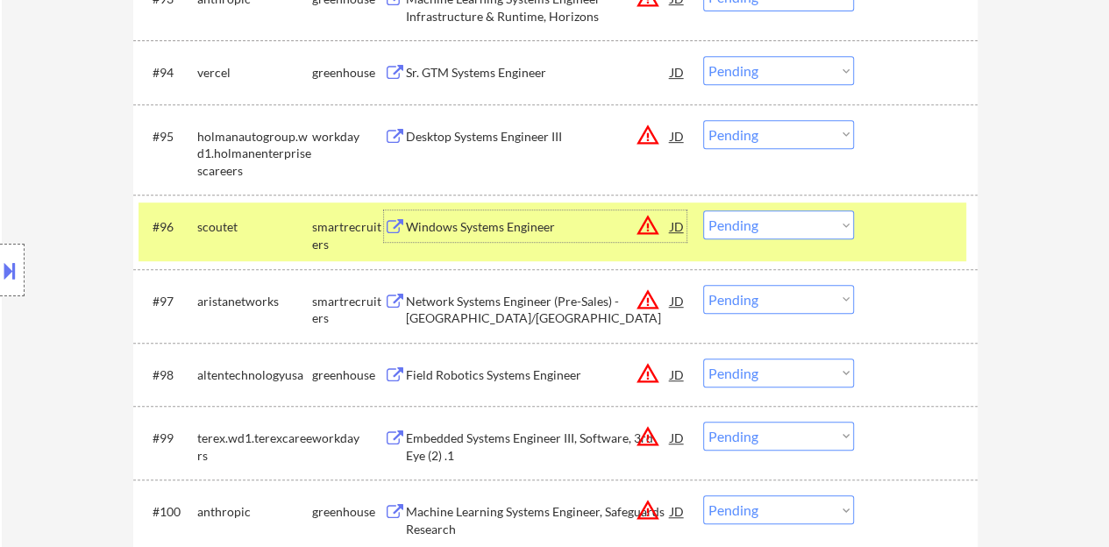
click at [762, 204] on div "#96 scoutet smartrecruiters Windows Systems Engineer JD warning_amber Choose an…" at bounding box center [553, 232] width 828 height 58
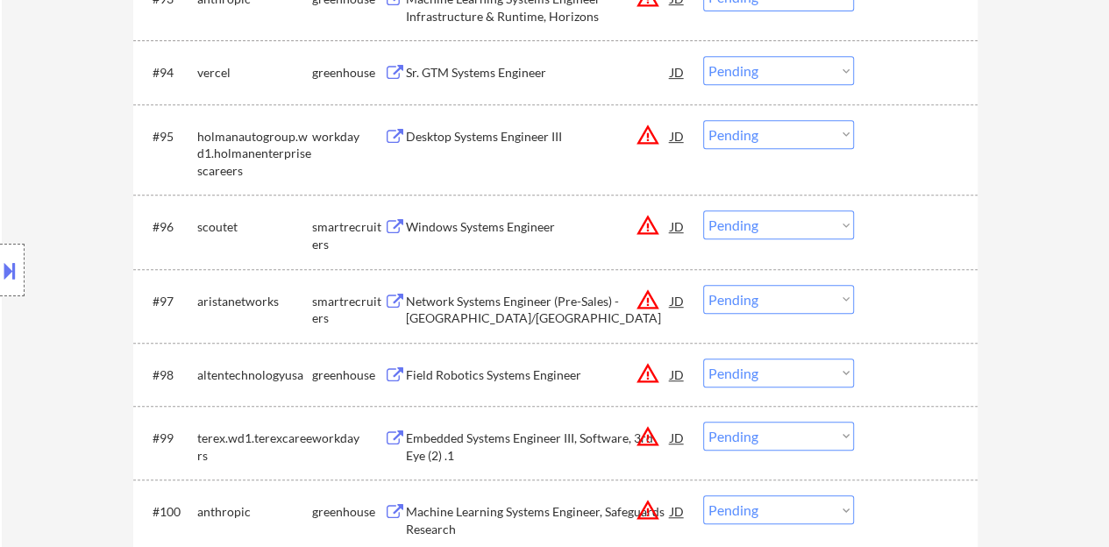
drag, startPoint x: 762, startPoint y: 222, endPoint x: 762, endPoint y: 234, distance: 12.3
click at [762, 222] on select "Choose an option... Pending Applied Excluded (Questions) Excluded (Expired) Exc…" at bounding box center [778, 224] width 151 height 29
click at [703, 210] on select "Choose an option... Pending Applied Excluded (Questions) Excluded (Expired) Exc…" at bounding box center [778, 224] width 151 height 29
select select ""pending""
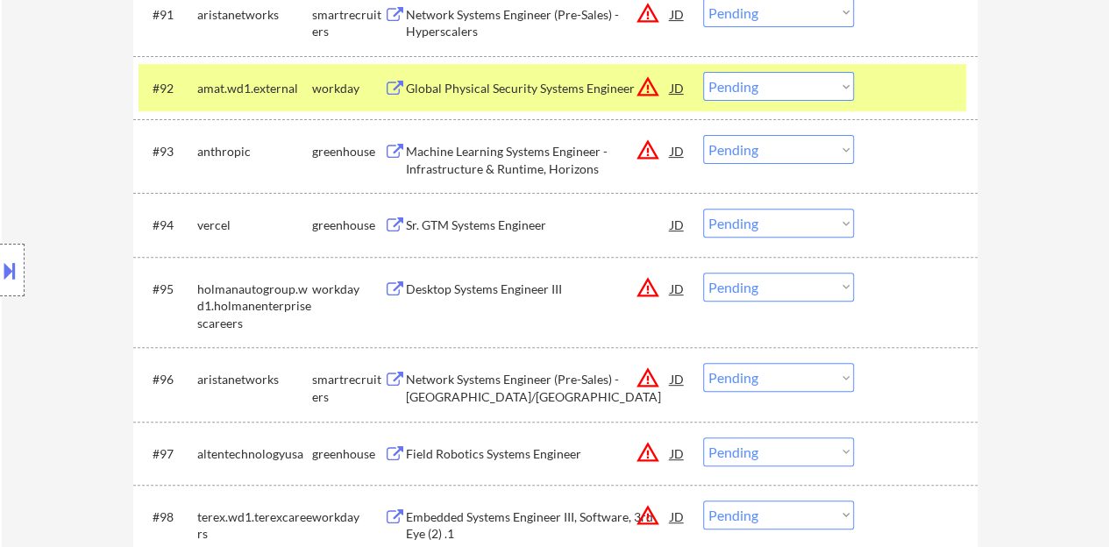
scroll to position [6752, 0]
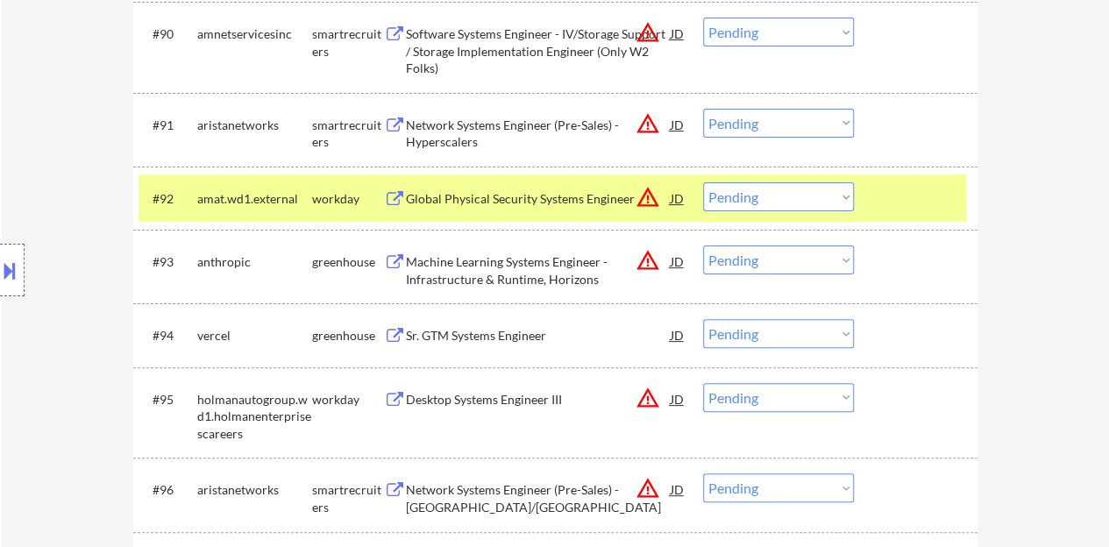
click at [912, 190] on div at bounding box center [918, 198] width 77 height 32
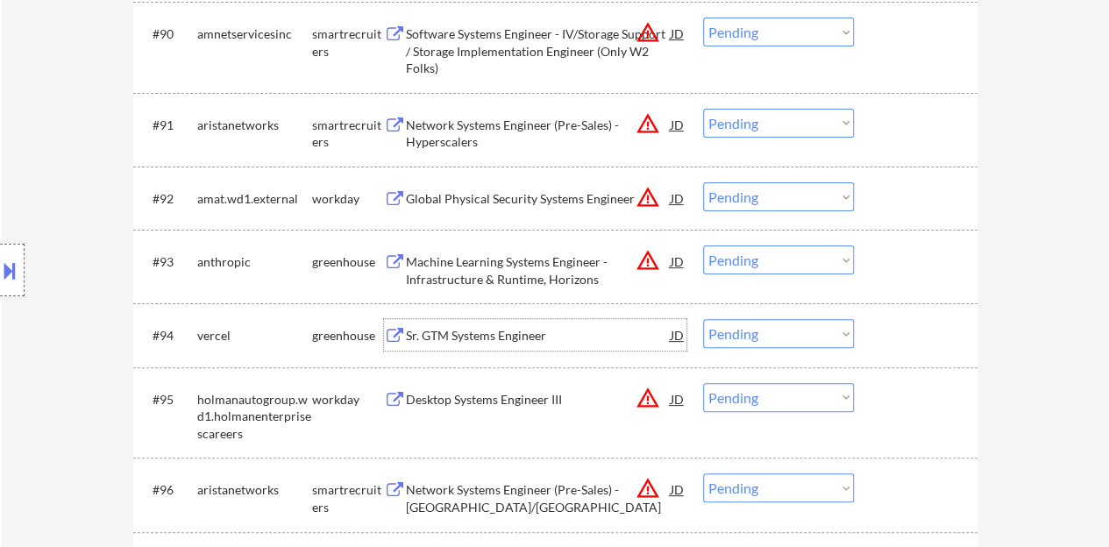
click at [467, 329] on div "Sr. GTM Systems Engineer" at bounding box center [538, 336] width 265 height 18
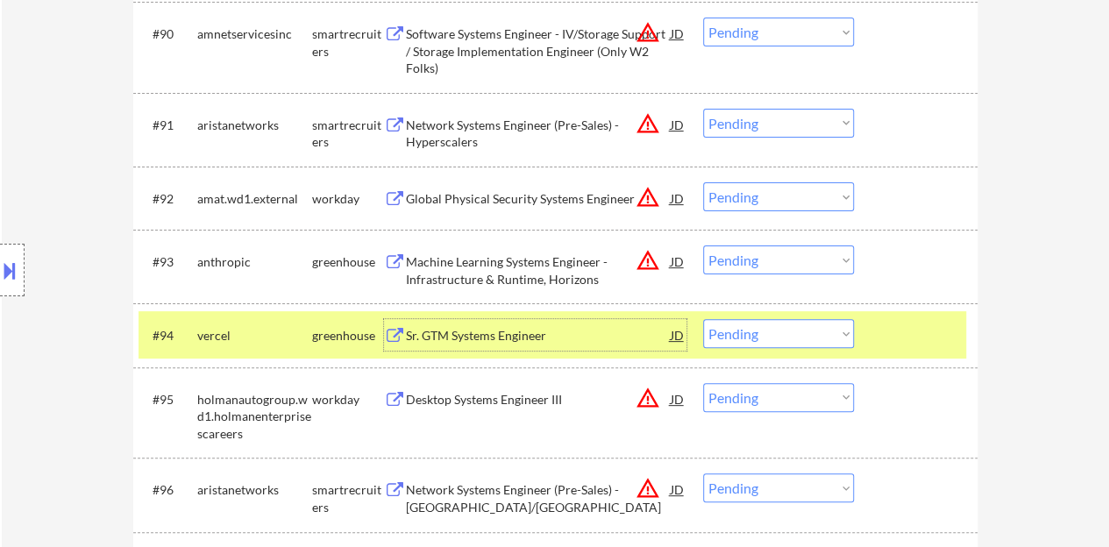
click at [763, 330] on select "Choose an option... Pending Applied Excluded (Questions) Excluded (Expired) Exc…" at bounding box center [778, 333] width 151 height 29
click at [703, 319] on select "Choose an option... Pending Applied Excluded (Questions) Excluded (Expired) Exc…" at bounding box center [778, 333] width 151 height 29
select select ""pending""
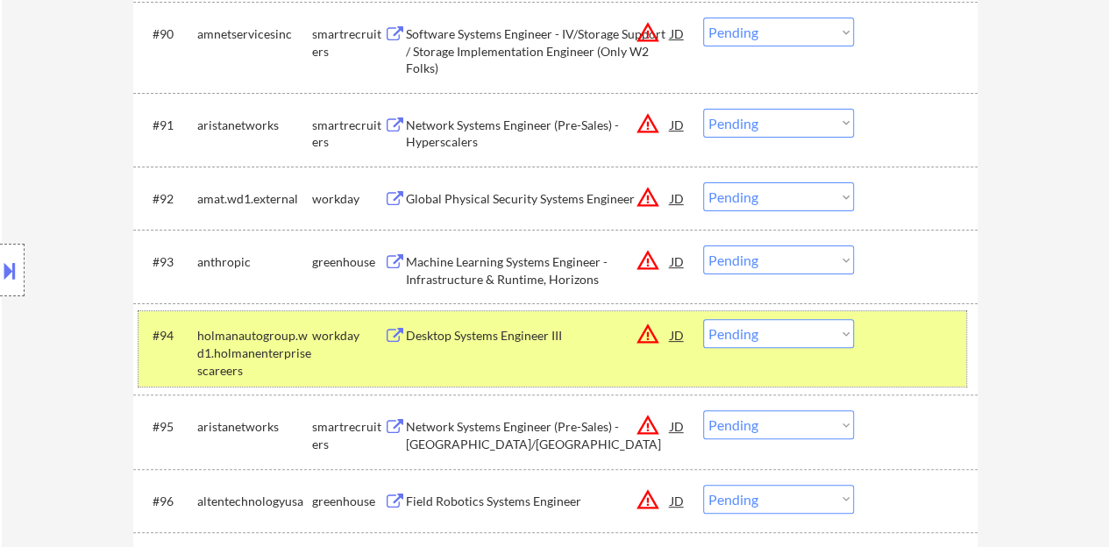
click at [921, 368] on div "#94 holmanautogroup.wd1.holmanenterprisescareers workday Desktop Systems Engine…" at bounding box center [553, 348] width 828 height 75
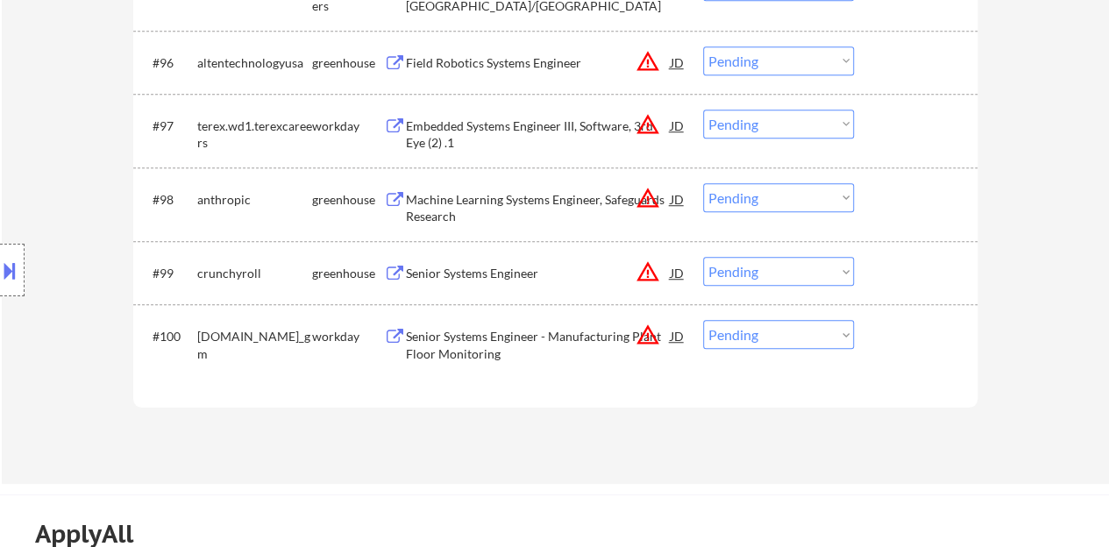
scroll to position [7191, 0]
click at [491, 273] on div "Senior Systems Engineer" at bounding box center [538, 274] width 265 height 18
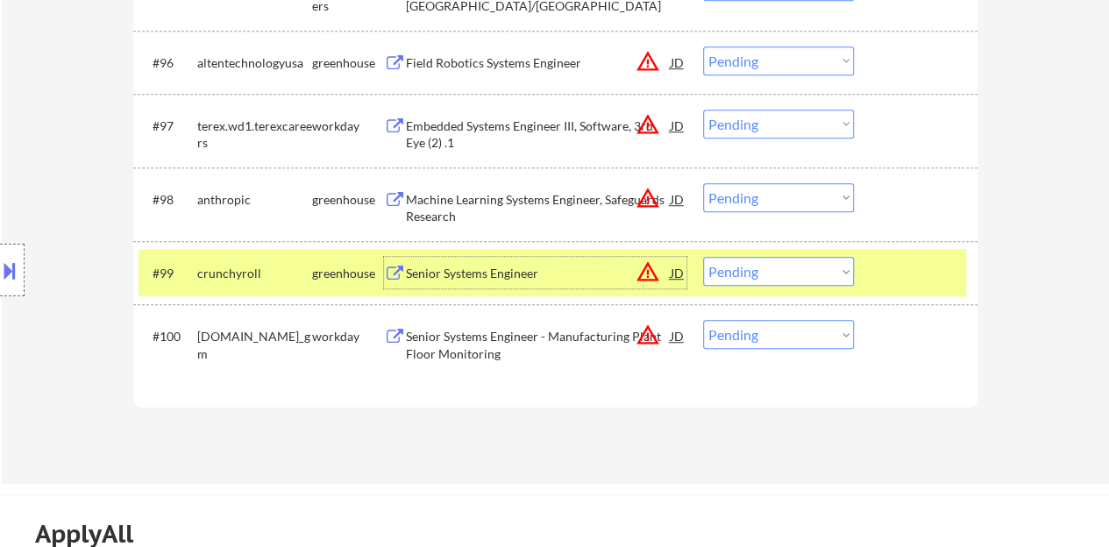
click at [776, 265] on select "Choose an option... Pending Applied Excluded (Questions) Excluded (Expired) Exc…" at bounding box center [778, 271] width 151 height 29
click at [703, 257] on select "Choose an option... Pending Applied Excluded (Questions) Excluded (Expired) Exc…" at bounding box center [778, 271] width 151 height 29
select select ""pending""
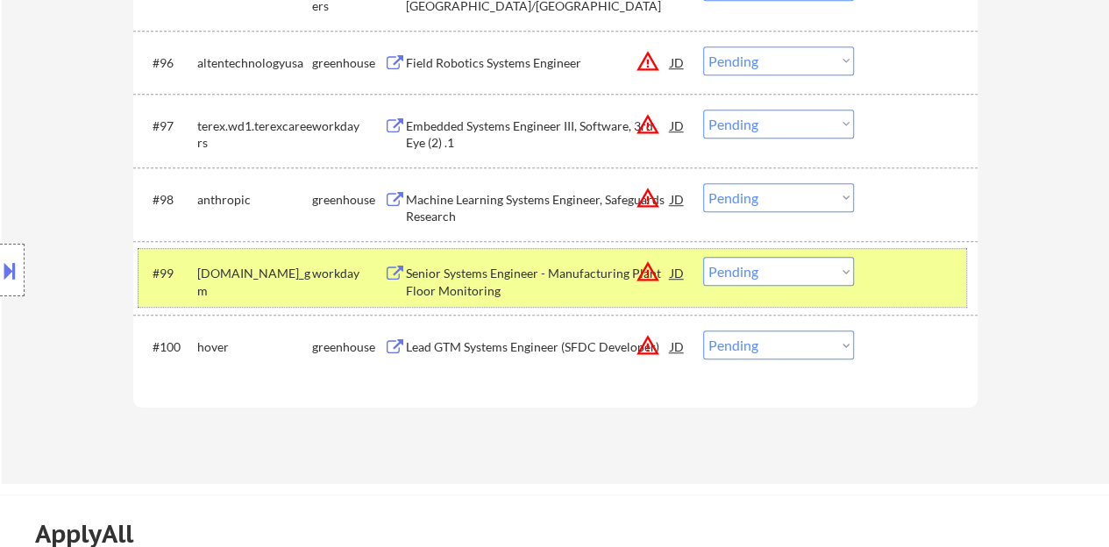
click at [943, 304] on div "#99 generalmotors.wd5.careers_gm workday Senior Systems Engineer - Manufacturin…" at bounding box center [553, 278] width 828 height 58
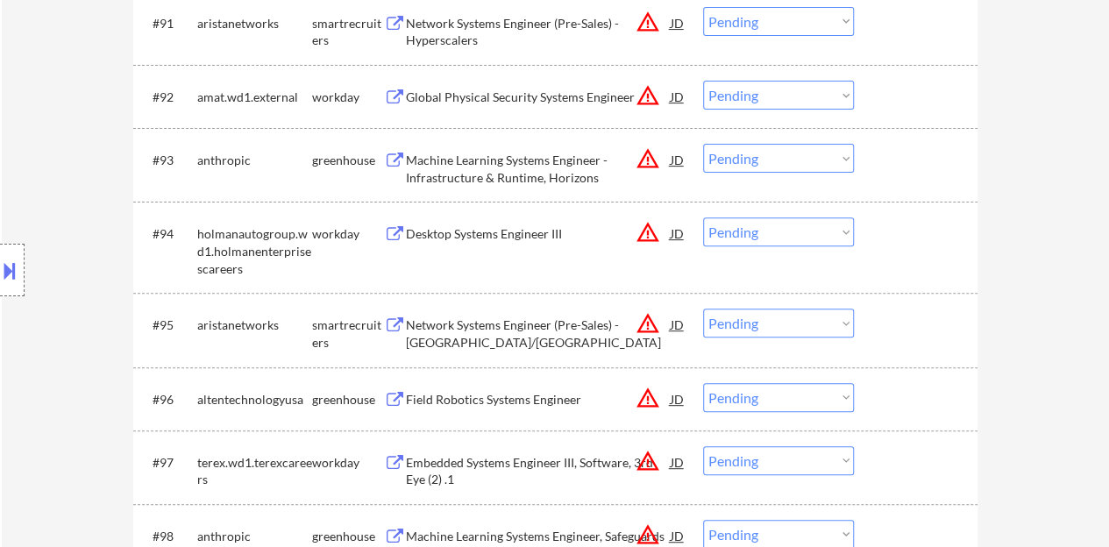
scroll to position [6752, 0]
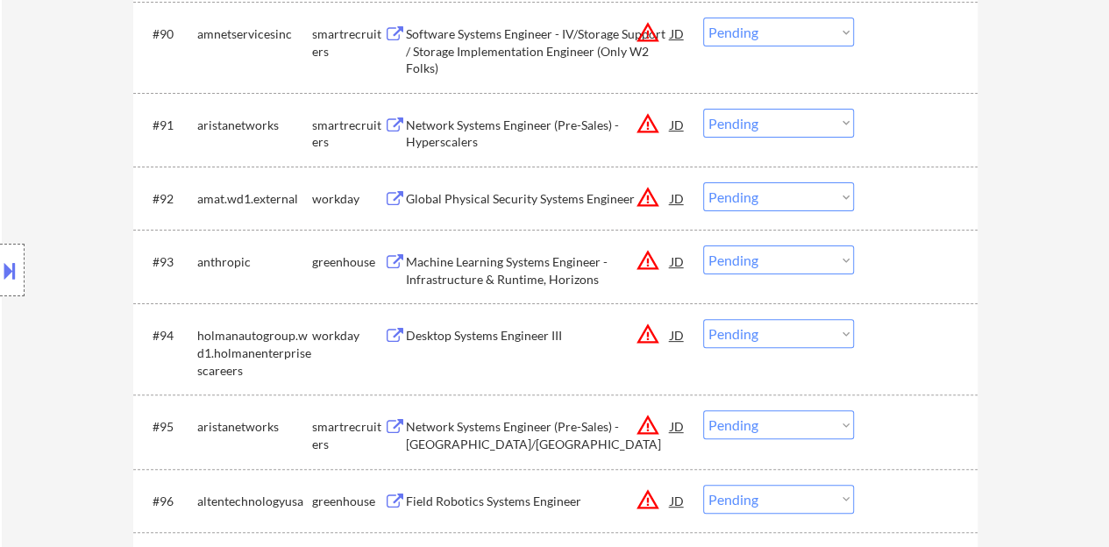
click at [497, 267] on div "Machine Learning Systems Engineer - Infrastructure & Runtime, Horizons" at bounding box center [538, 270] width 265 height 34
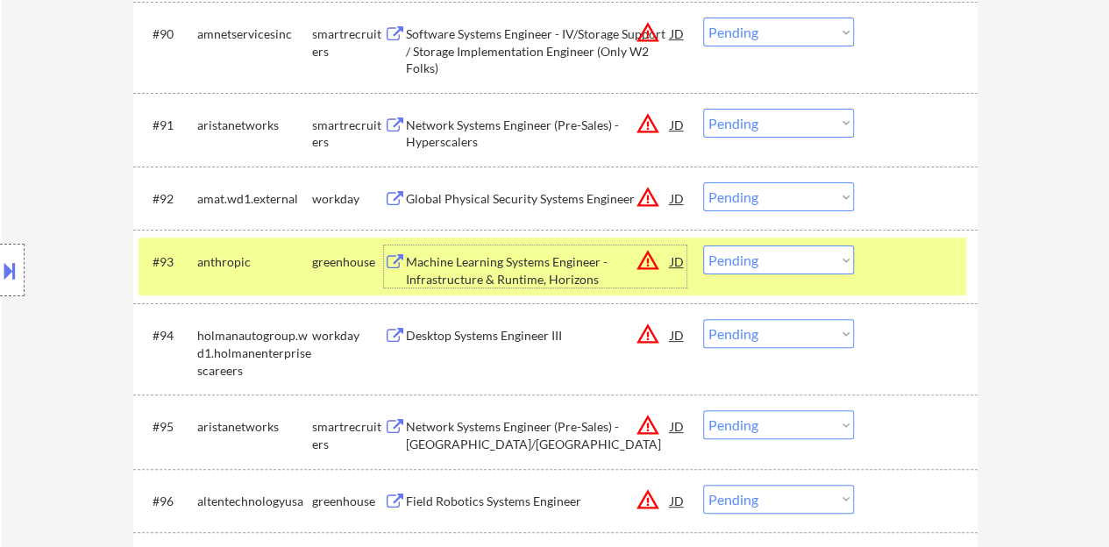
click at [816, 264] on select "Choose an option... Pending Applied Excluded (Questions) Excluded (Expired) Exc…" at bounding box center [778, 260] width 151 height 29
click at [794, 243] on div "#93 anthropic greenhouse Machine Learning Systems Engineer - Infrastructure & R…" at bounding box center [553, 267] width 828 height 58
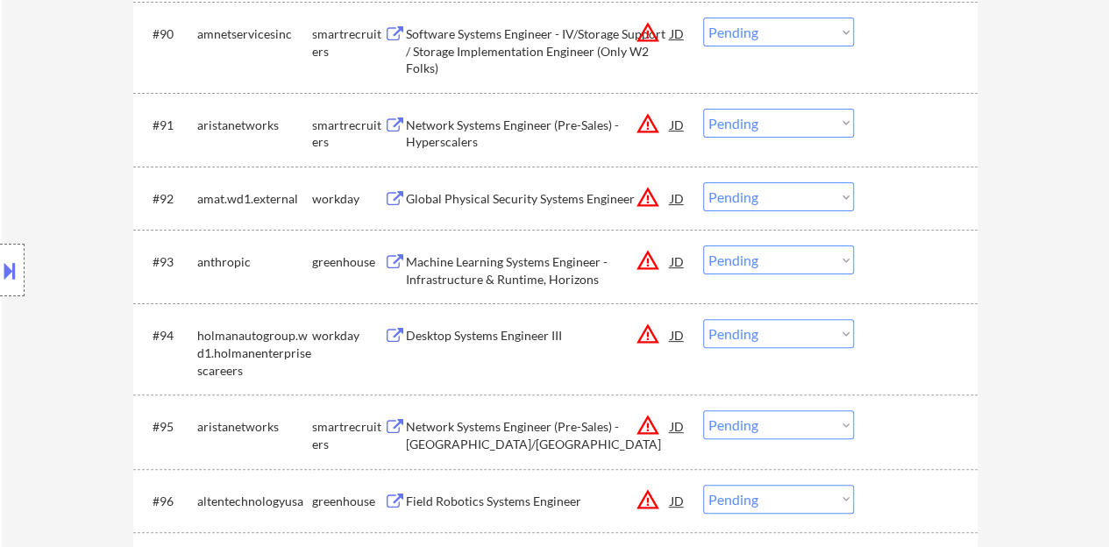
click at [794, 253] on select "Choose an option... Pending Applied Excluded (Questions) Excluded (Expired) Exc…" at bounding box center [778, 260] width 151 height 29
click at [703, 246] on select "Choose an option... Pending Applied Excluded (Questions) Excluded (Expired) Exc…" at bounding box center [778, 260] width 151 height 29
select select ""pending""
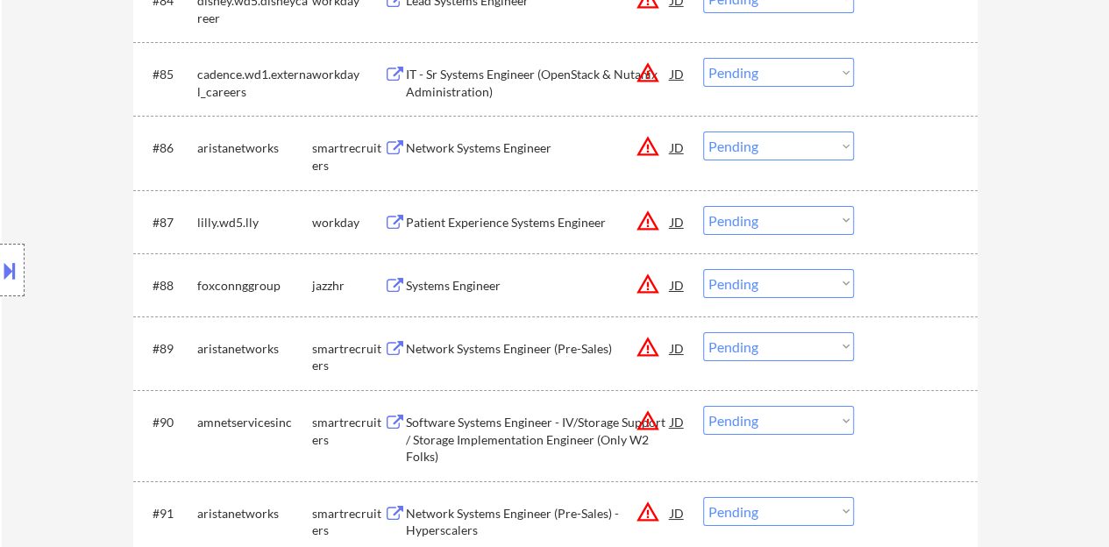
scroll to position [6226, 0]
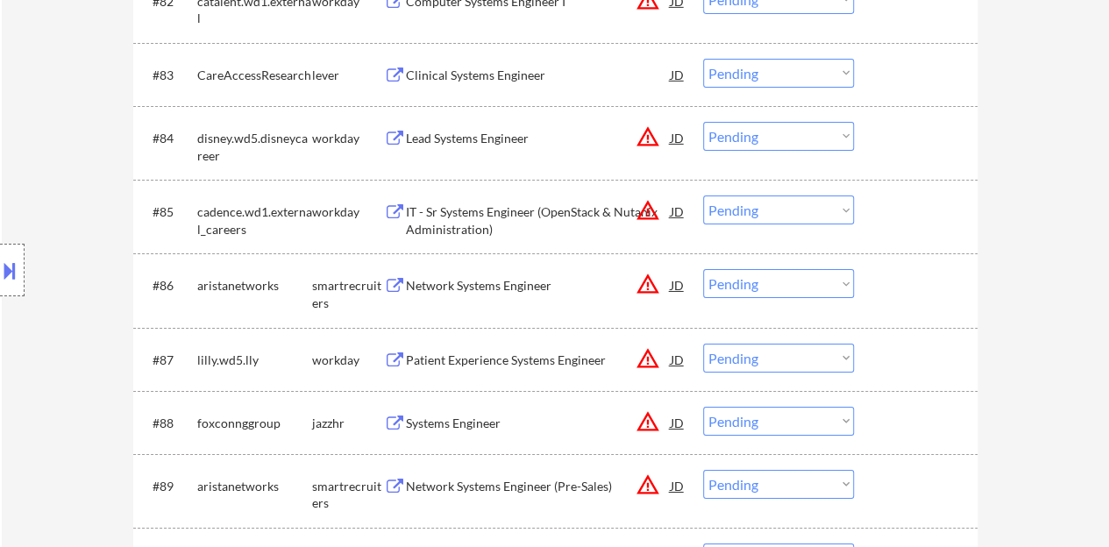
click at [468, 283] on div "Network Systems Engineer" at bounding box center [538, 286] width 265 height 18
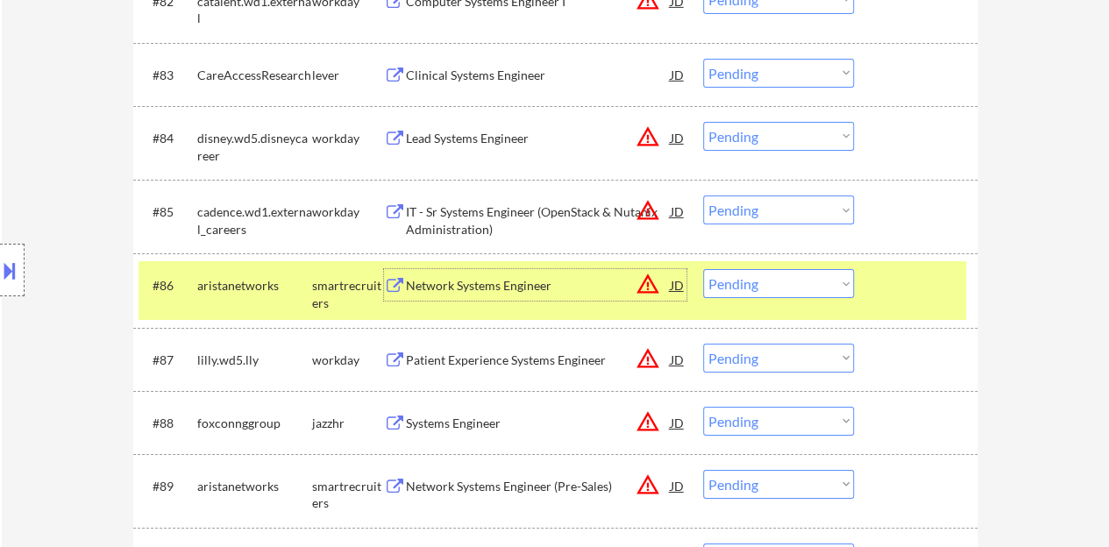
click at [773, 280] on select "Choose an option... Pending Applied Excluded (Questions) Excluded (Expired) Exc…" at bounding box center [778, 283] width 151 height 29
click at [703, 269] on select "Choose an option... Pending Applied Excluded (Questions) Excluded (Expired) Exc…" at bounding box center [778, 283] width 151 height 29
select select ""pending""
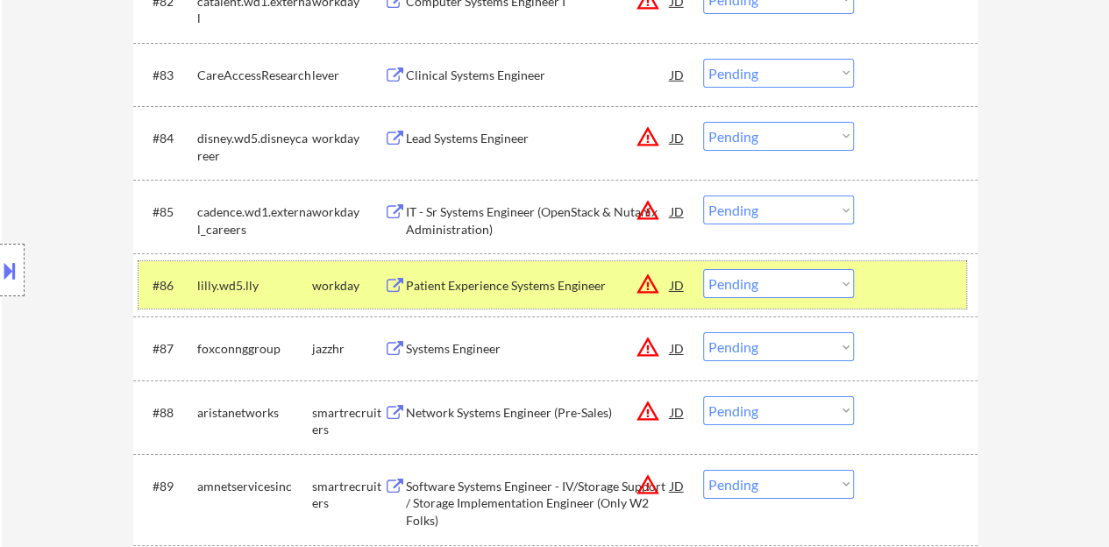
click at [937, 283] on div at bounding box center [918, 285] width 77 height 32
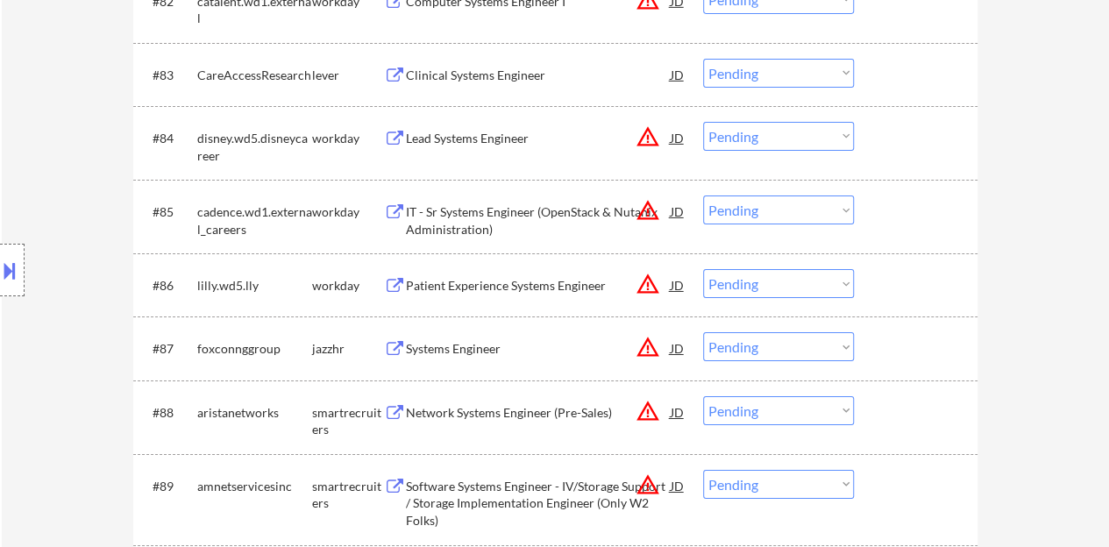
scroll to position [6051, 0]
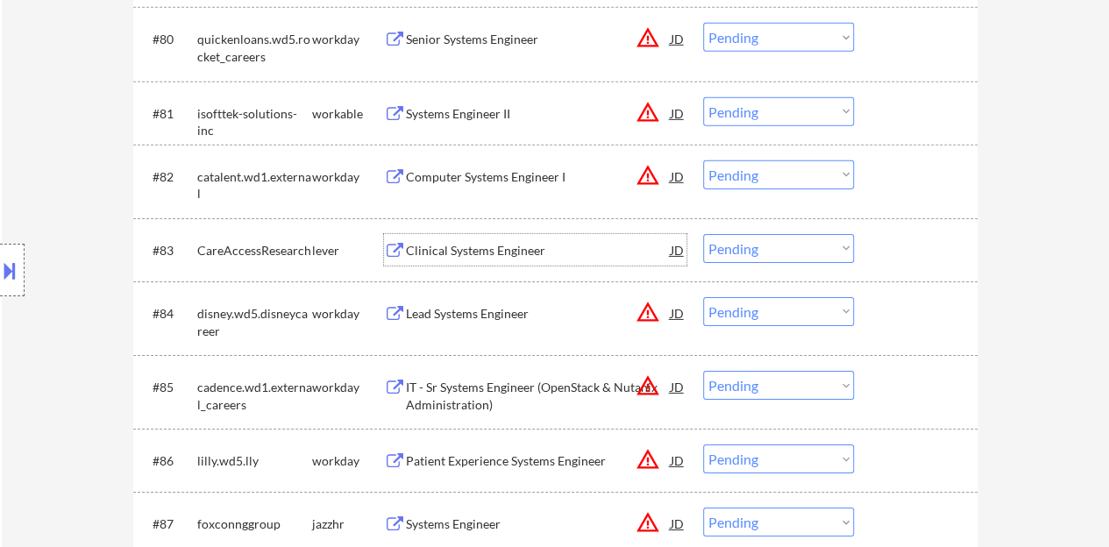
click at [468, 253] on div "Clinical Systems Engineer" at bounding box center [538, 251] width 265 height 18
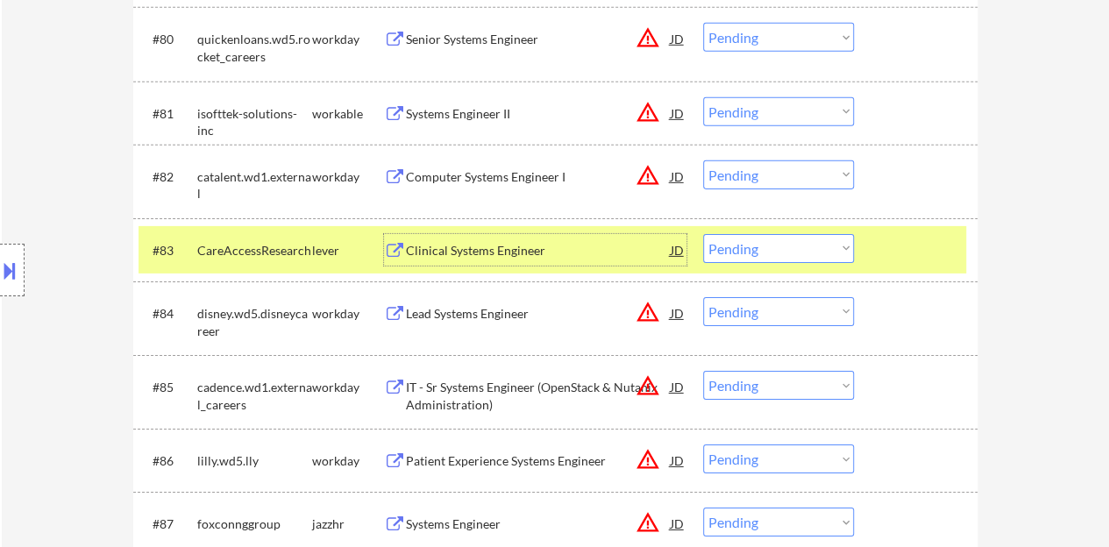
click at [785, 245] on select "Choose an option... Pending Applied Excluded (Questions) Excluded (Expired) Exc…" at bounding box center [778, 248] width 151 height 29
click at [703, 234] on select "Choose an option... Pending Applied Excluded (Questions) Excluded (Expired) Exc…" at bounding box center [778, 248] width 151 height 29
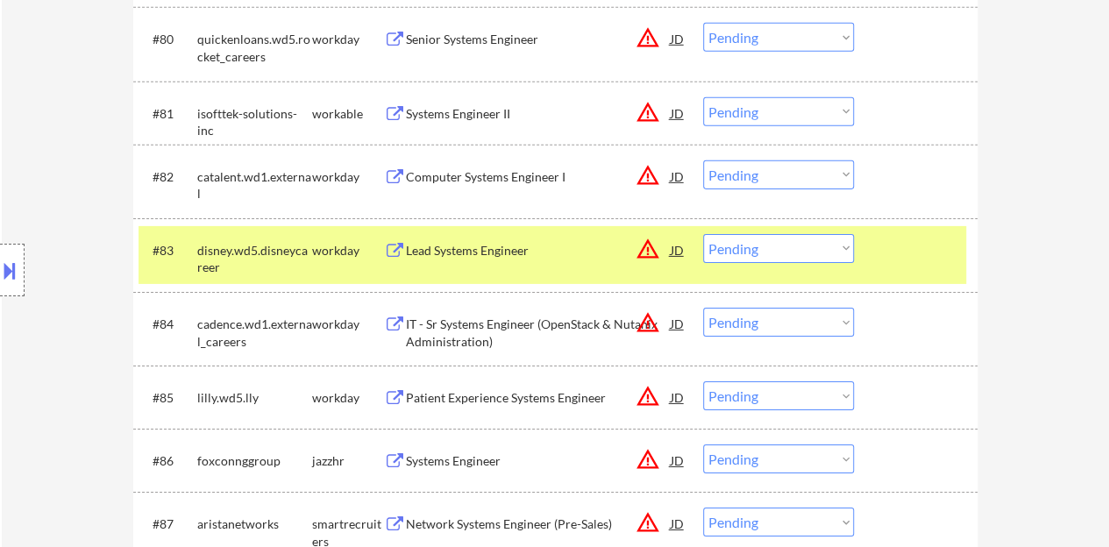
click at [511, 248] on div "Lead Systems Engineer" at bounding box center [538, 251] width 265 height 18
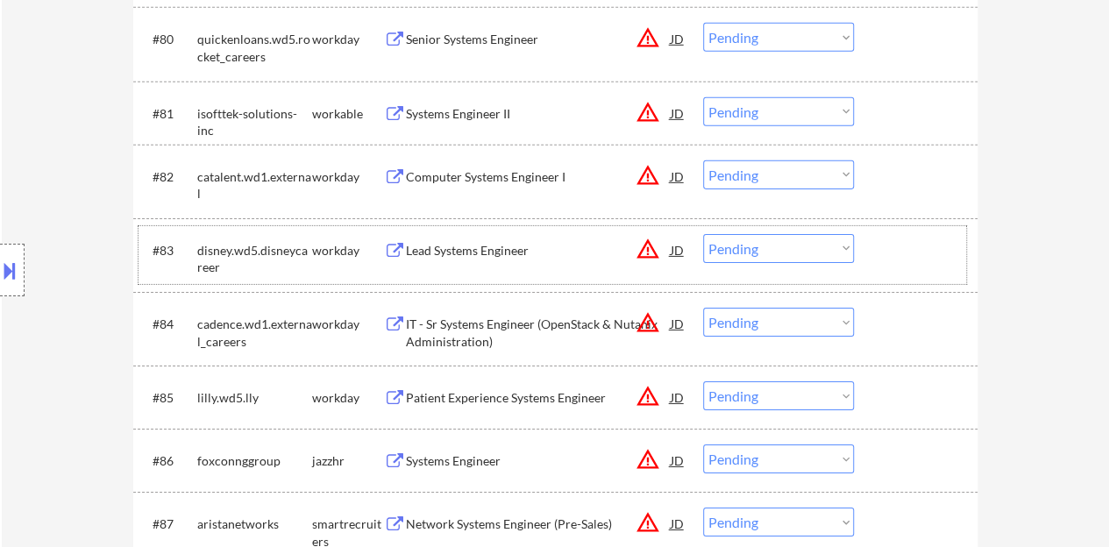
click at [902, 234] on div at bounding box center [918, 250] width 77 height 32
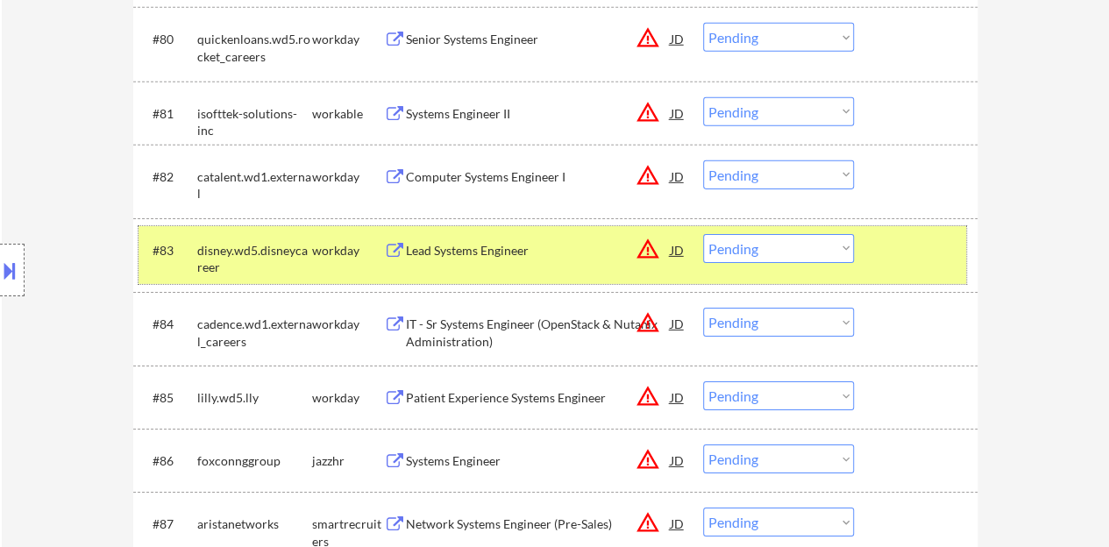
click at [822, 245] on select "Choose an option... Pending Applied Excluded (Questions) Excluded (Expired) Exc…" at bounding box center [778, 248] width 151 height 29
click at [703, 234] on select "Choose an option... Pending Applied Excluded (Questions) Excluded (Expired) Exc…" at bounding box center [778, 248] width 151 height 29
select select ""pending""
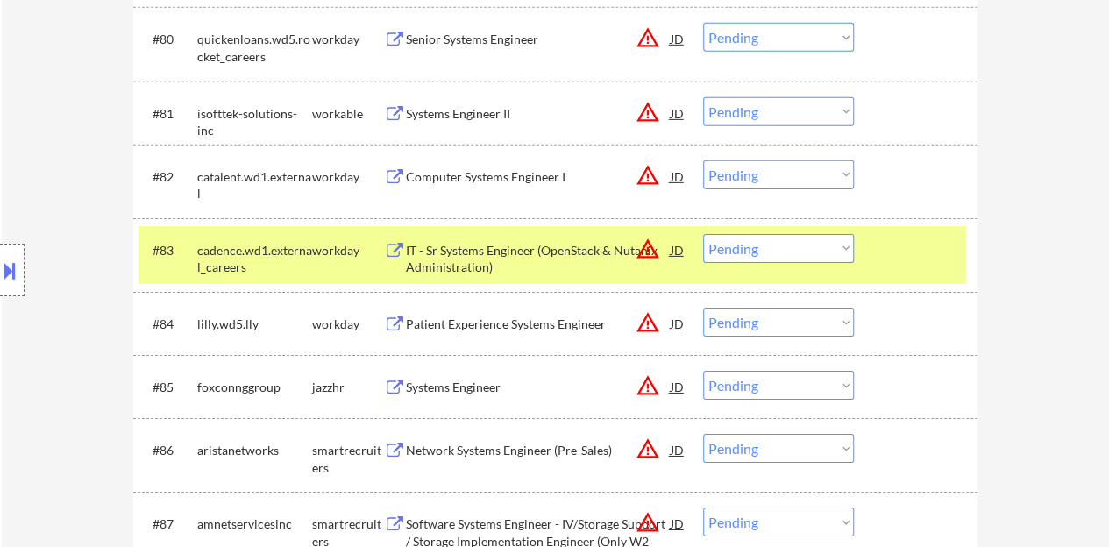
click at [926, 254] on div at bounding box center [918, 250] width 77 height 32
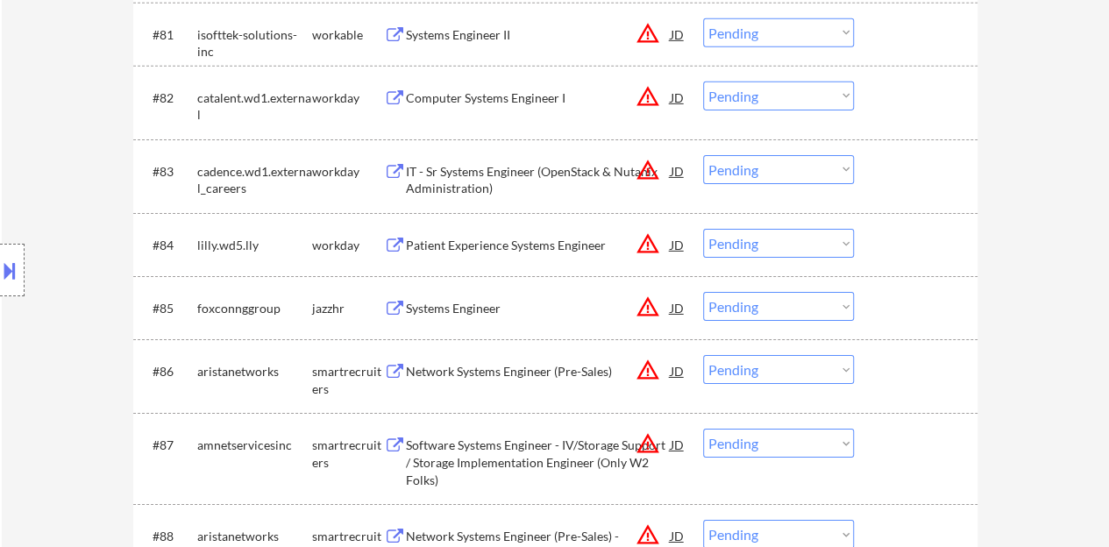
scroll to position [6226, 0]
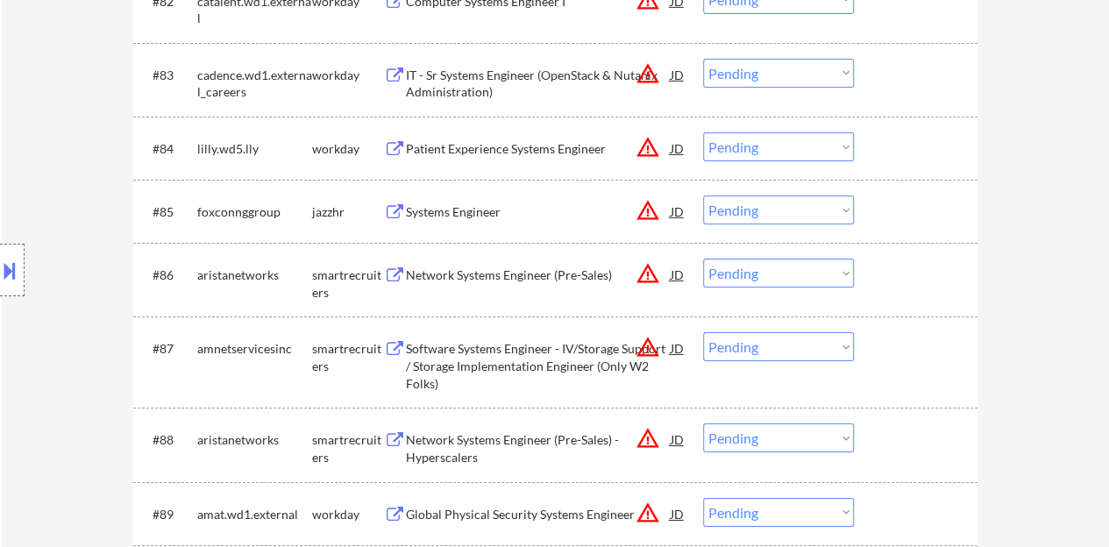
click at [490, 206] on div "Systems Engineer" at bounding box center [538, 212] width 265 height 18
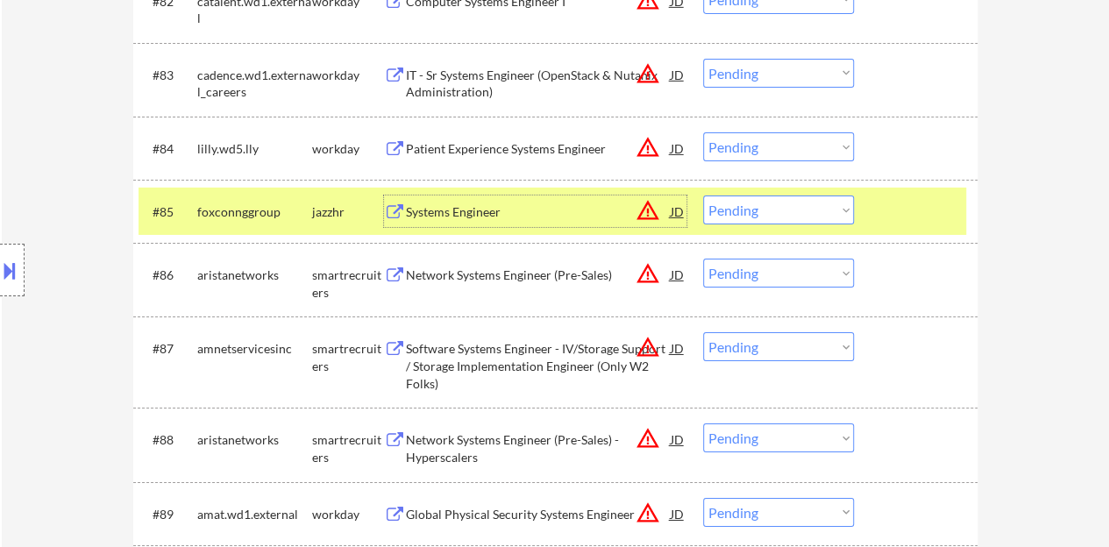
click at [810, 218] on select "Choose an option... Pending Applied Excluded (Questions) Excluded (Expired) Exc…" at bounding box center [778, 210] width 151 height 29
click at [703, 196] on select "Choose an option... Pending Applied Excluded (Questions) Excluded (Expired) Exc…" at bounding box center [778, 210] width 151 height 29
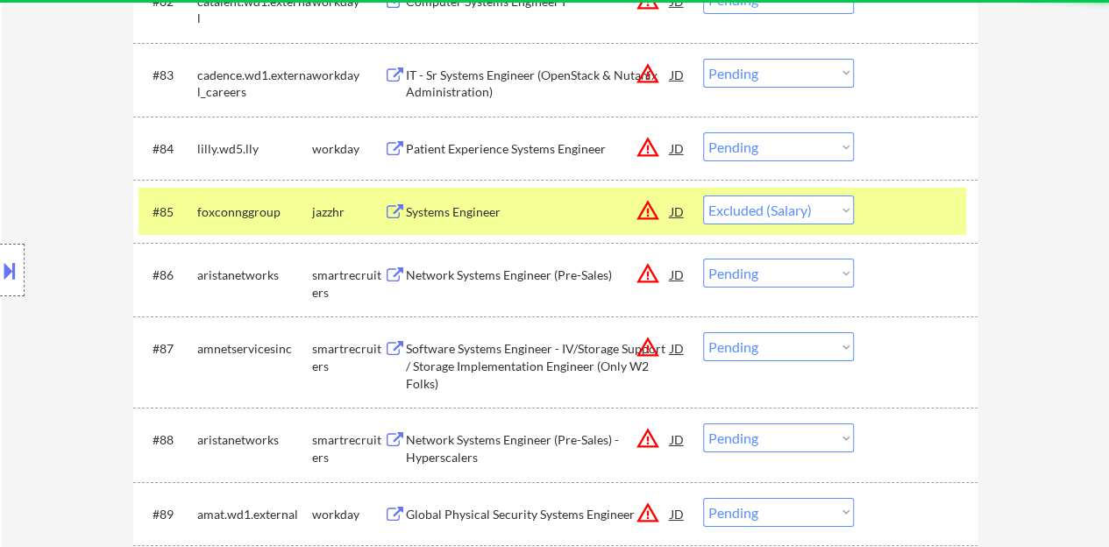
select select ""pending""
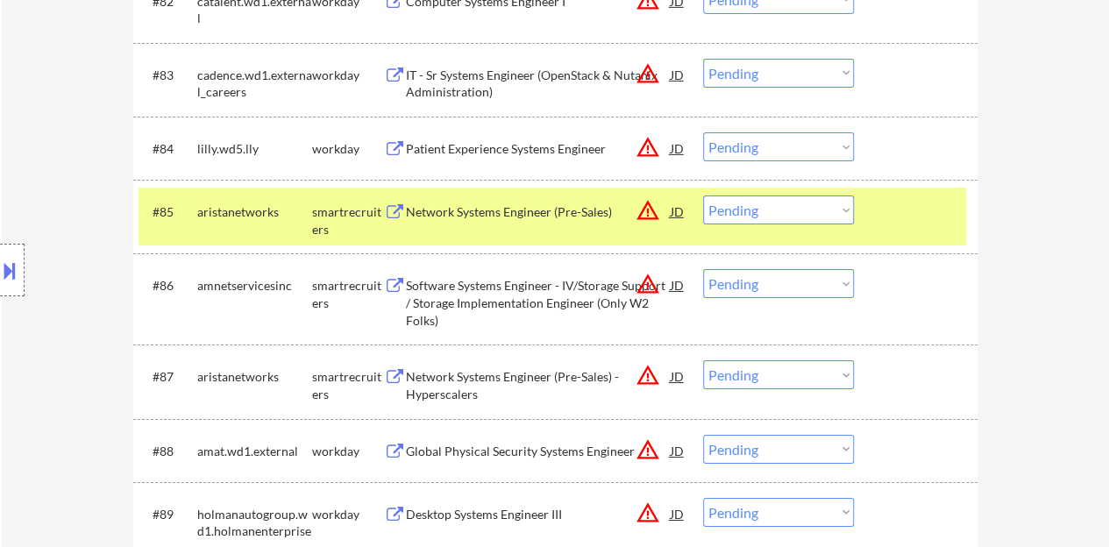
click at [921, 214] on div at bounding box center [918, 212] width 77 height 32
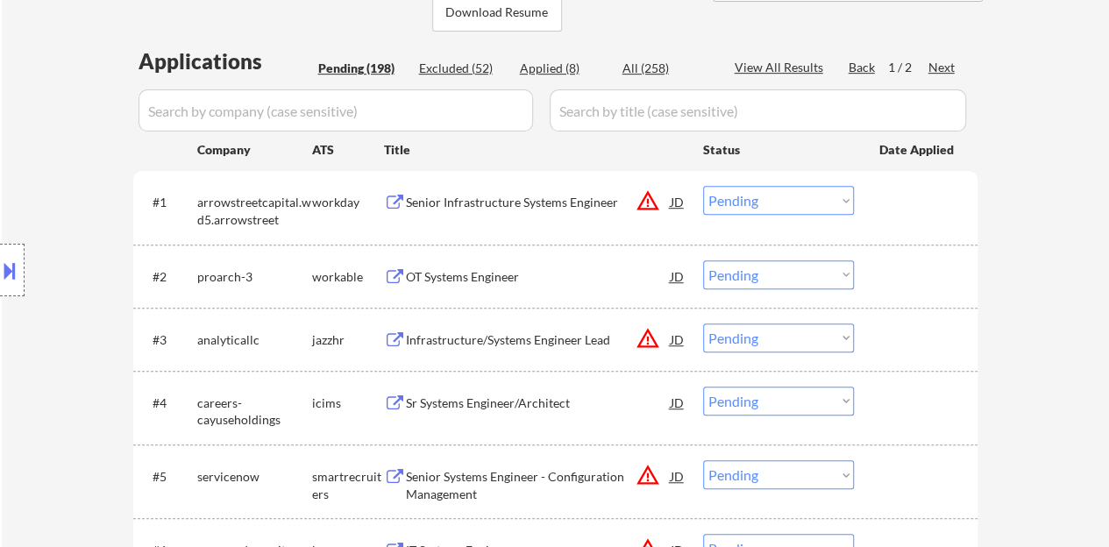
scroll to position [526, 0]
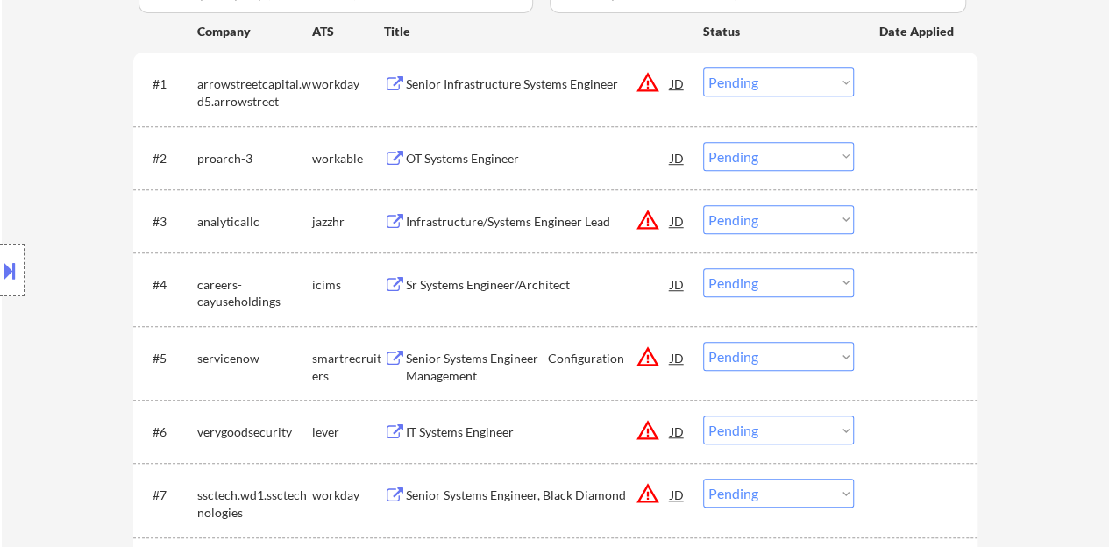
click at [443, 153] on div "OT Systems Engineer" at bounding box center [538, 159] width 265 height 18
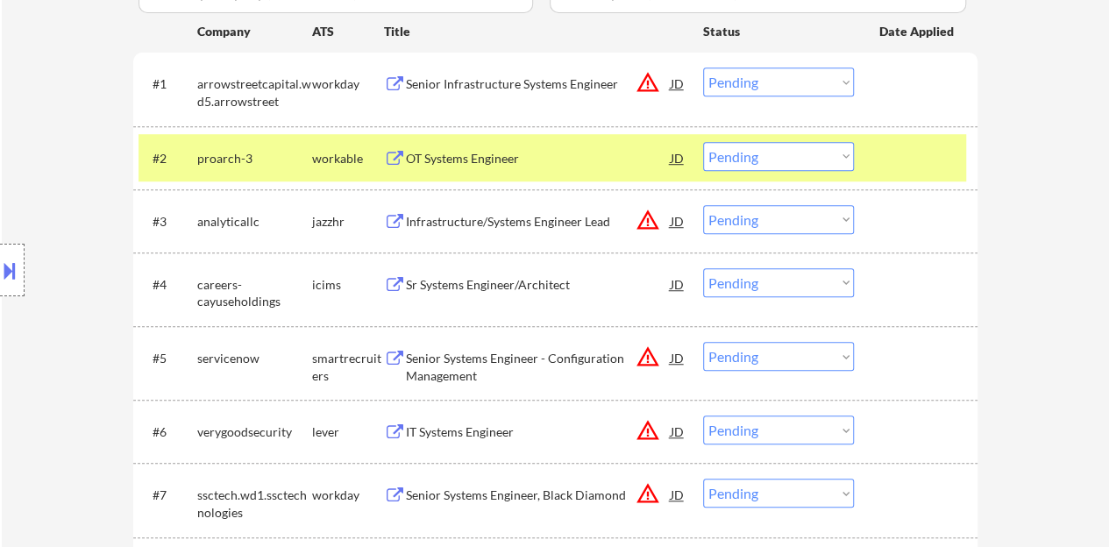
click at [777, 160] on select "Choose an option... Pending Applied Excluded (Questions) Excluded (Expired) Exc…" at bounding box center [778, 156] width 151 height 29
click at [703, 142] on select "Choose an option... Pending Applied Excluded (Questions) Excluded (Expired) Exc…" at bounding box center [778, 156] width 151 height 29
select select ""pending""
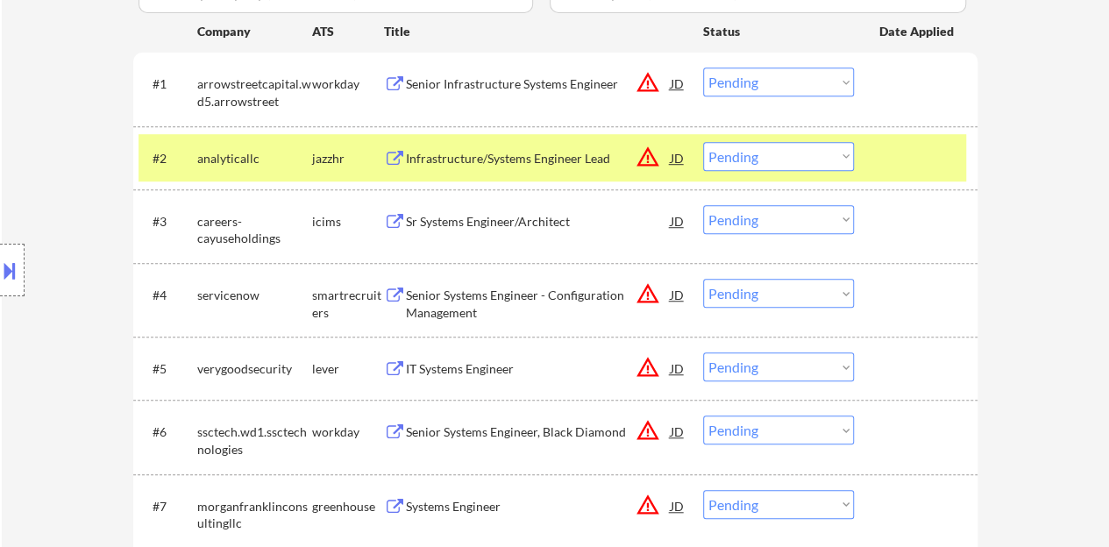
click at [916, 163] on div at bounding box center [918, 158] width 77 height 32
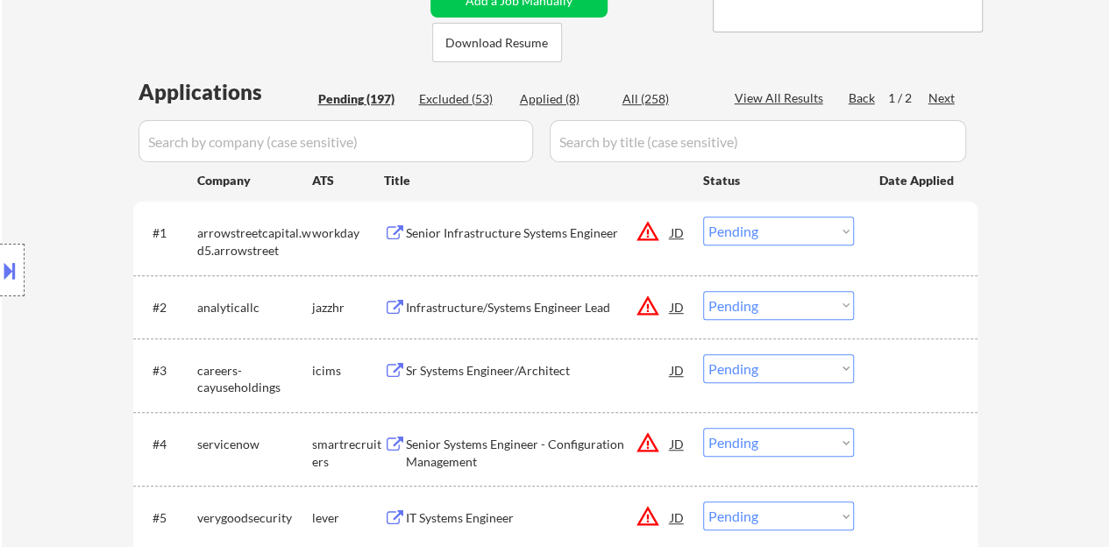
scroll to position [351, 0]
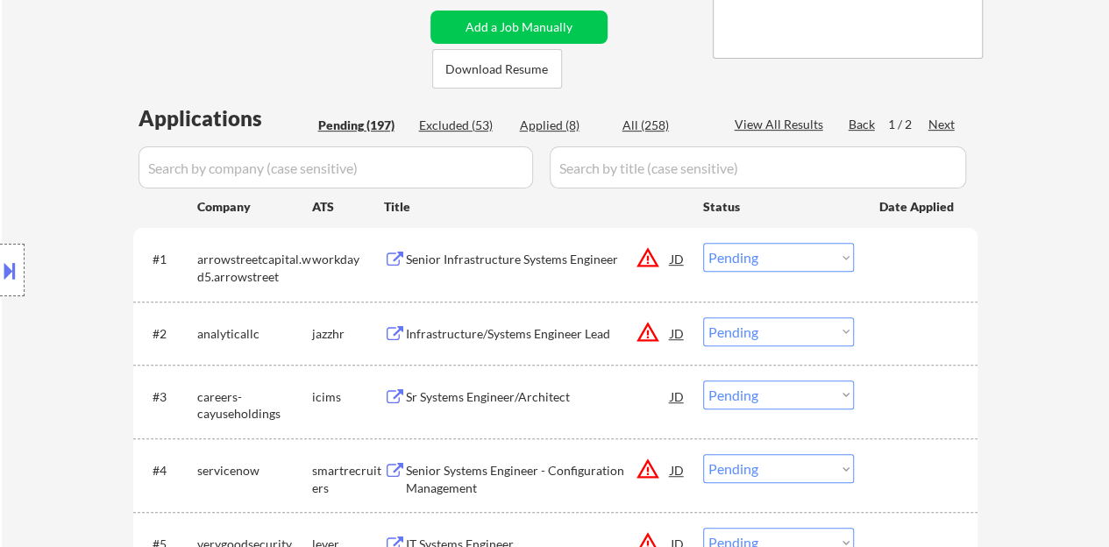
click at [577, 267] on div "Senior Infrastructure Systems Engineer" at bounding box center [538, 260] width 265 height 18
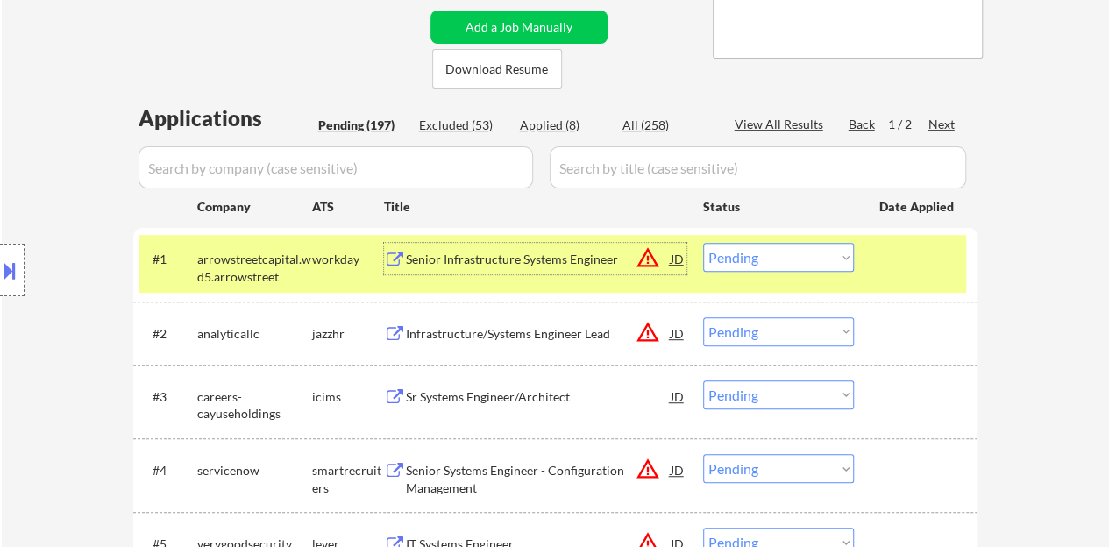
click at [802, 257] on select "Choose an option... Pending Applied Excluded (Questions) Excluded (Expired) Exc…" at bounding box center [778, 257] width 151 height 29
click at [703, 243] on select "Choose an option... Pending Applied Excluded (Questions) Excluded (Expired) Exc…" at bounding box center [778, 257] width 151 height 29
select select ""pending""
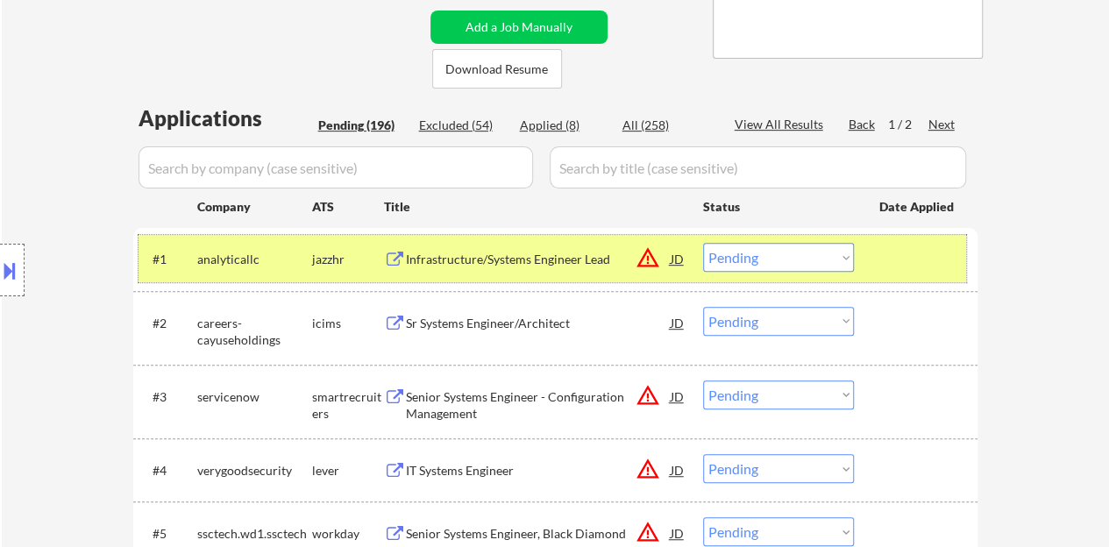
click at [909, 257] on div at bounding box center [918, 259] width 77 height 32
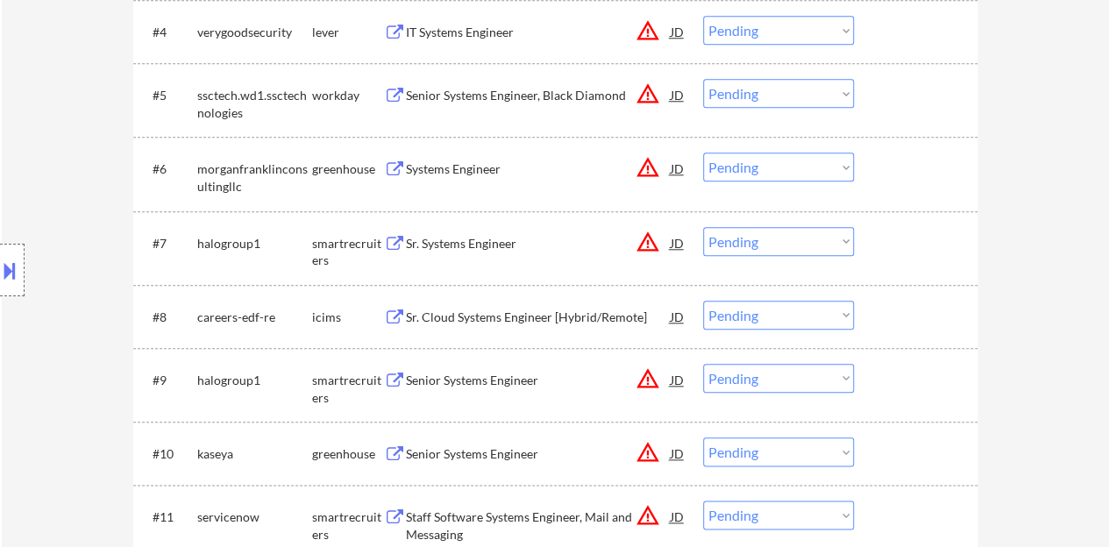
scroll to position [965, 0]
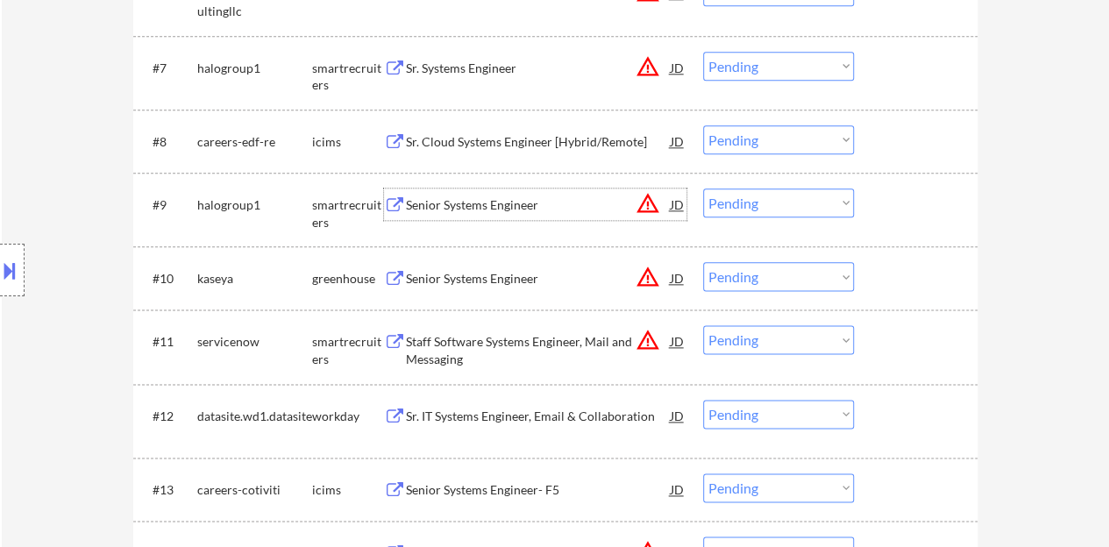
click at [525, 203] on div "Senior Systems Engineer" at bounding box center [538, 205] width 265 height 18
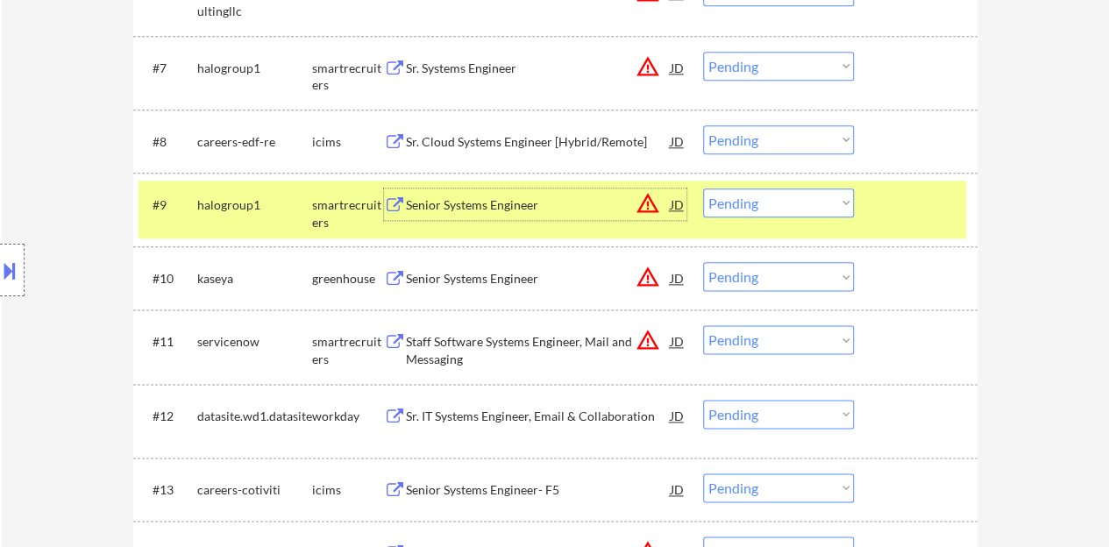
click at [815, 204] on select "Choose an option... Pending Applied Excluded (Questions) Excluded (Expired) Exc…" at bounding box center [778, 203] width 151 height 29
click at [703, 189] on select "Choose an option... Pending Applied Excluded (Questions) Excluded (Expired) Exc…" at bounding box center [778, 203] width 151 height 29
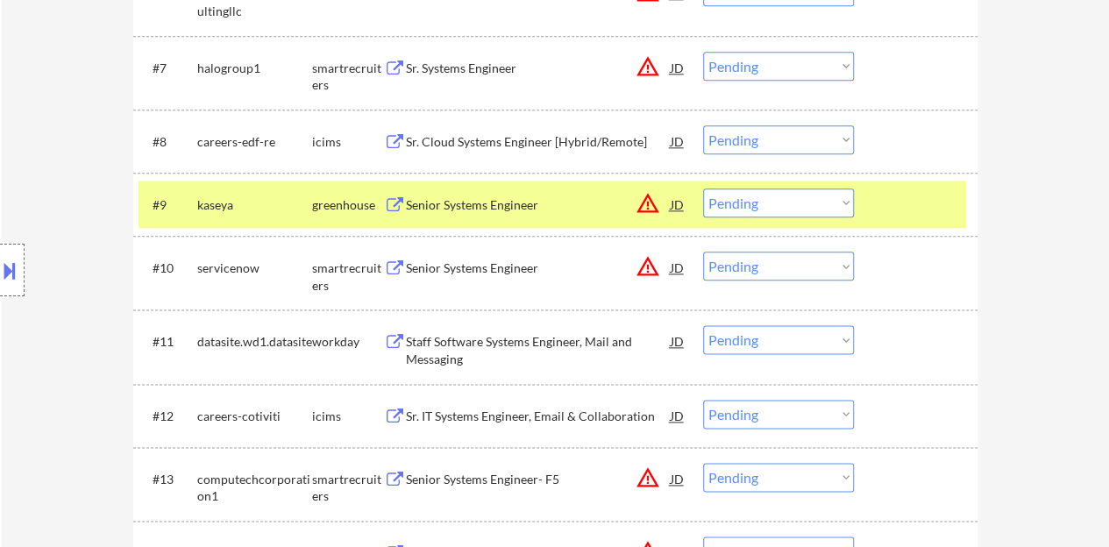
click at [523, 201] on div "Senior Systems Engineer" at bounding box center [538, 205] width 265 height 18
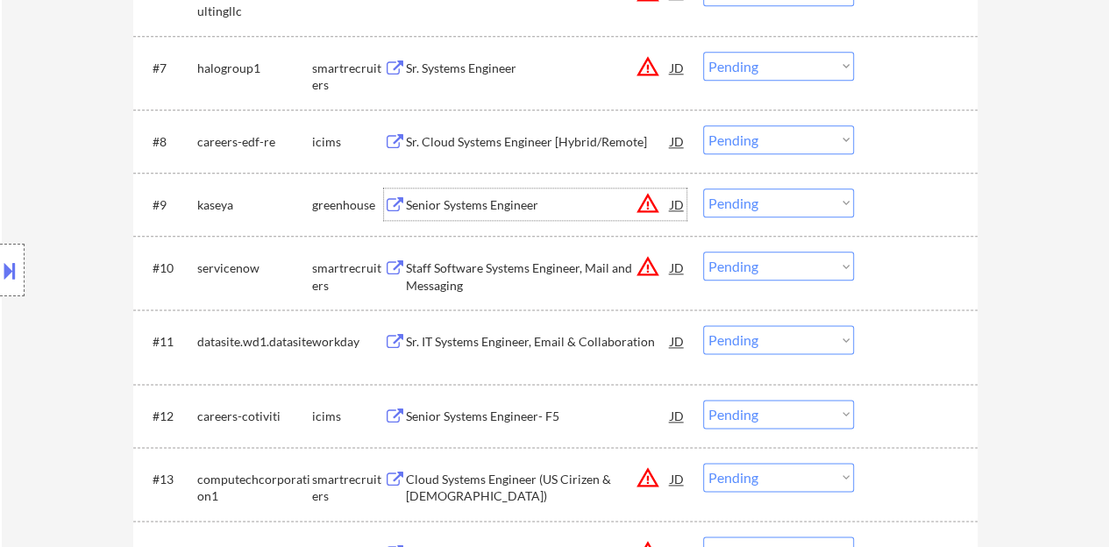
click at [880, 203] on div at bounding box center [918, 205] width 77 height 32
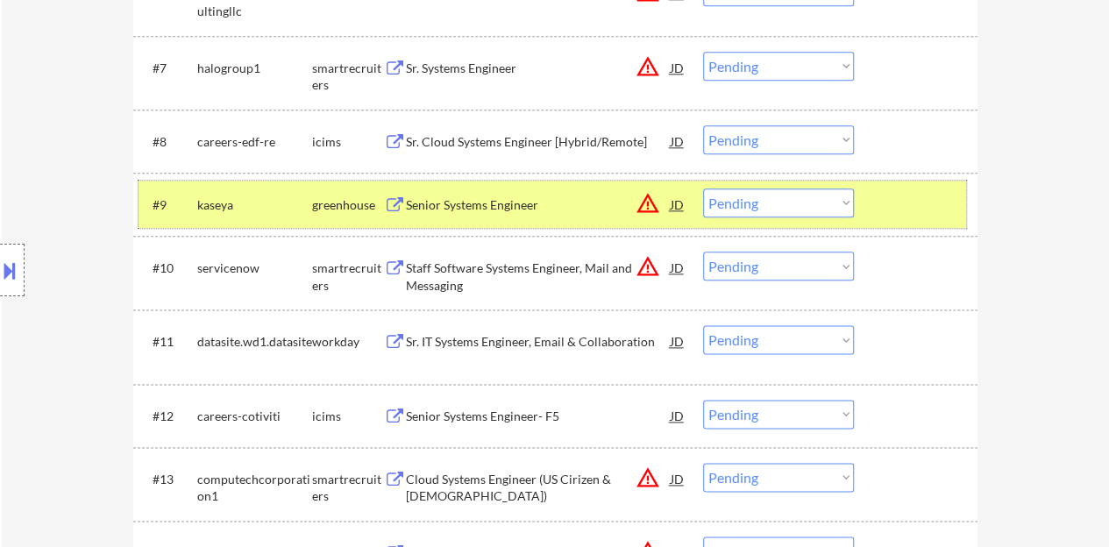
click at [803, 206] on select "Choose an option... Pending Applied Excluded (Questions) Excluded (Expired) Exc…" at bounding box center [778, 203] width 151 height 29
click at [703, 189] on select "Choose an option... Pending Applied Excluded (Questions) Excluded (Expired) Exc…" at bounding box center [778, 203] width 151 height 29
select select ""pending""
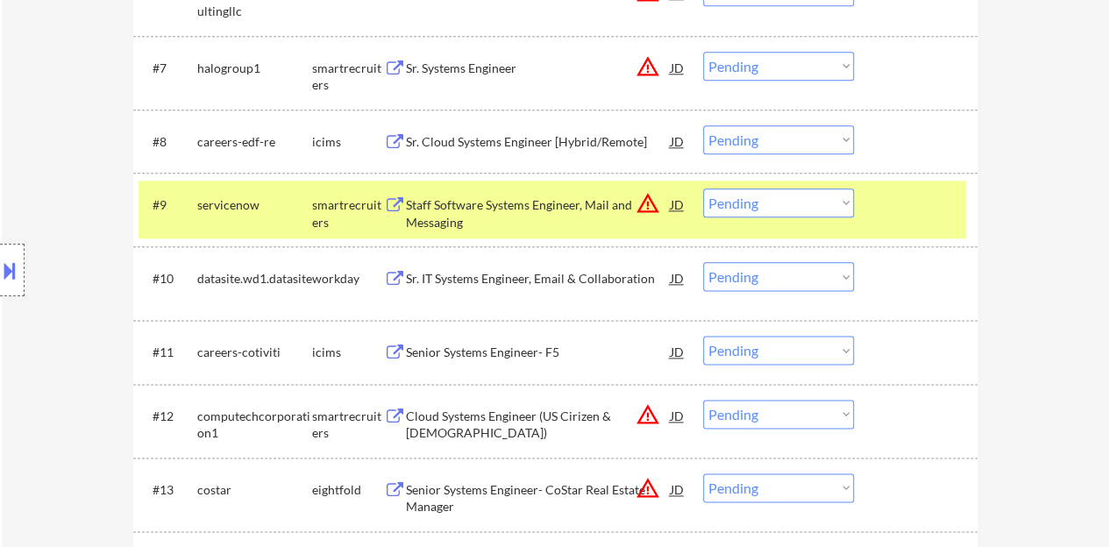
click at [907, 197] on div at bounding box center [918, 205] width 77 height 32
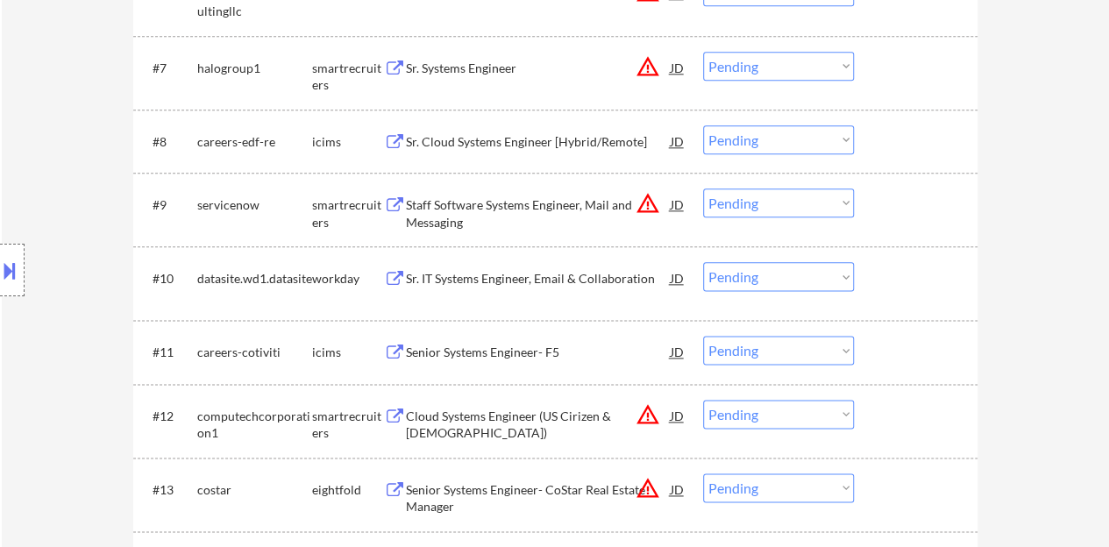
click at [516, 267] on div "Sr. IT Systems Engineer, Email & Collaboration" at bounding box center [538, 278] width 265 height 32
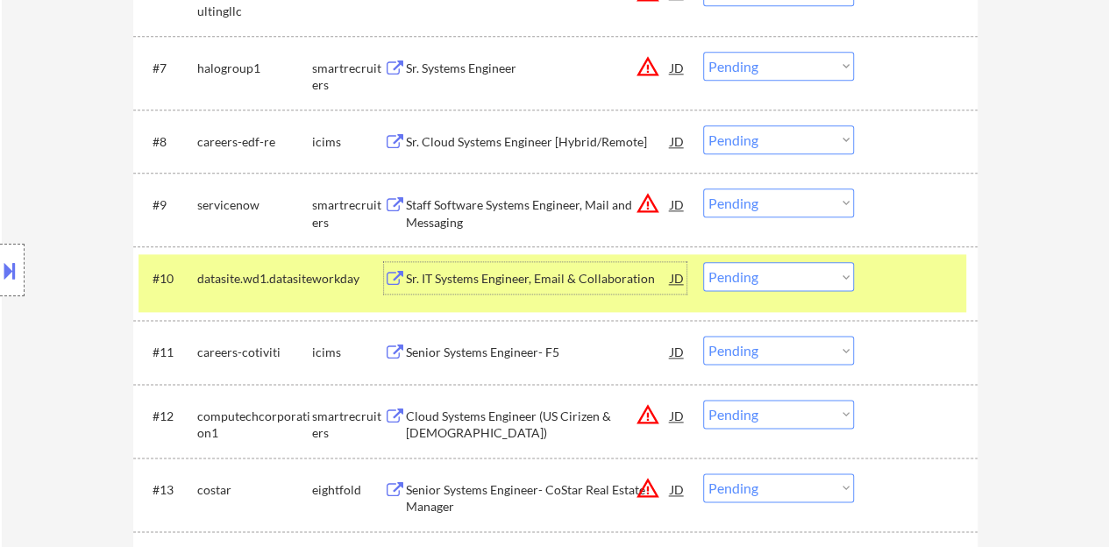
click at [756, 272] on select "Choose an option... Pending Applied Excluded (Questions) Excluded (Expired) Exc…" at bounding box center [778, 276] width 151 height 29
click at [703, 262] on select "Choose an option... Pending Applied Excluded (Questions) Excluded (Expired) Exc…" at bounding box center [778, 276] width 151 height 29
select select ""pending""
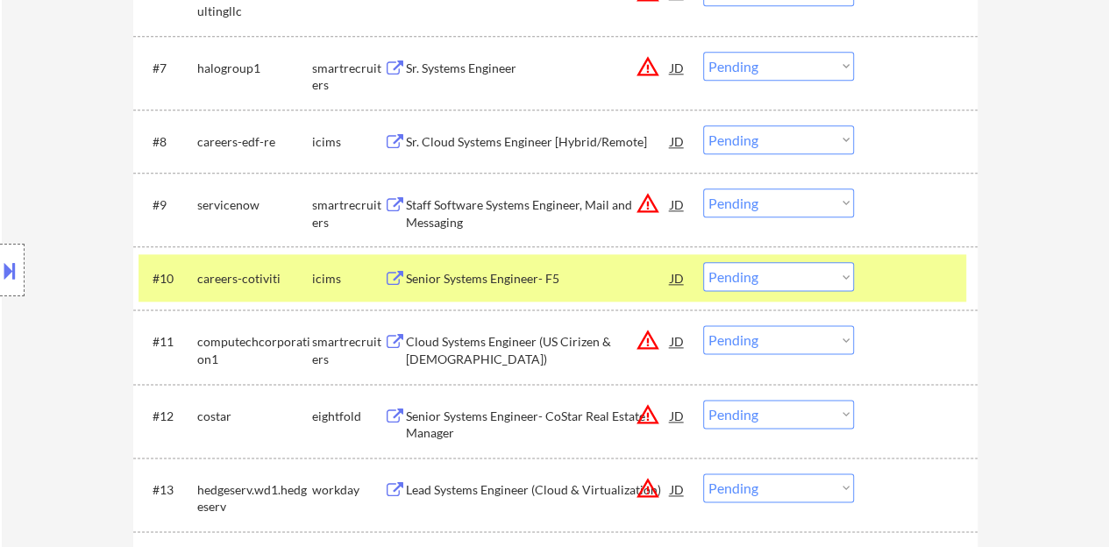
click at [872, 274] on div "#10 careers-cotiviti icims Senior Systems Engineer- F5 JD warning_amber Choose …" at bounding box center [553, 277] width 828 height 47
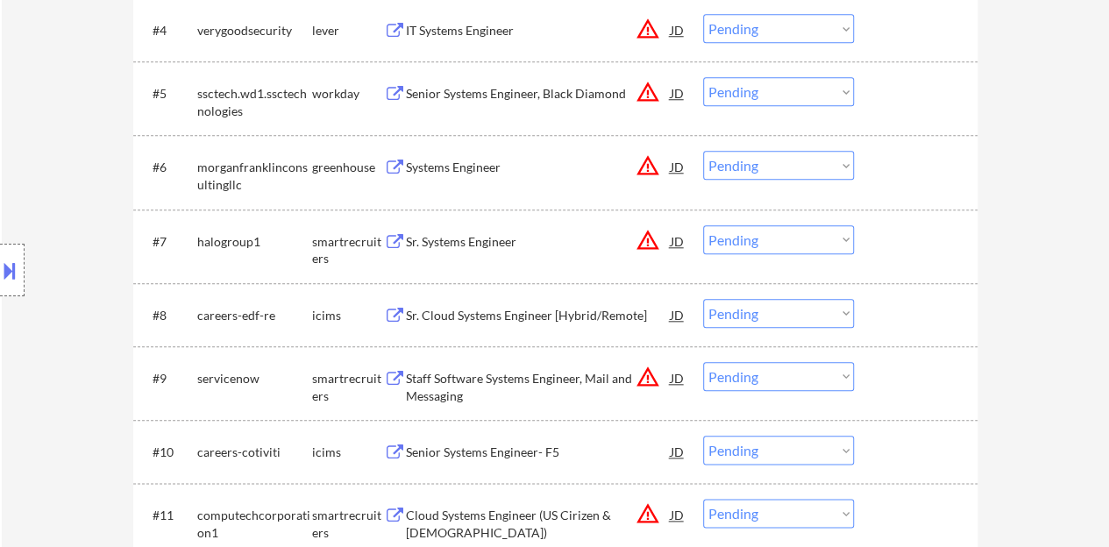
scroll to position [789, 0]
click at [441, 162] on div "Systems Engineer" at bounding box center [538, 169] width 265 height 18
